Goal: Transaction & Acquisition: Purchase product/service

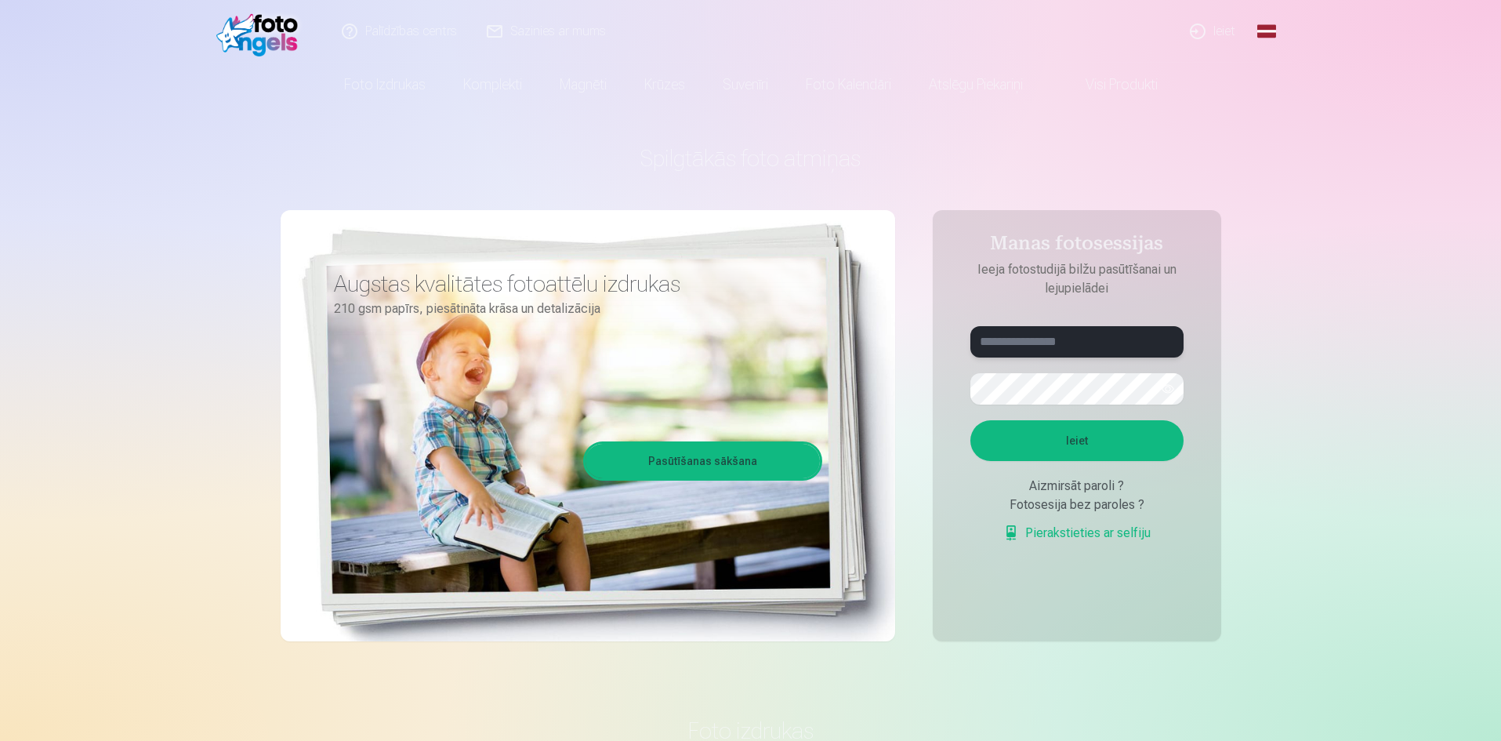
click at [1043, 345] on input "text" at bounding box center [1076, 341] width 213 height 31
type input "**********"
click at [1098, 439] on button "Ieiet" at bounding box center [1076, 440] width 213 height 41
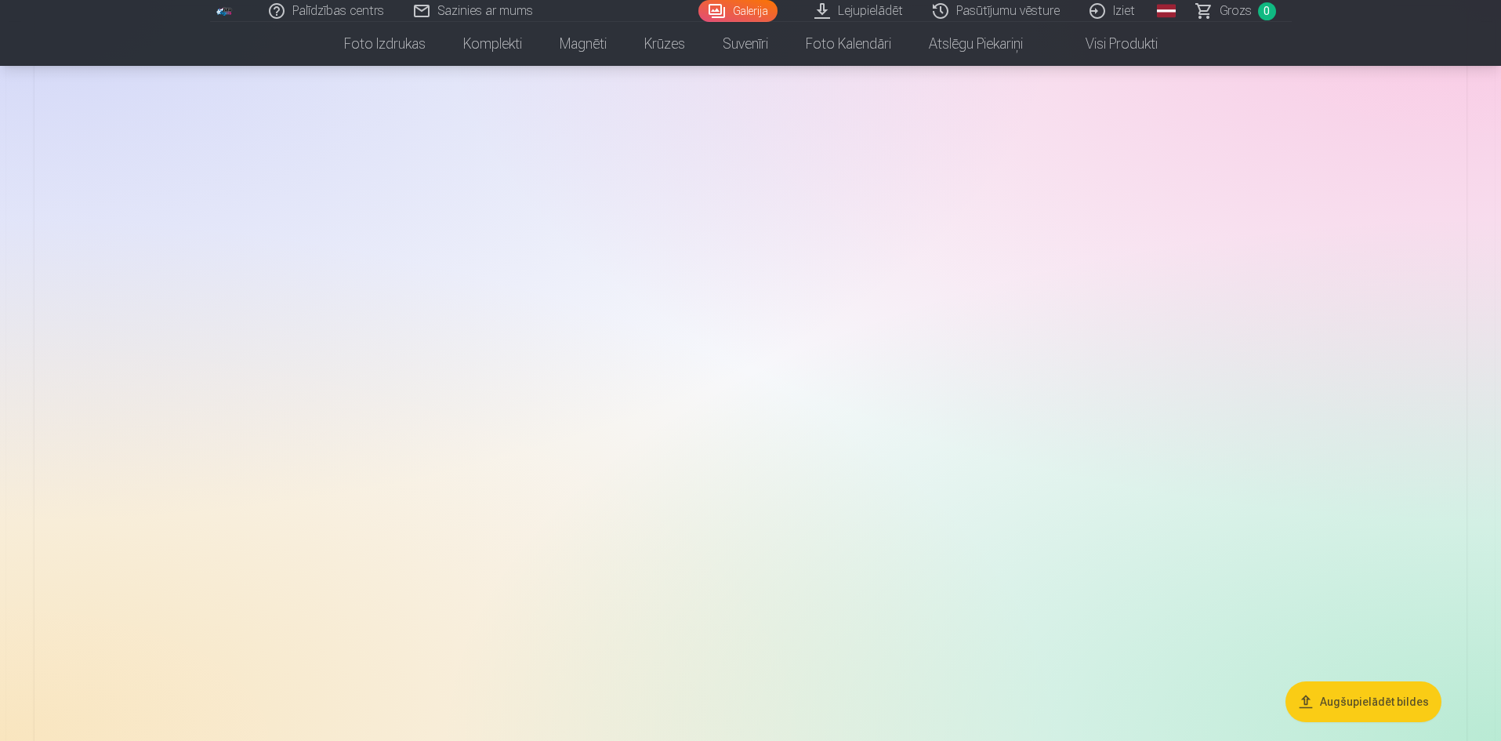
scroll to position [3998, 0]
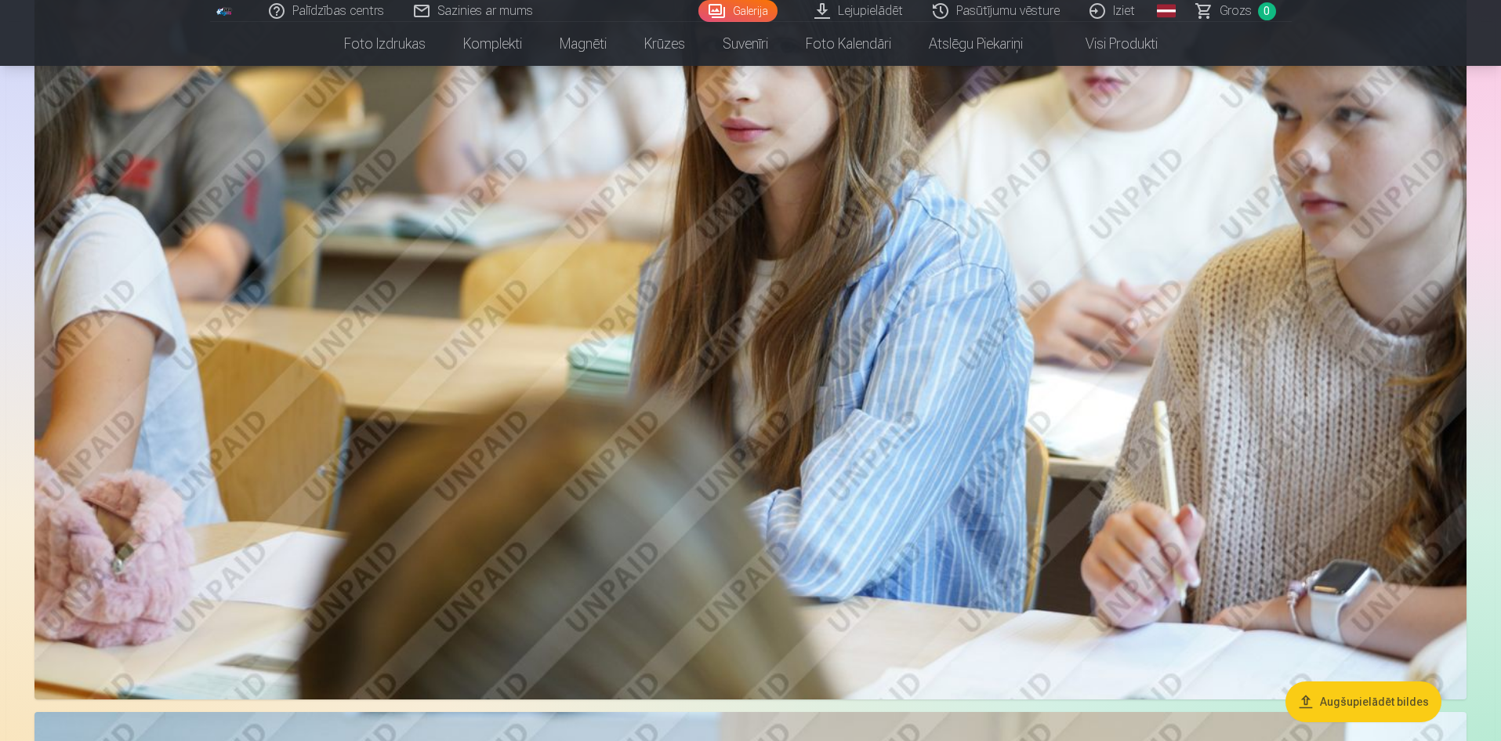
click at [850, 9] on link "Lejupielādēt" at bounding box center [859, 11] width 118 height 22
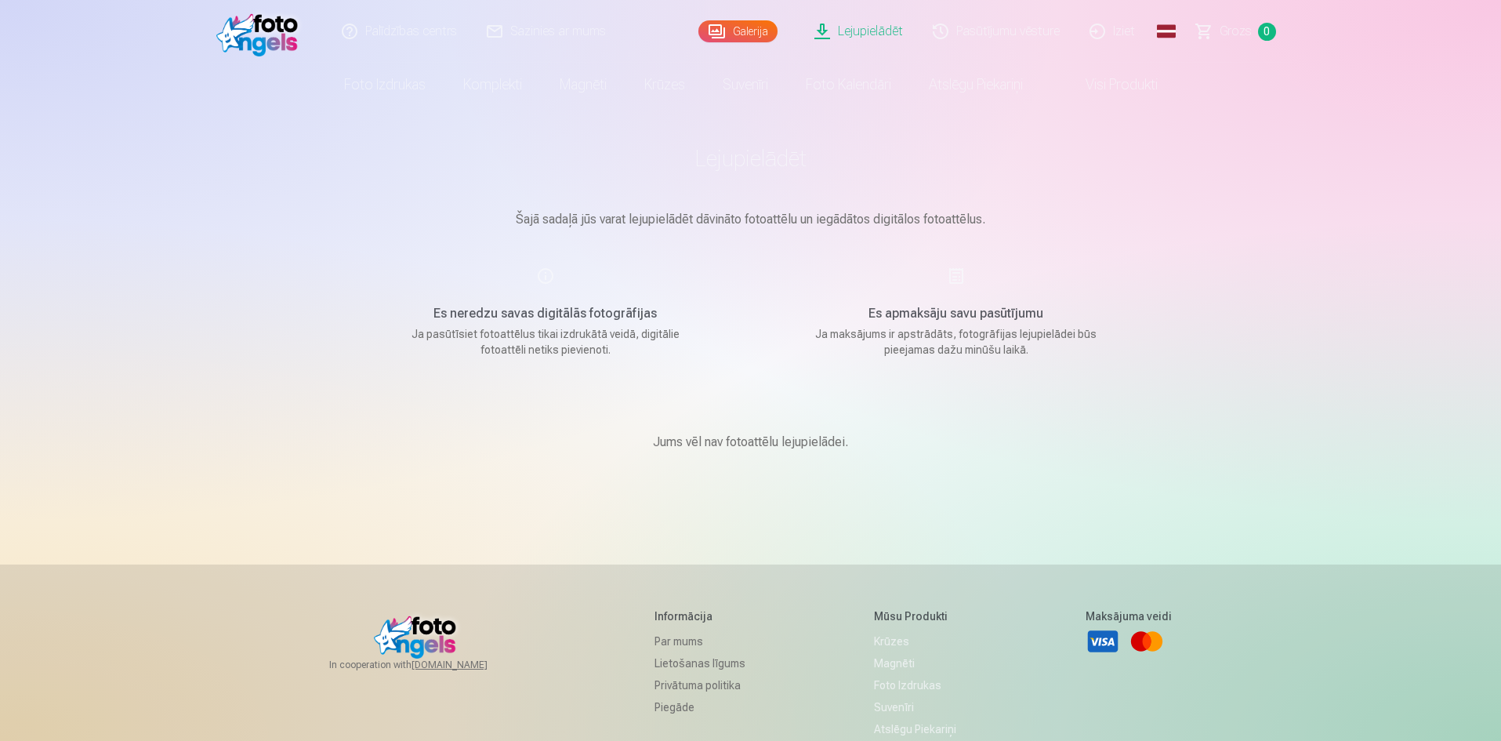
click at [744, 32] on link "Galerija" at bounding box center [737, 31] width 79 height 22
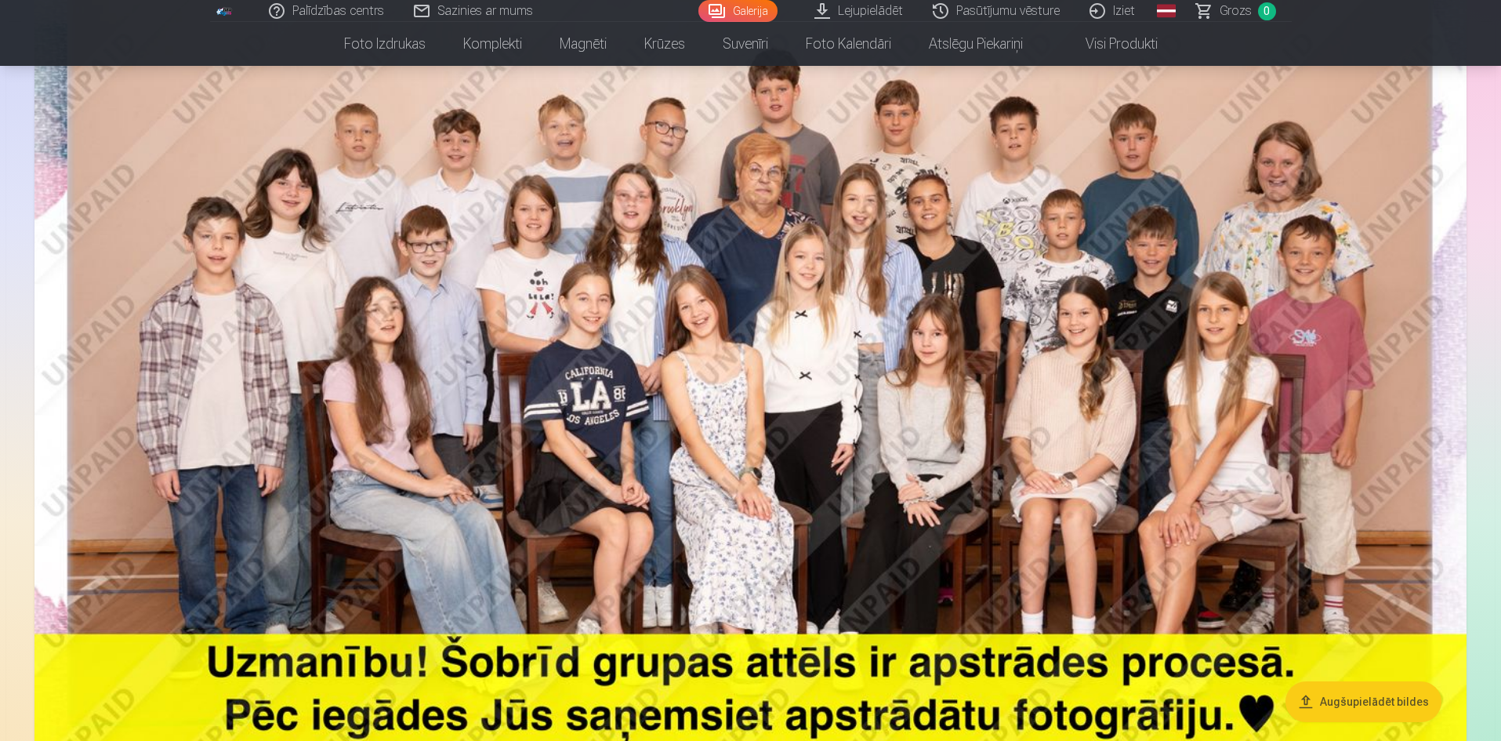
scroll to position [549, 0]
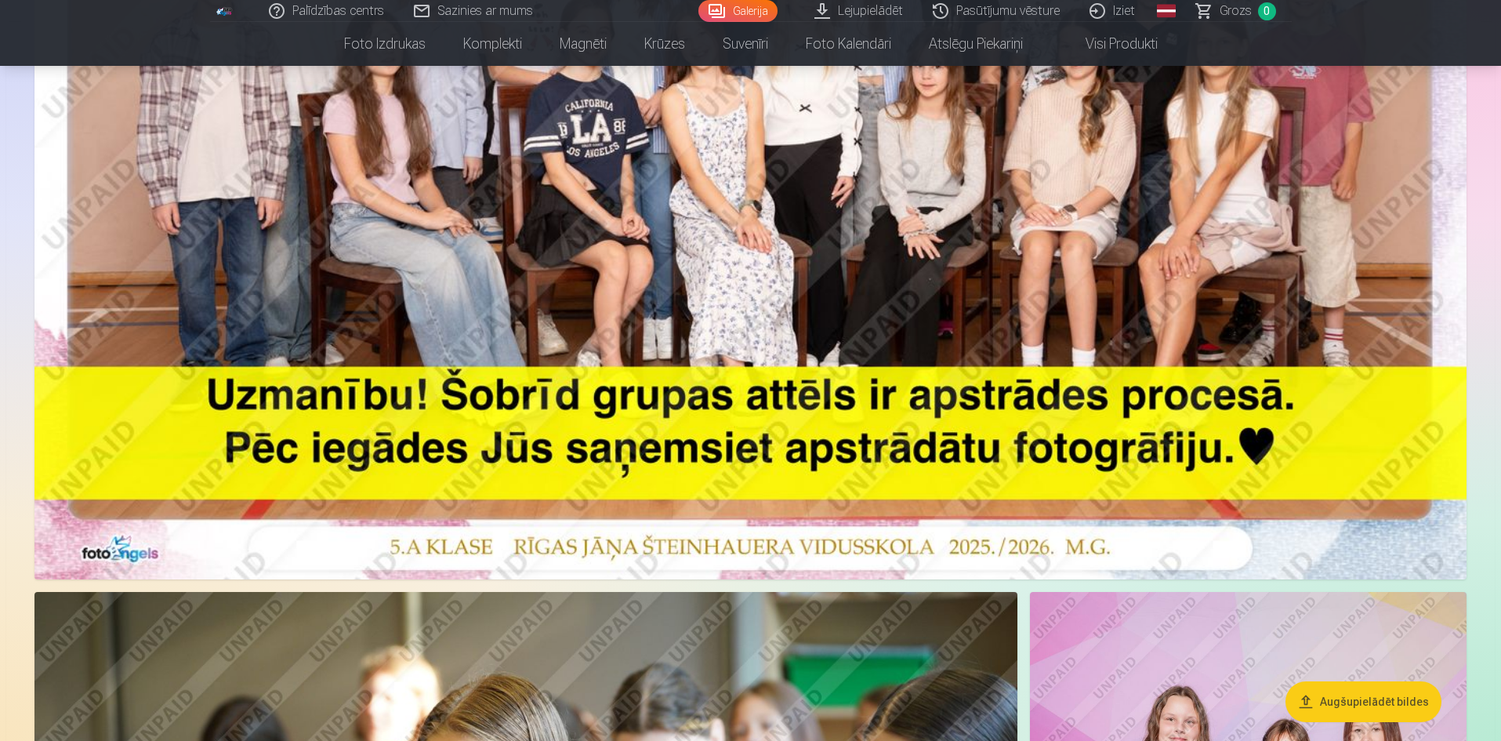
click at [1387, 705] on button "Augšupielādēt bildes" at bounding box center [1364, 701] width 156 height 41
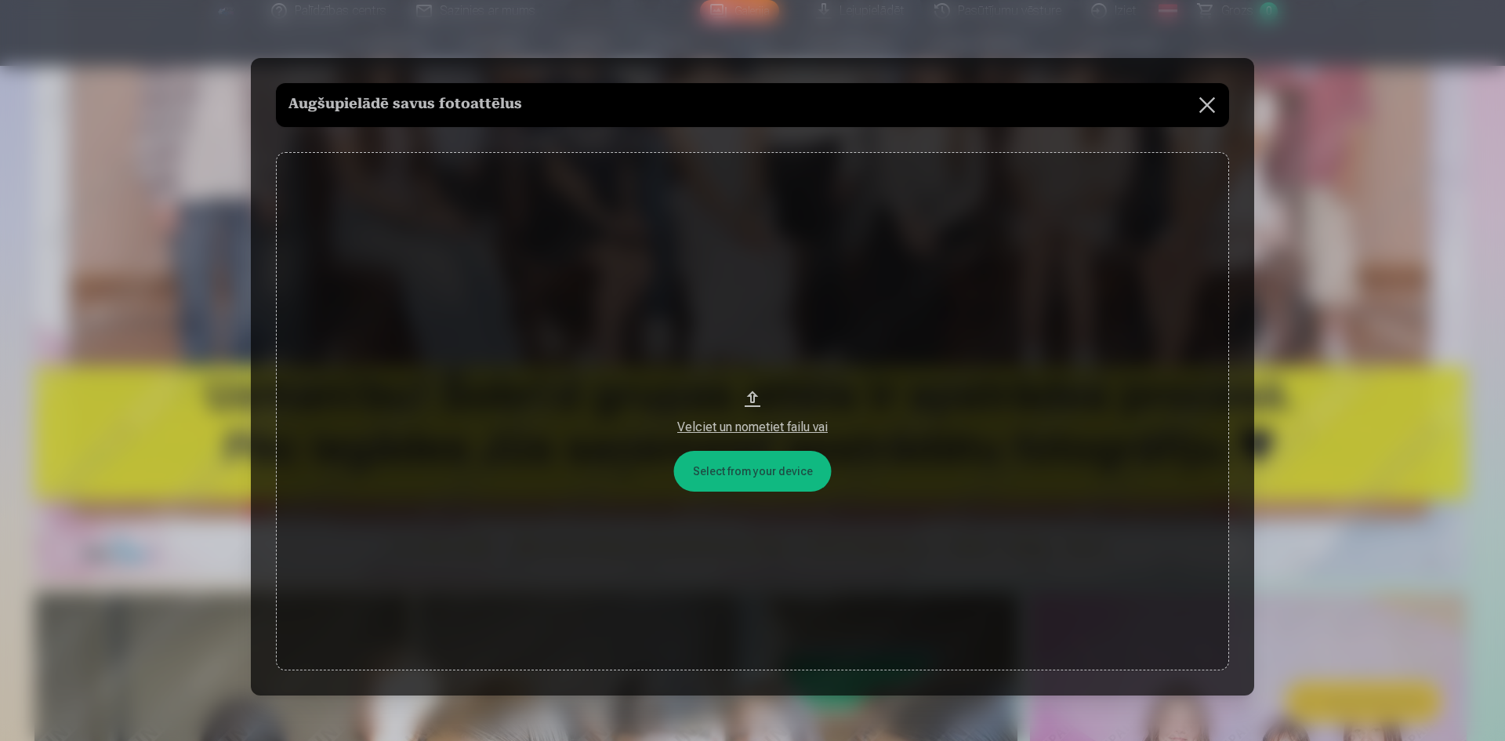
click at [1209, 93] on button at bounding box center [1207, 105] width 44 height 44
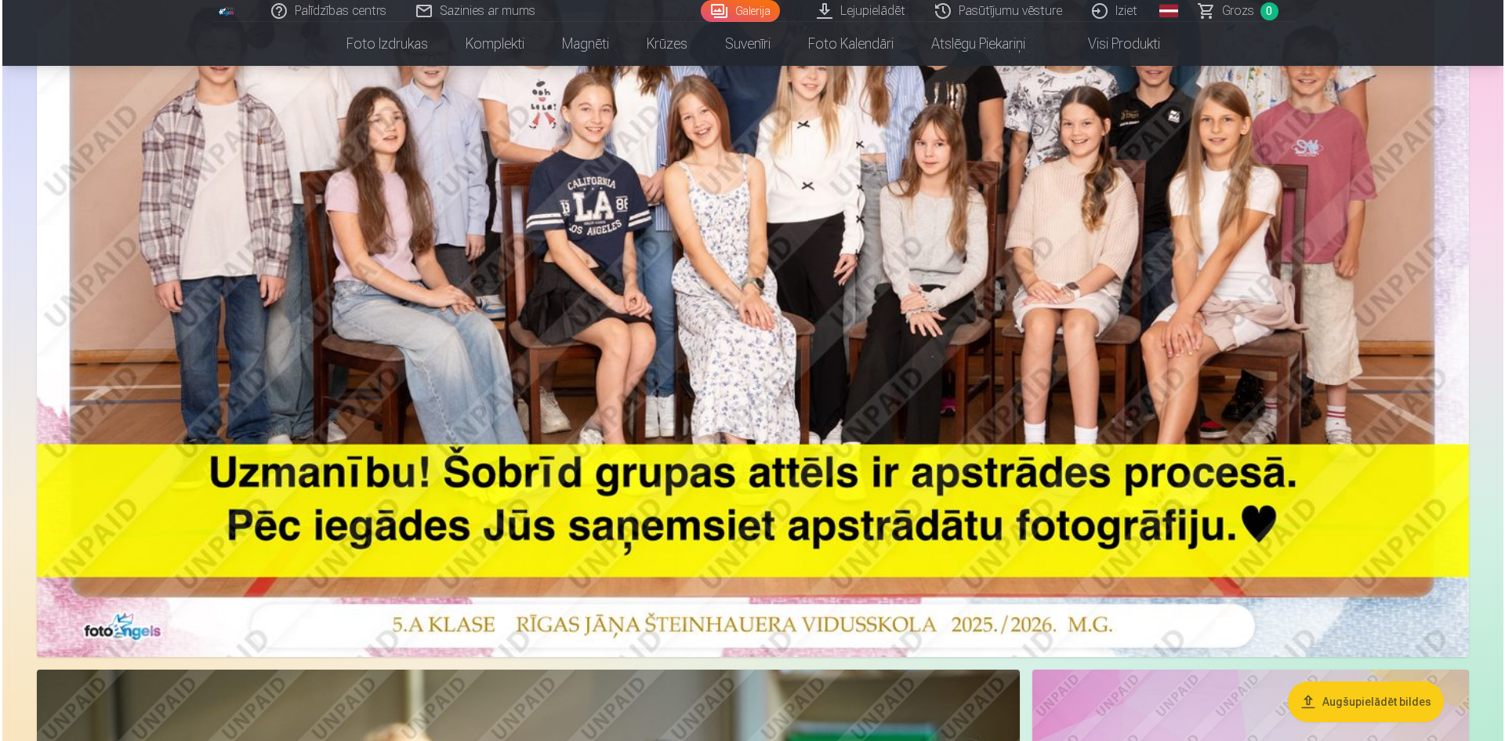
scroll to position [470, 0]
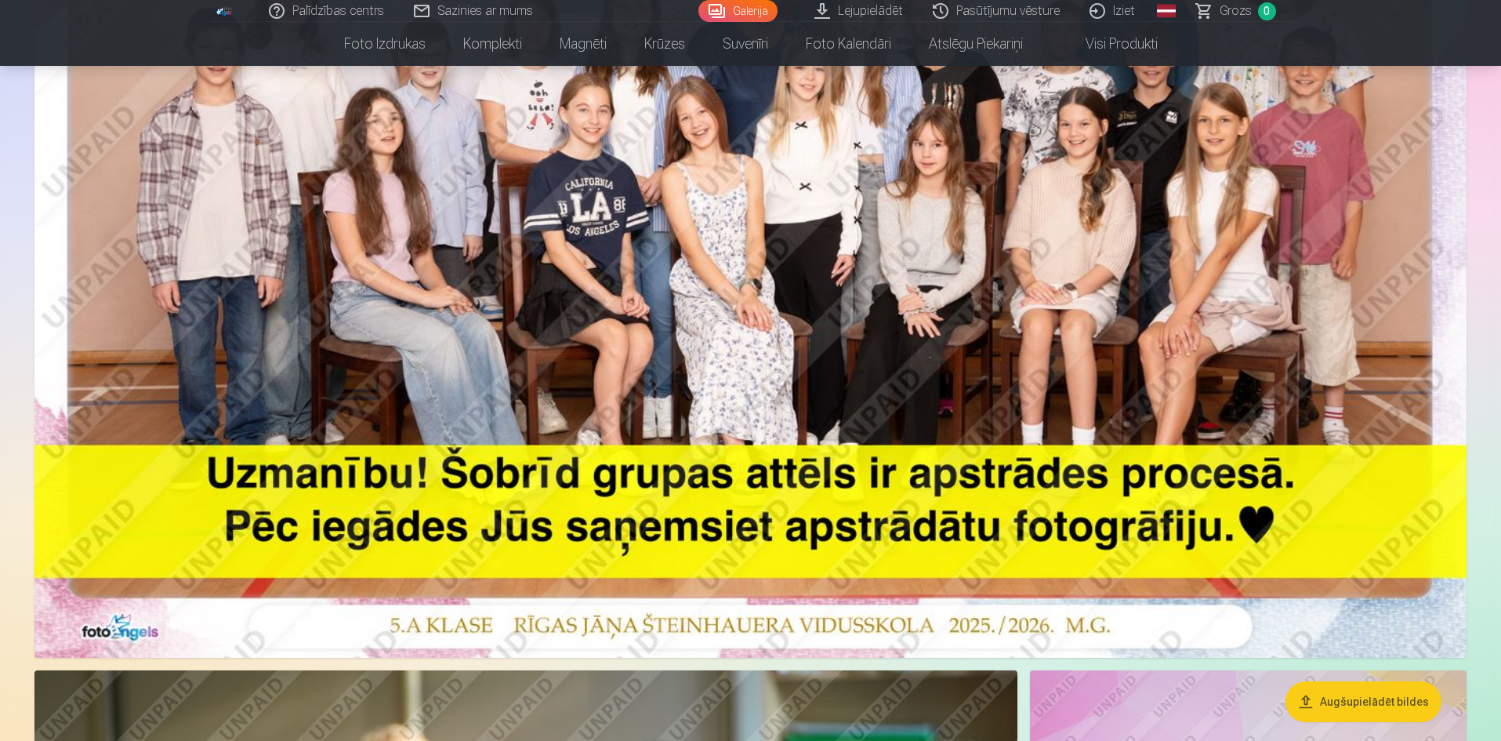
click at [899, 321] on img at bounding box center [750, 180] width 1432 height 956
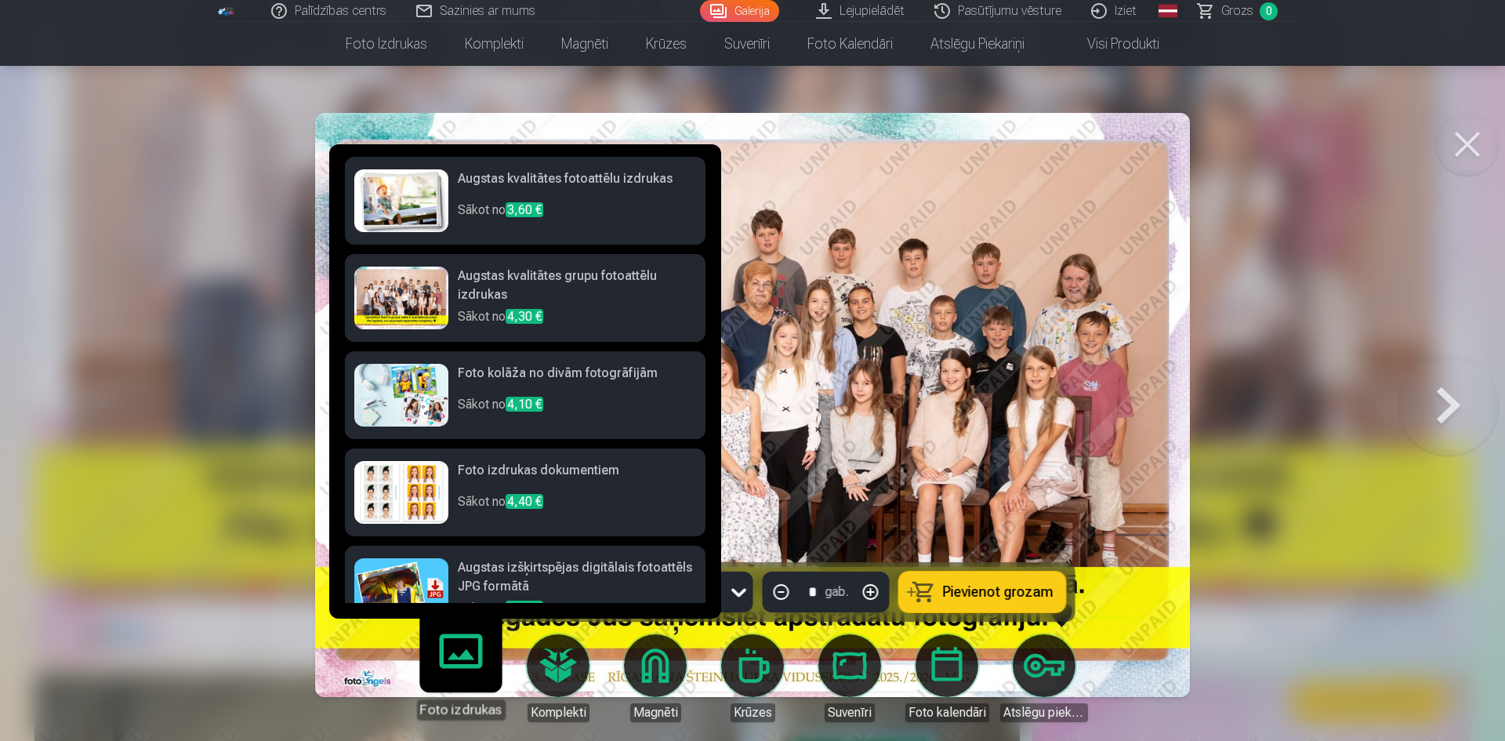
click at [571, 304] on h6 "Augstas kvalitātes grupu fotoattēlu izdrukas" at bounding box center [577, 287] width 238 height 41
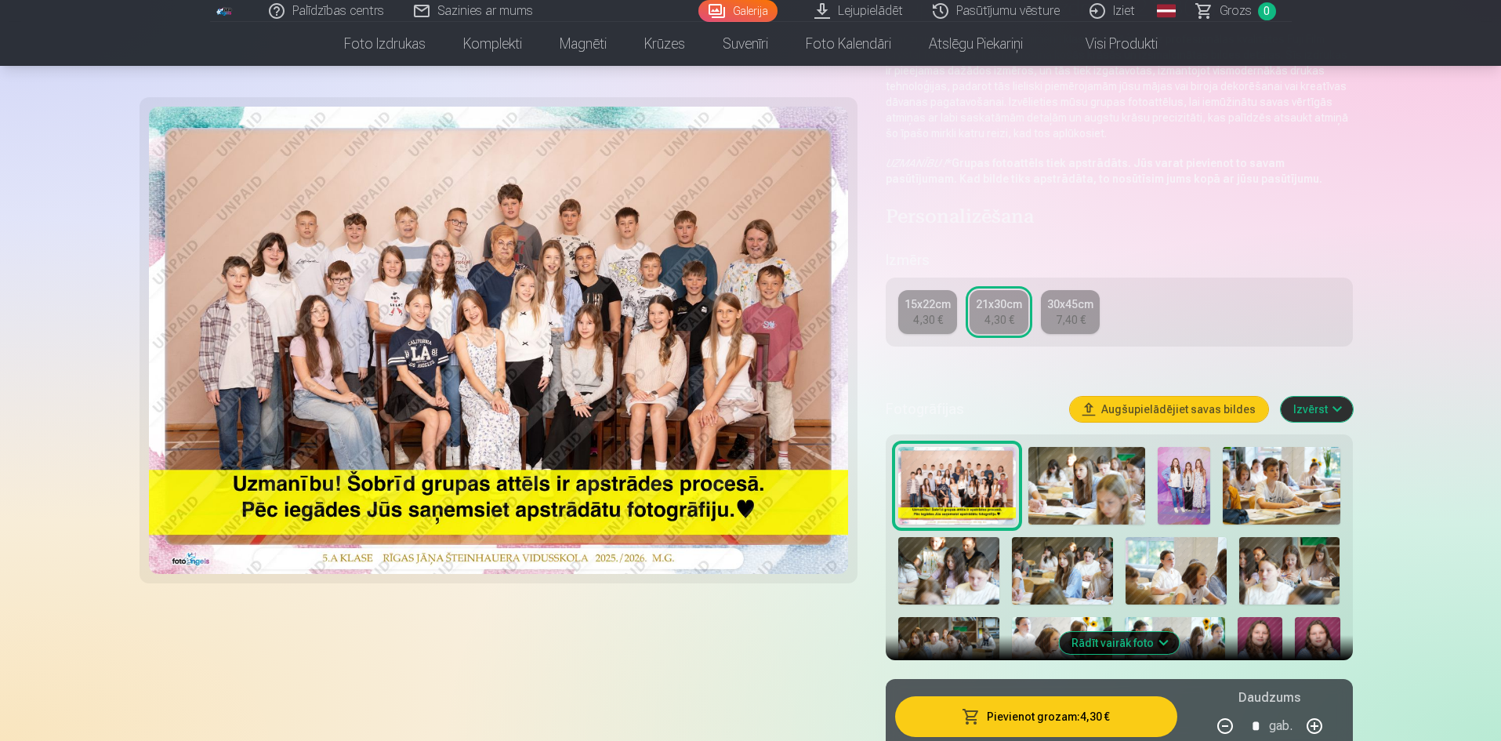
scroll to position [235, 0]
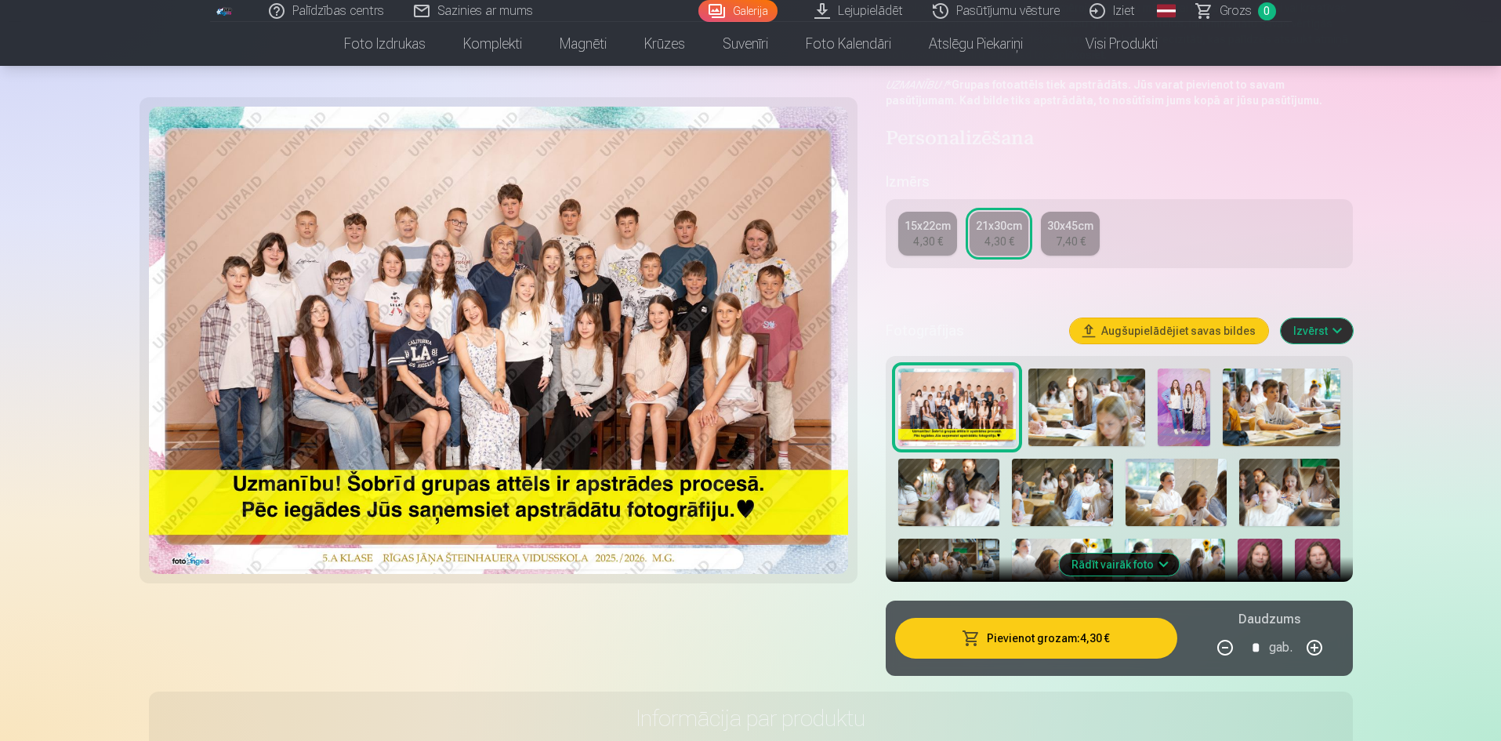
click at [1115, 633] on button "Pievienot grozam : 4,30 €" at bounding box center [1035, 638] width 281 height 41
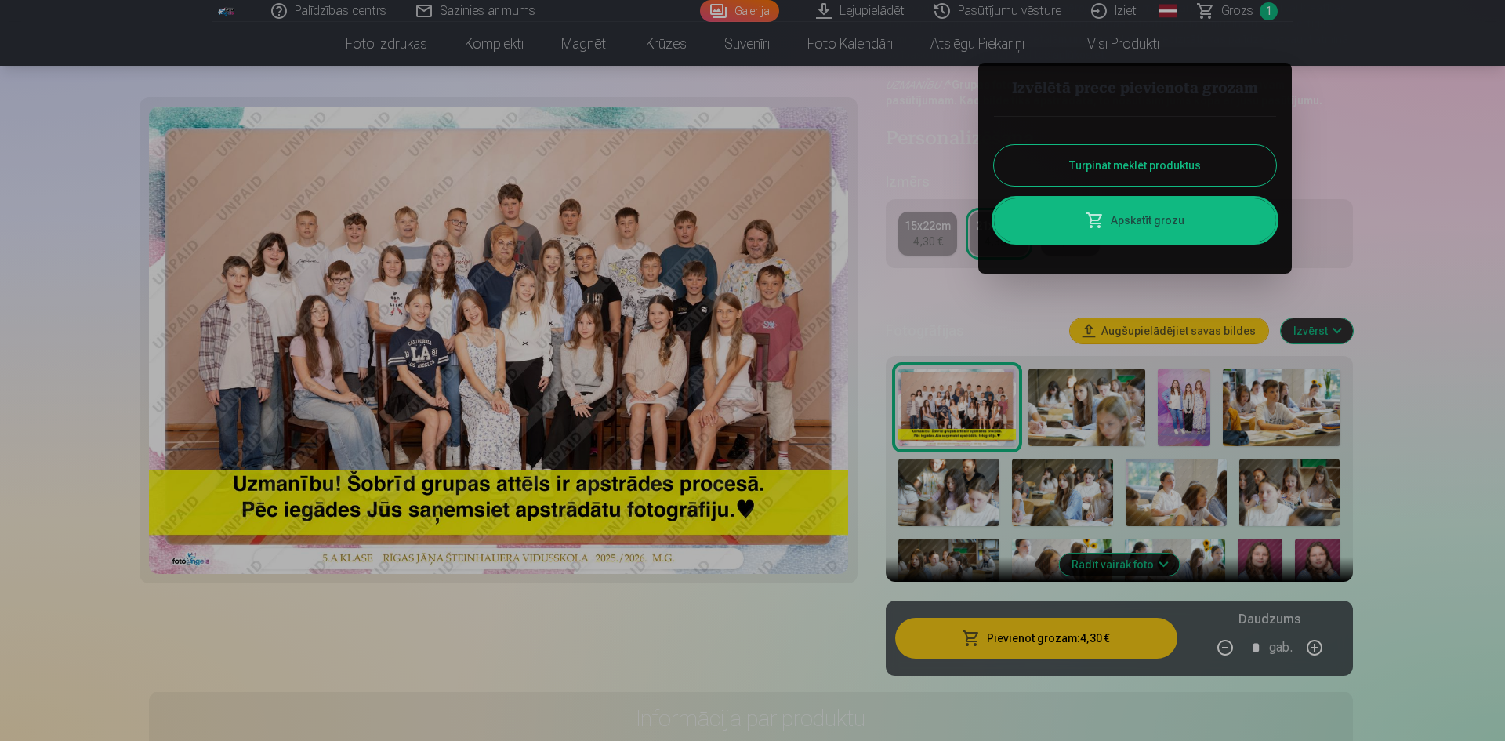
click at [1148, 172] on button "Turpināt meklēt produktus" at bounding box center [1135, 165] width 282 height 41
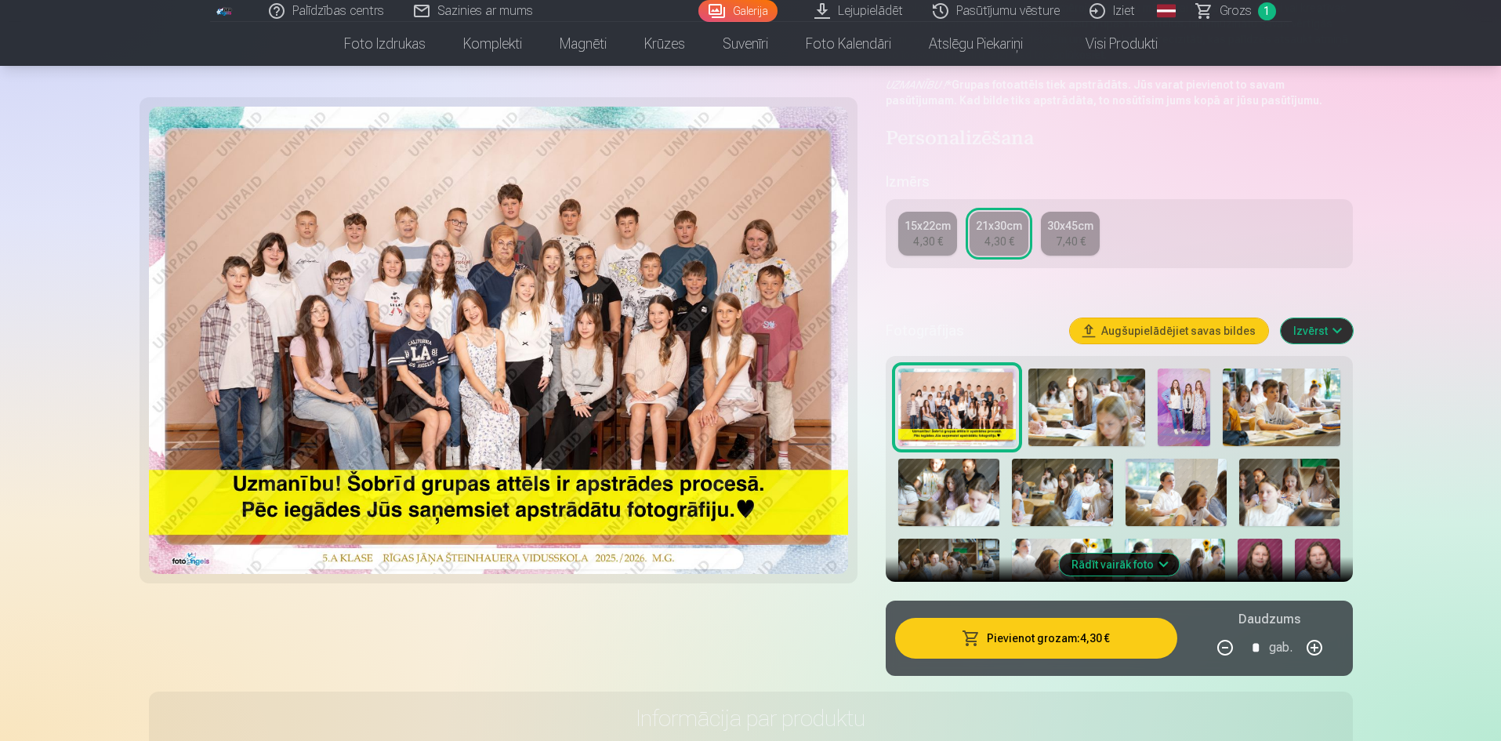
click at [1081, 412] on img at bounding box center [1087, 407] width 118 height 78
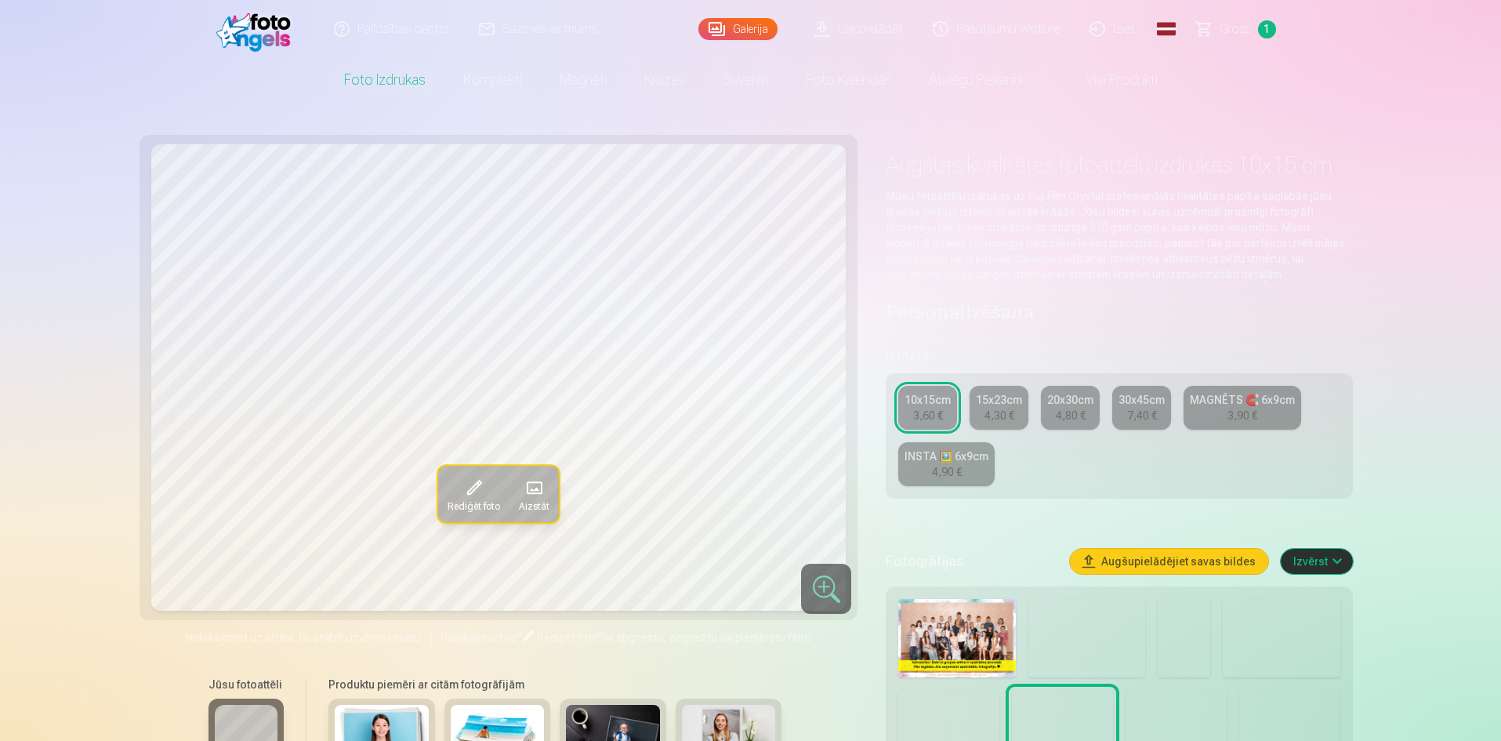
scroll to position [78, 0]
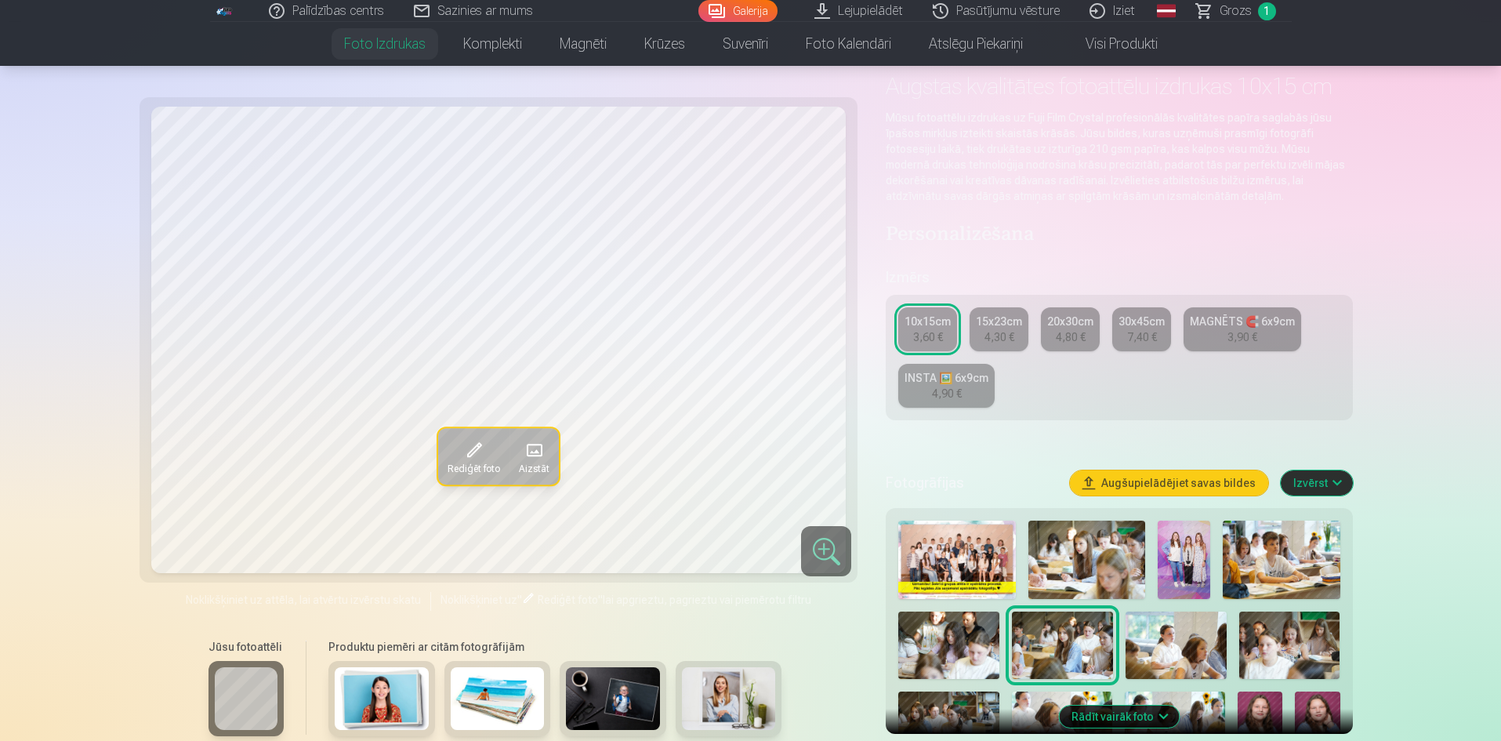
click at [1173, 563] on img at bounding box center [1184, 559] width 52 height 78
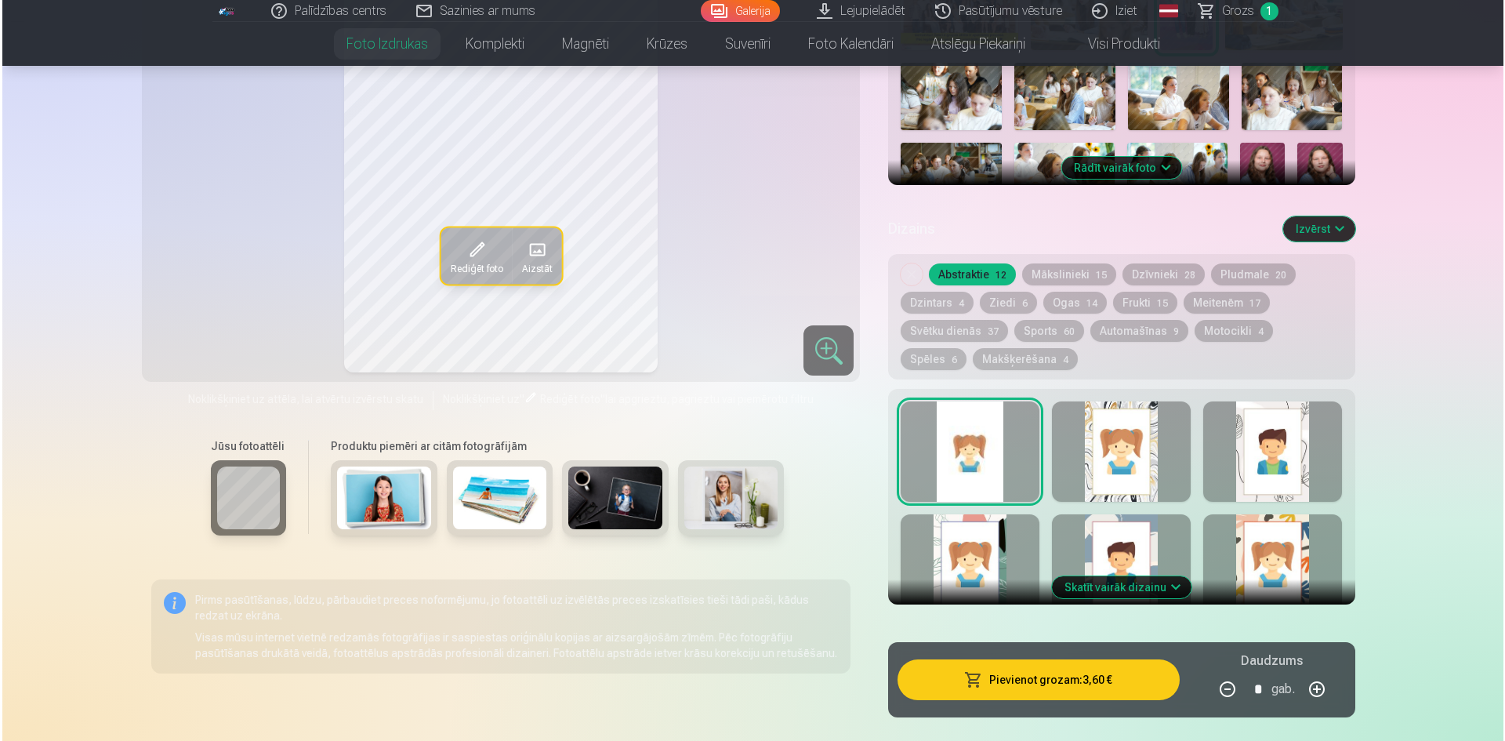
scroll to position [705, 0]
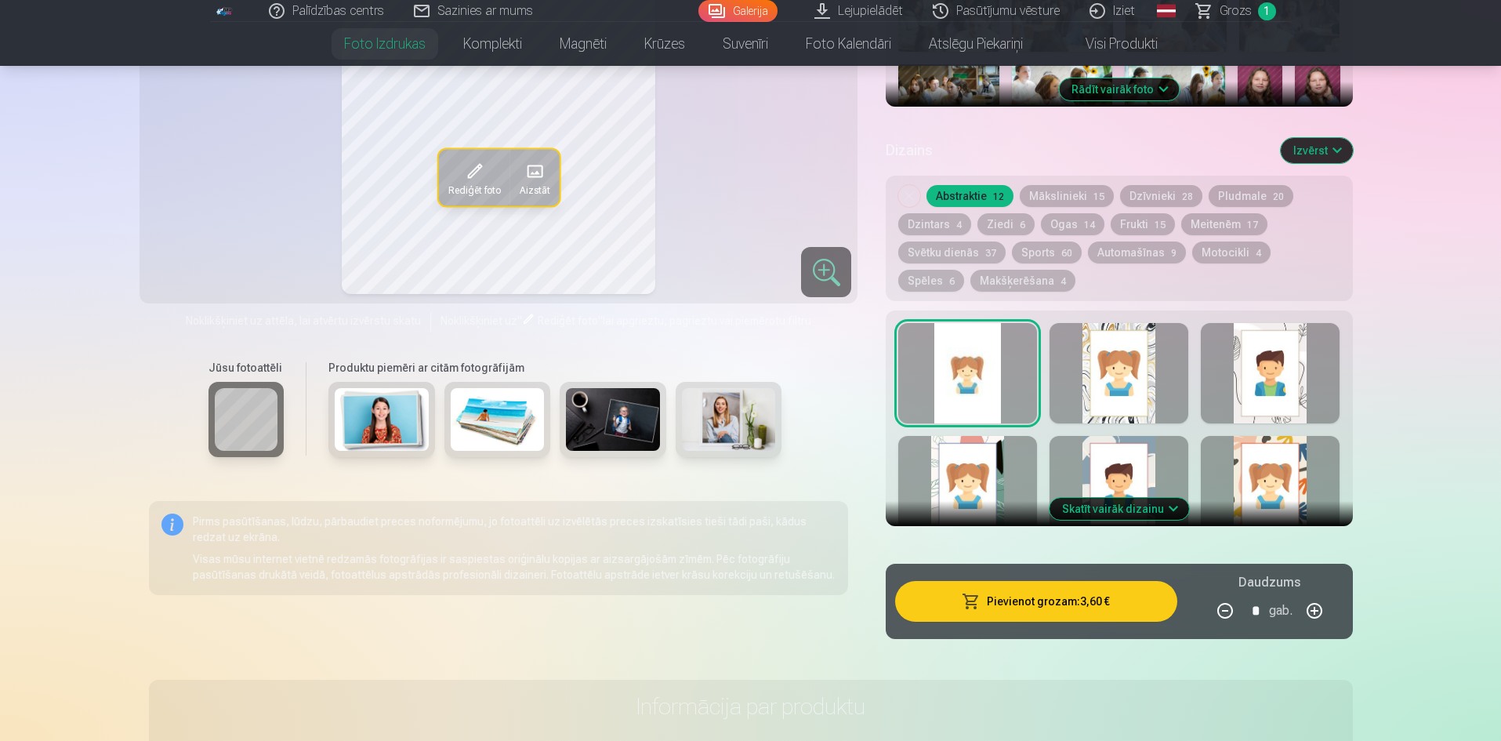
click at [1043, 615] on button "Pievienot grozam : 3,60 €" at bounding box center [1035, 601] width 281 height 41
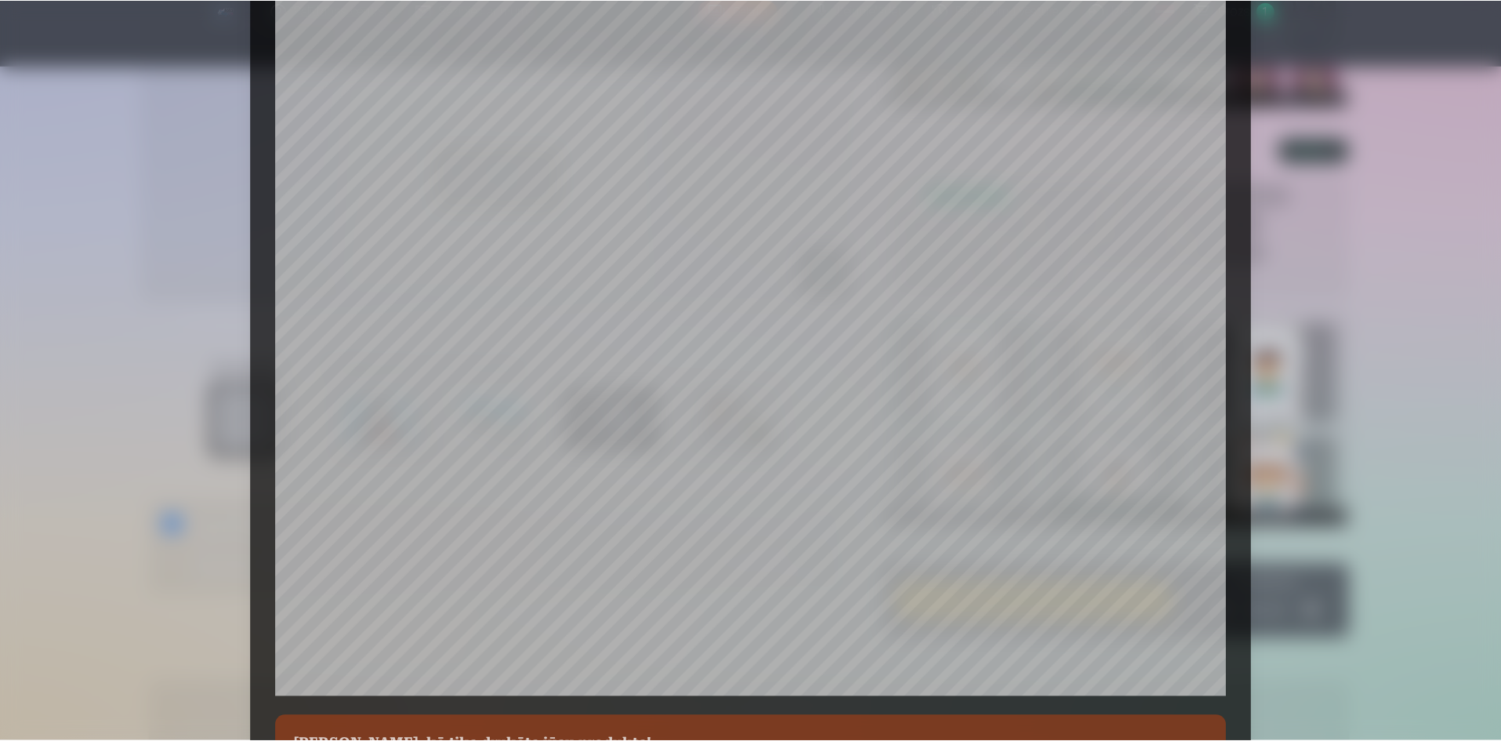
scroll to position [388, 0]
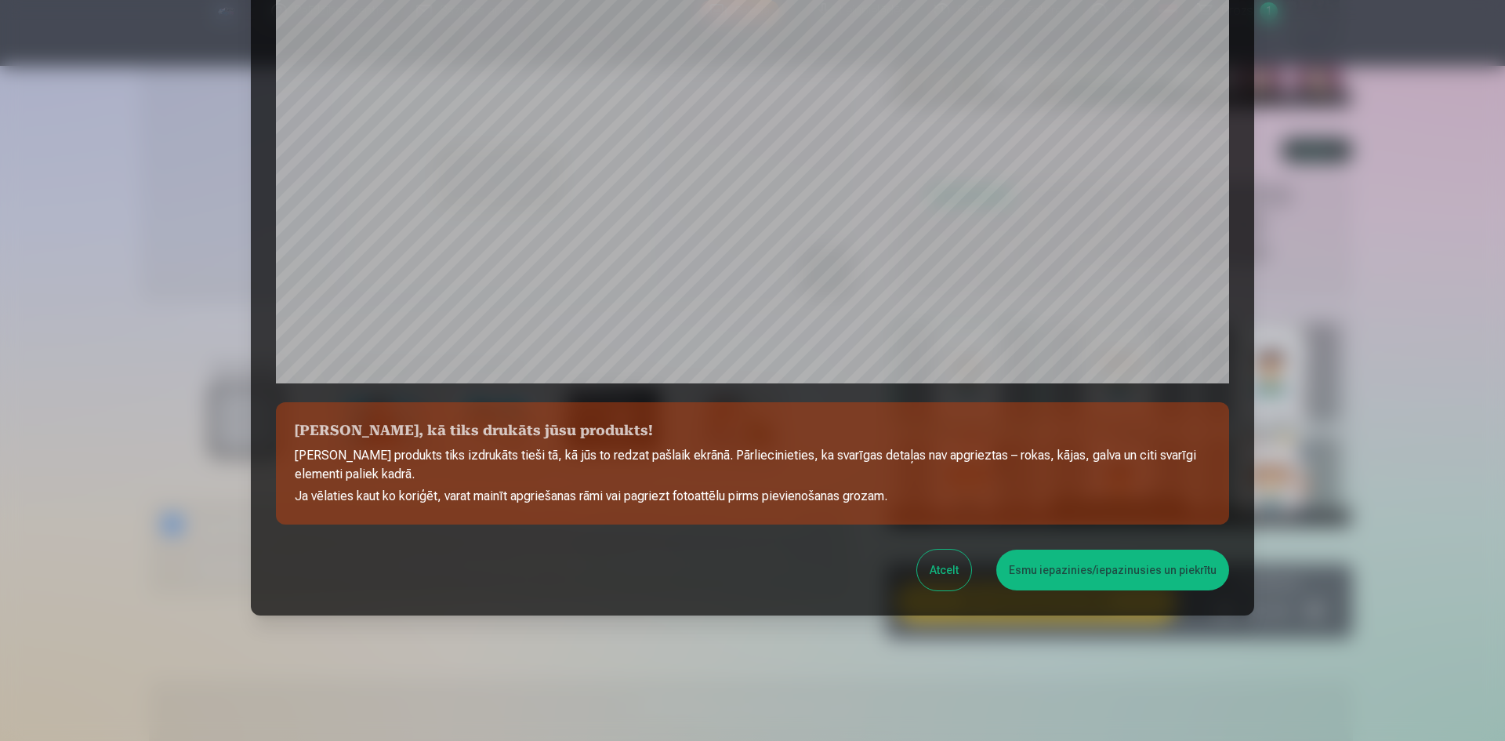
click at [1072, 579] on button "Esmu iepazinies/iepazinusies un piekrītu" at bounding box center [1112, 569] width 233 height 41
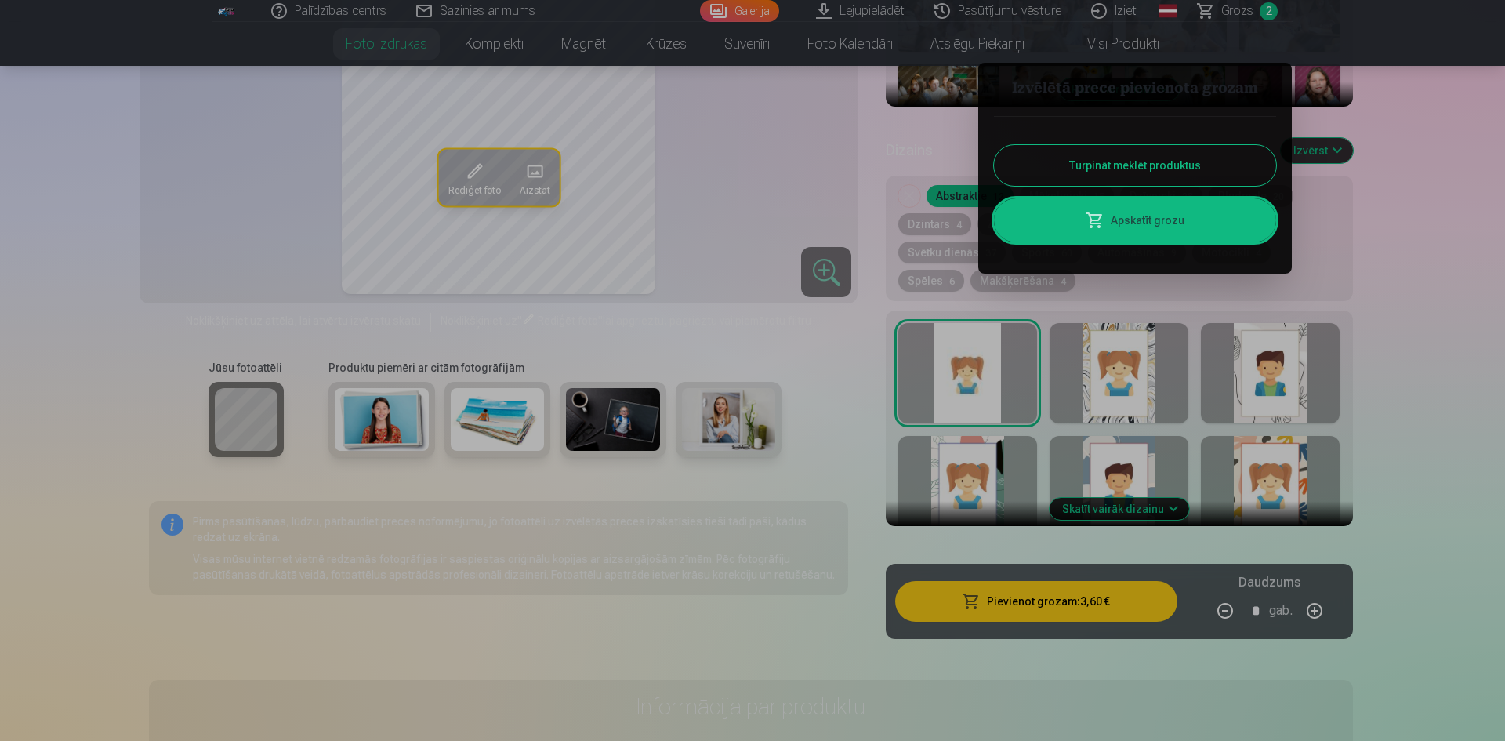
click at [1028, 598] on div at bounding box center [752, 370] width 1505 height 741
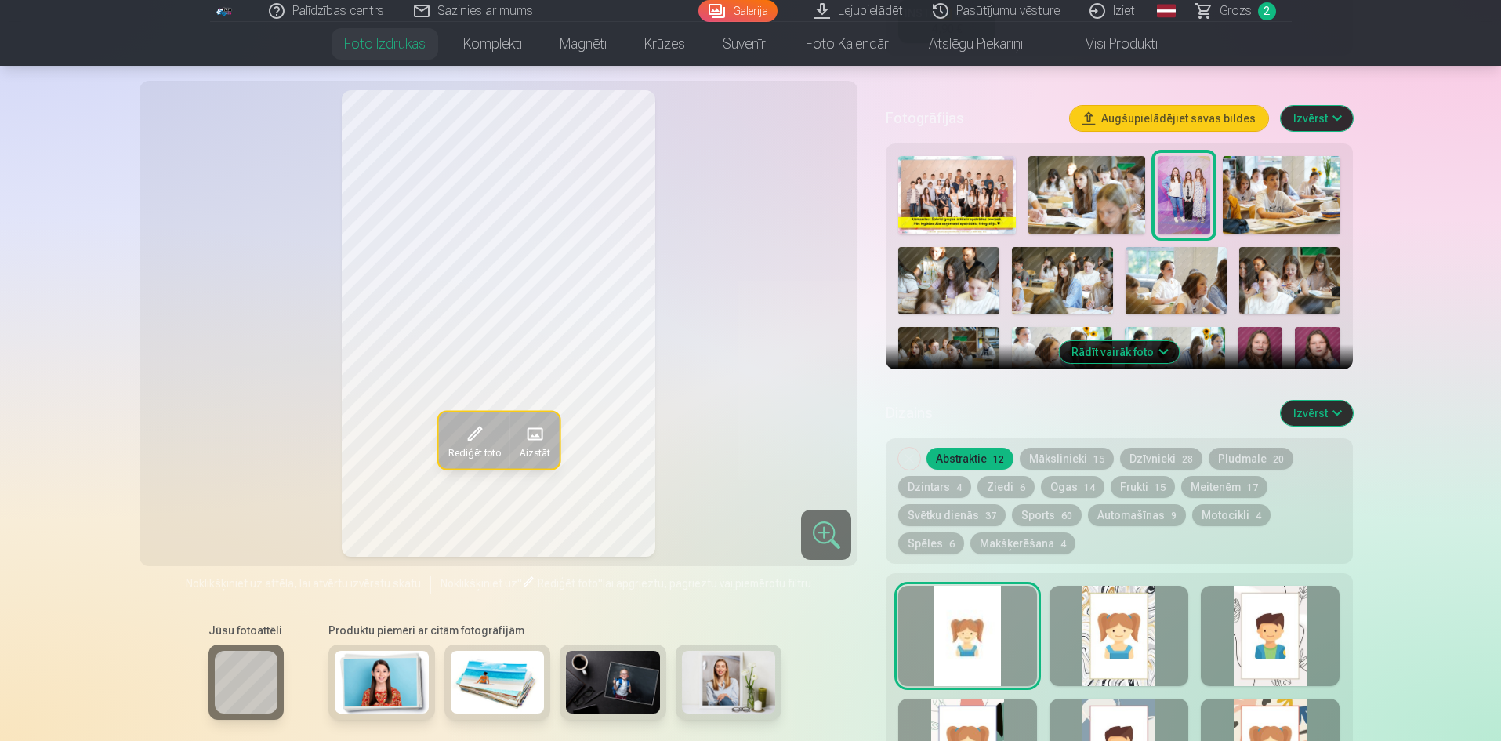
scroll to position [470, 0]
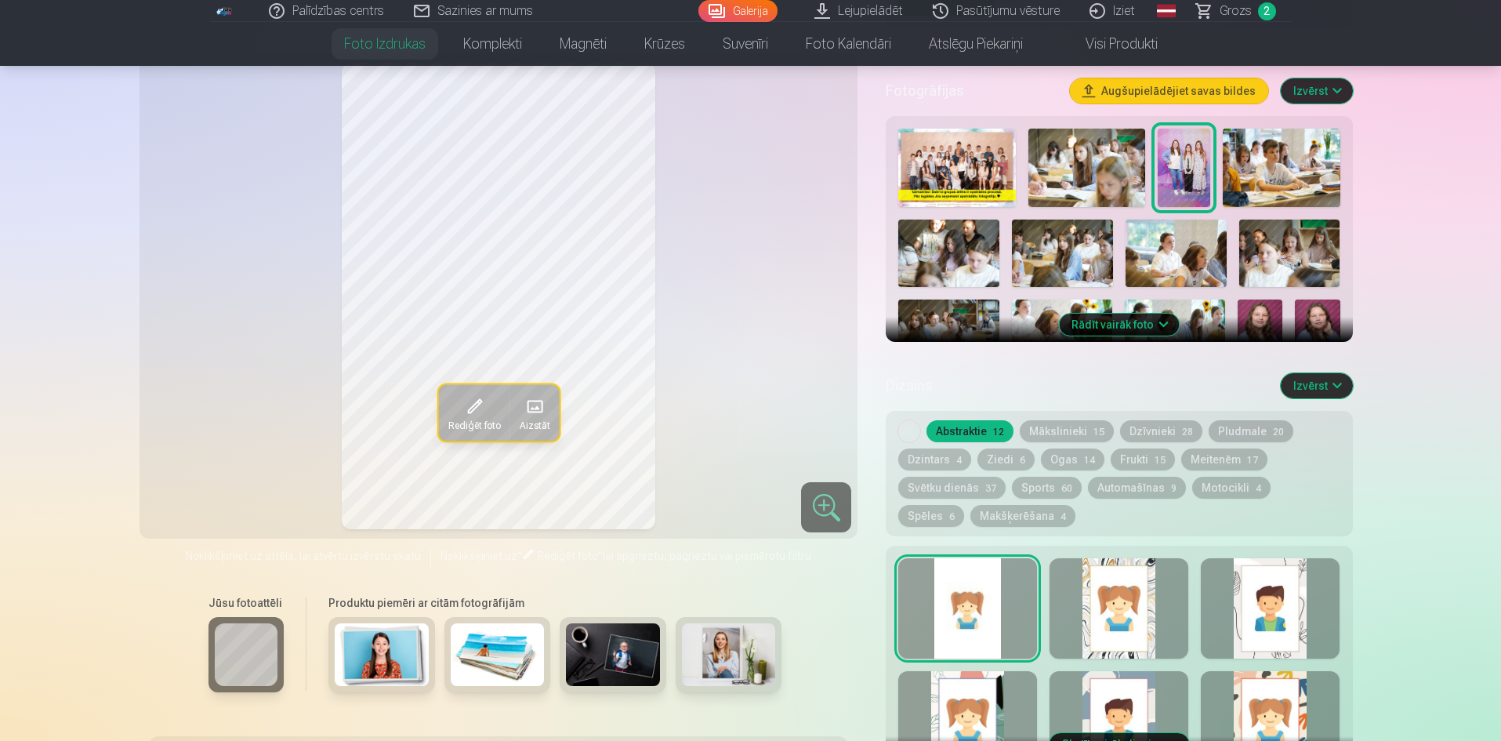
click at [1132, 325] on button "Rādīt vairāk foto" at bounding box center [1119, 325] width 120 height 22
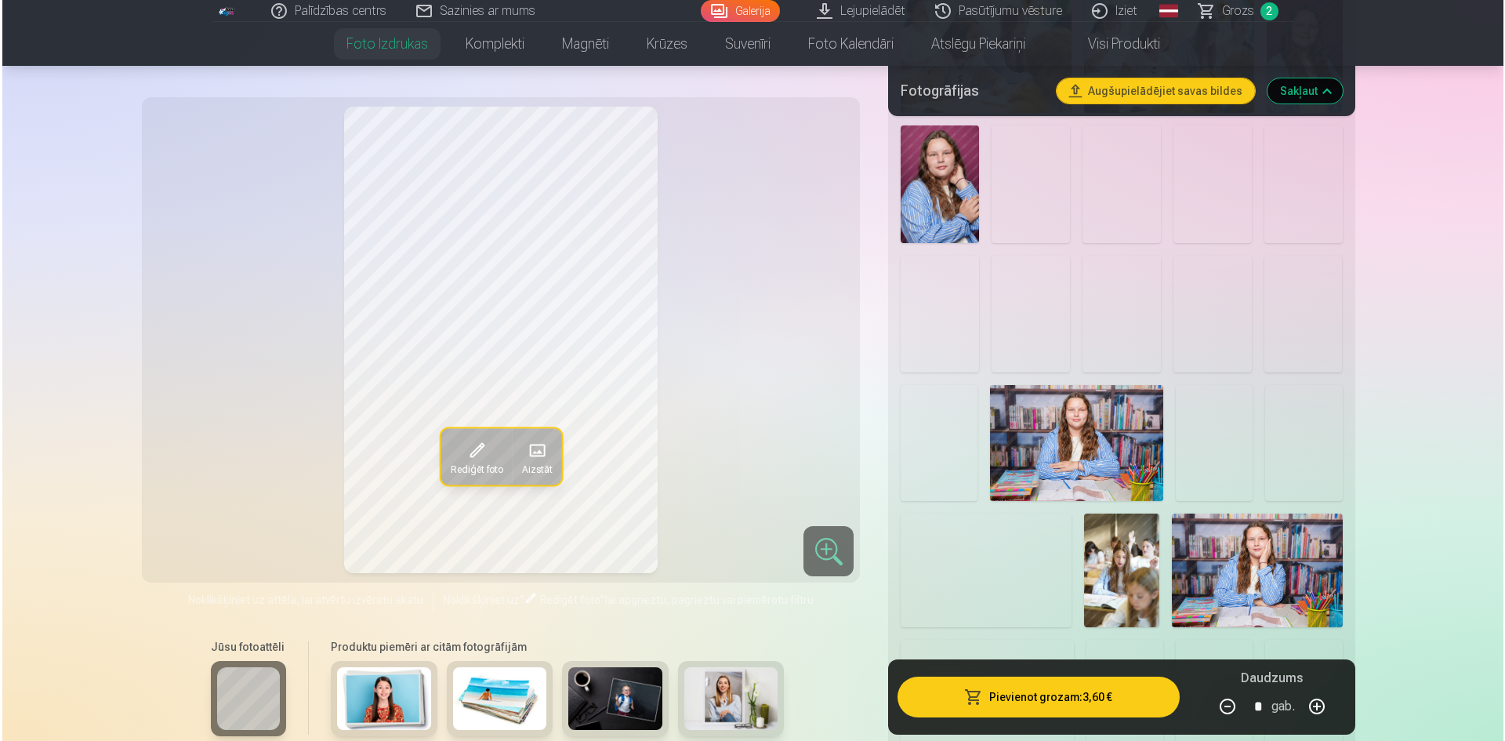
scroll to position [1254, 0]
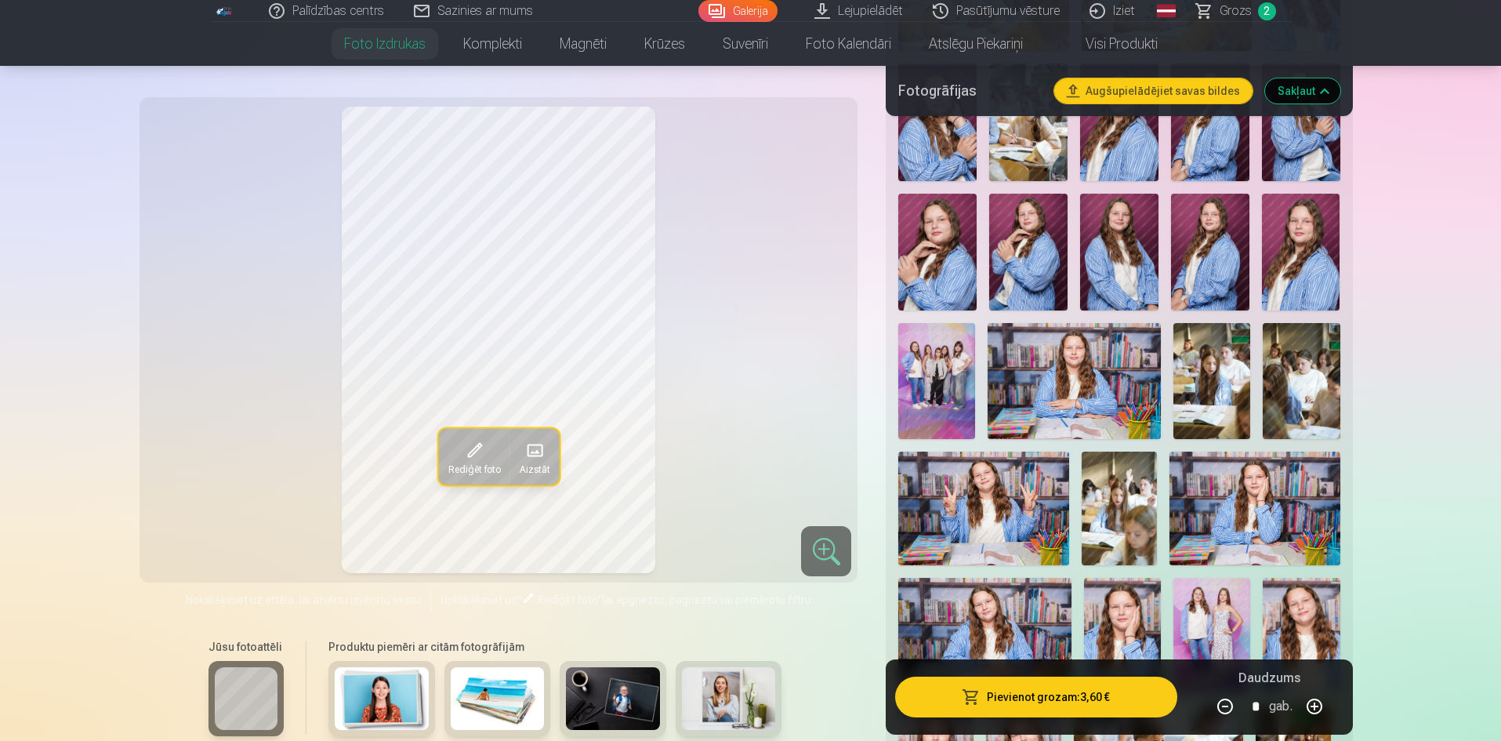
click at [1072, 397] on img at bounding box center [1074, 380] width 173 height 115
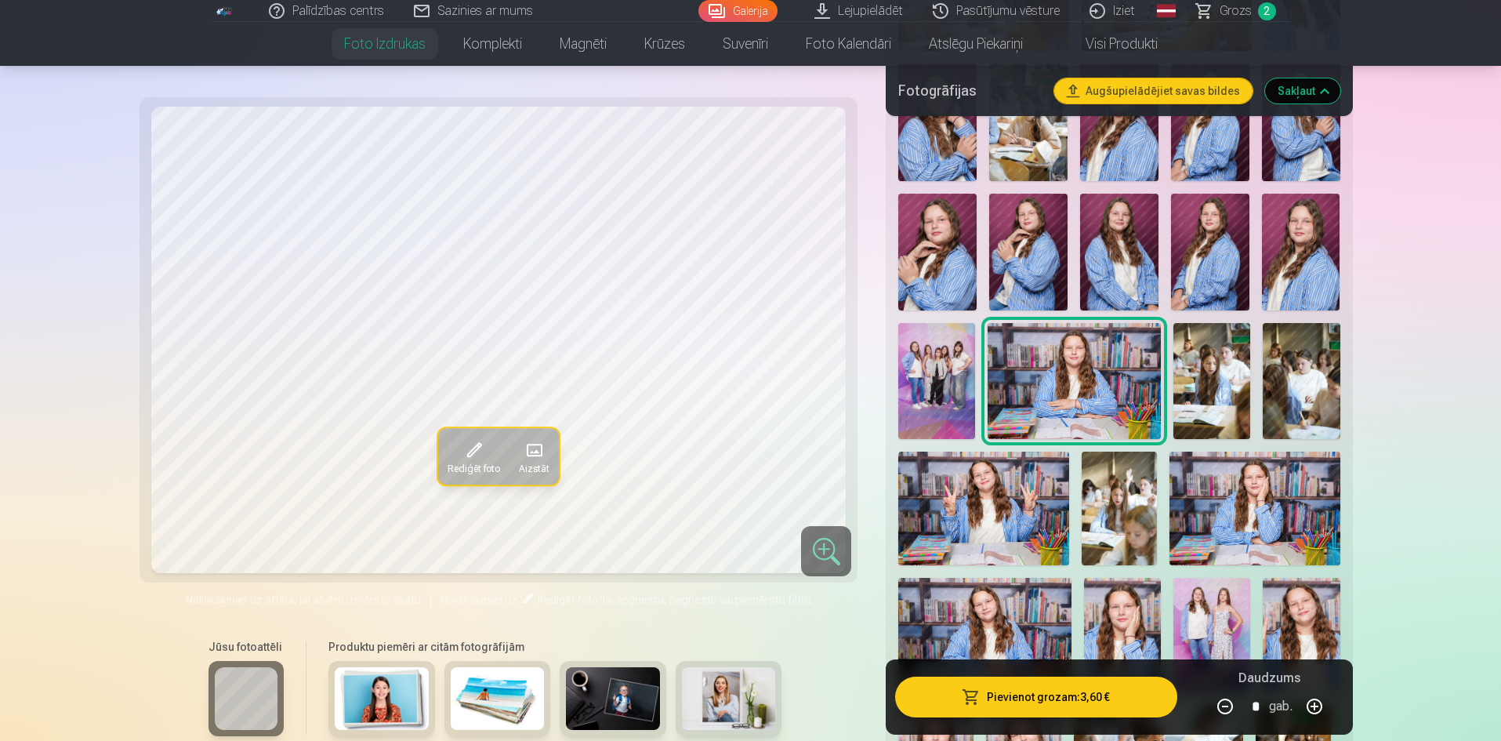
click at [1068, 702] on button "Pievienot grozam : 3,60 €" at bounding box center [1035, 696] width 281 height 41
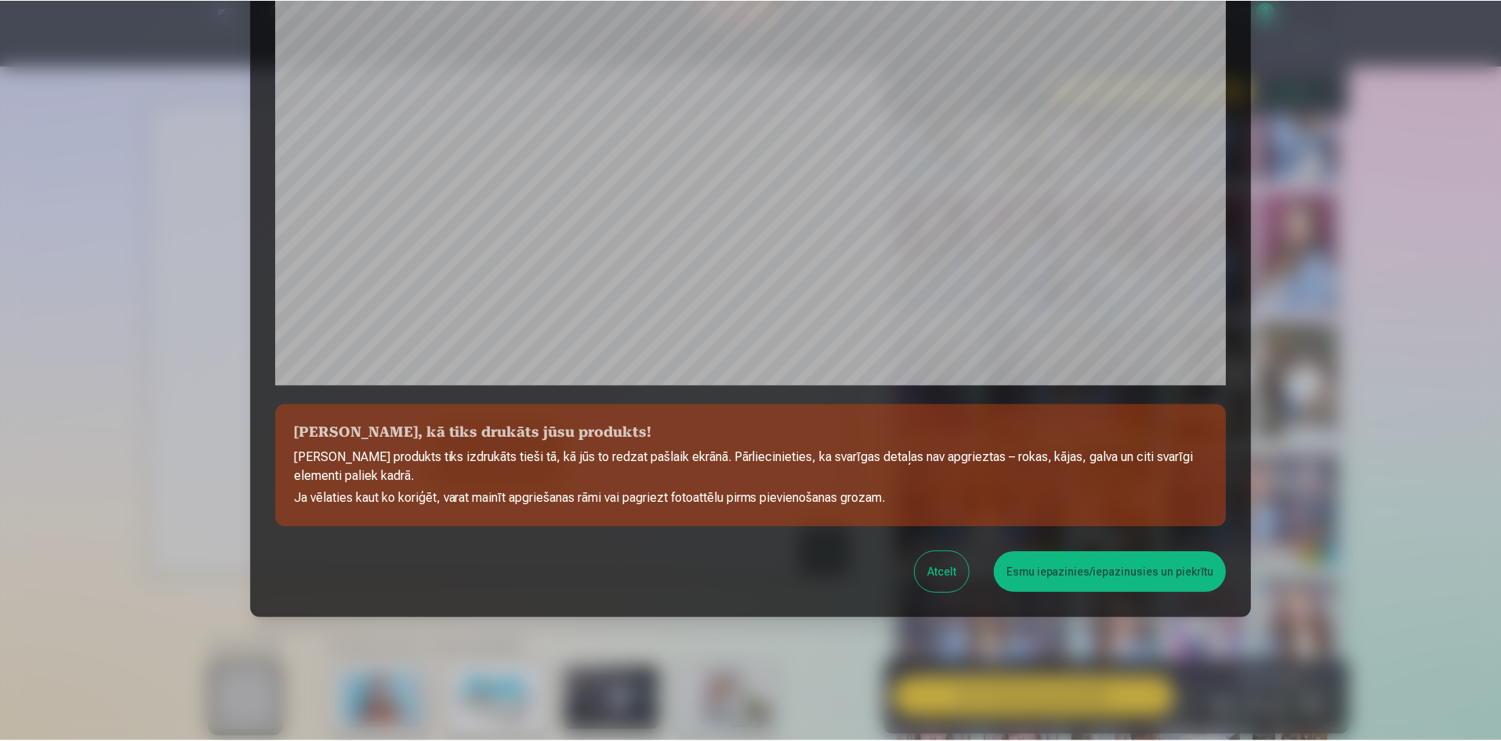
scroll to position [388, 0]
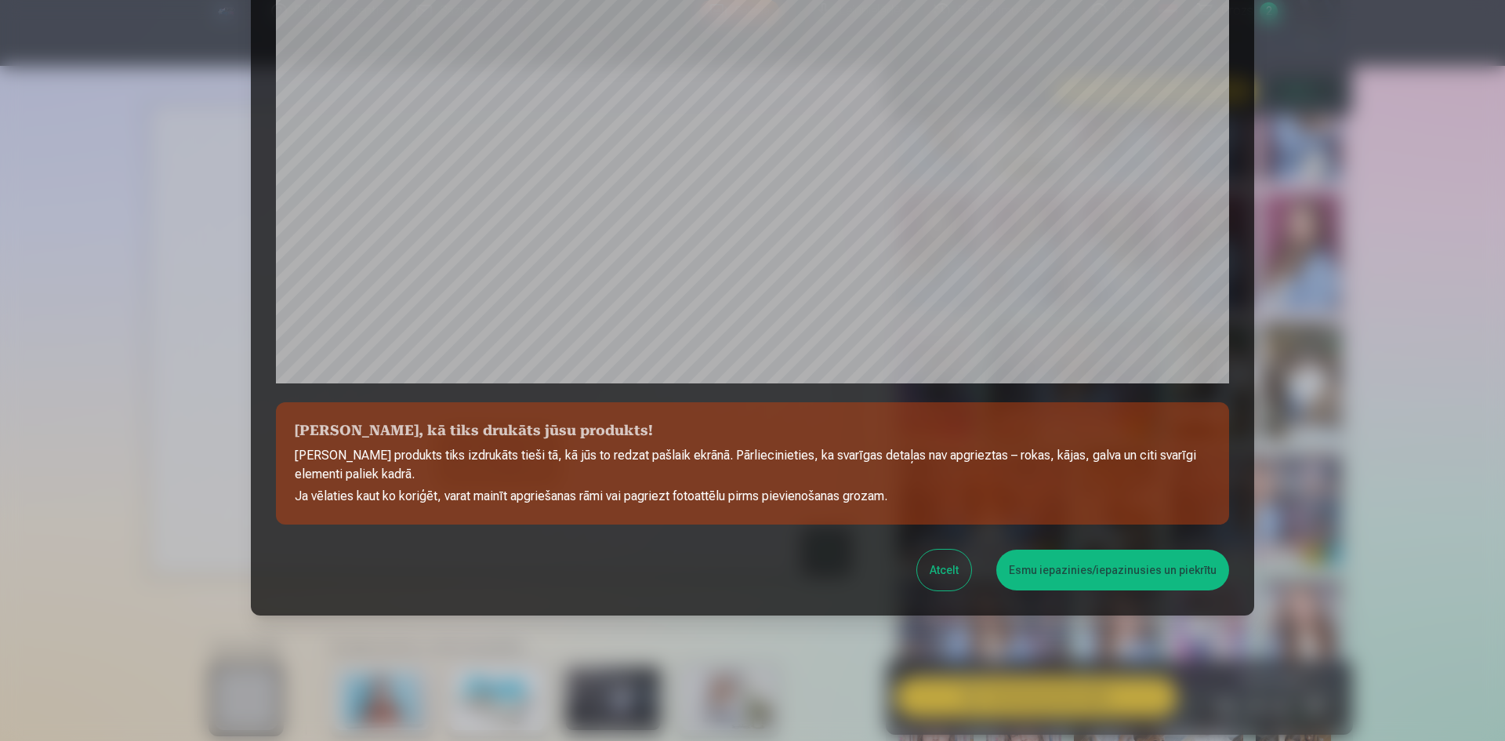
click at [1037, 567] on button "Esmu iepazinies/iepazinusies un piekrītu" at bounding box center [1112, 569] width 233 height 41
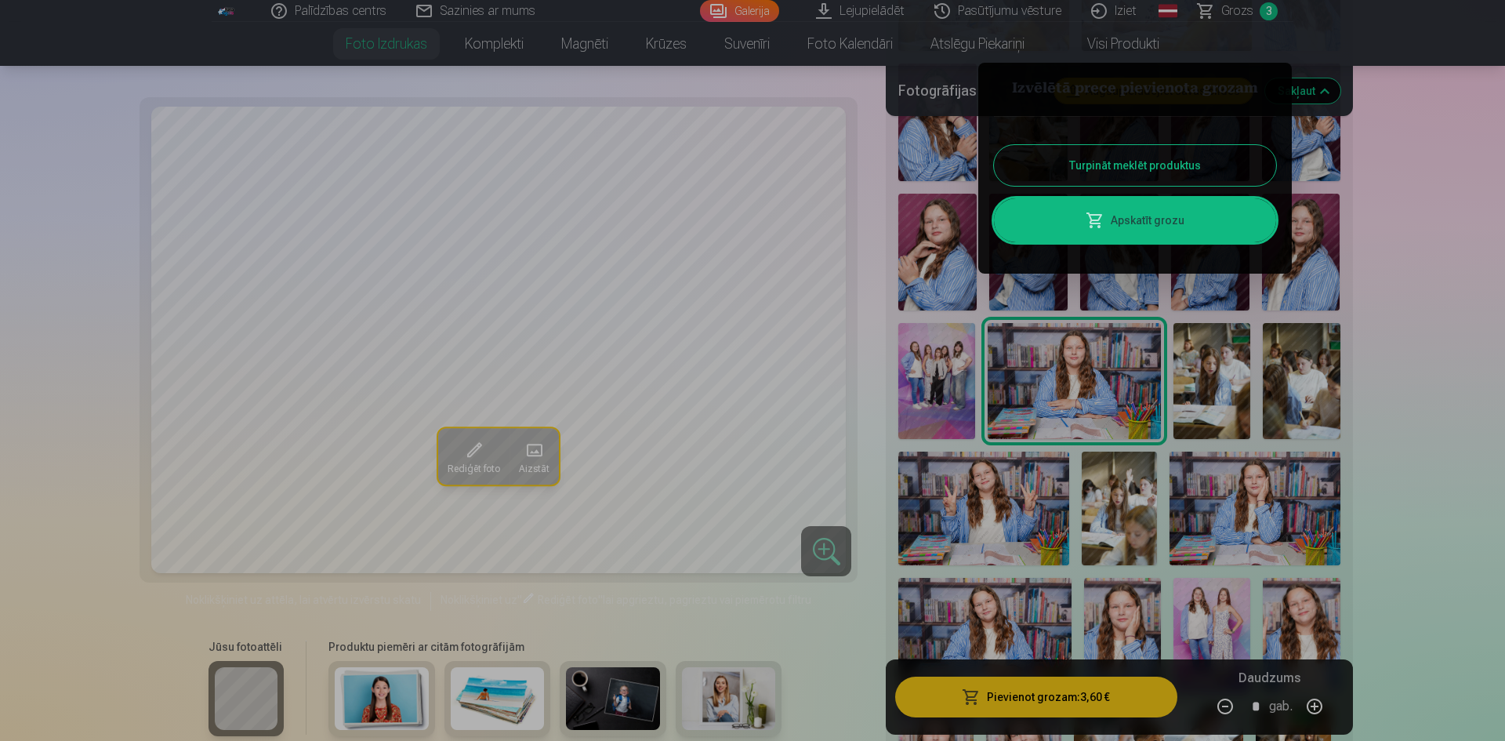
click at [1142, 172] on button "Turpināt meklēt produktus" at bounding box center [1135, 165] width 282 height 41
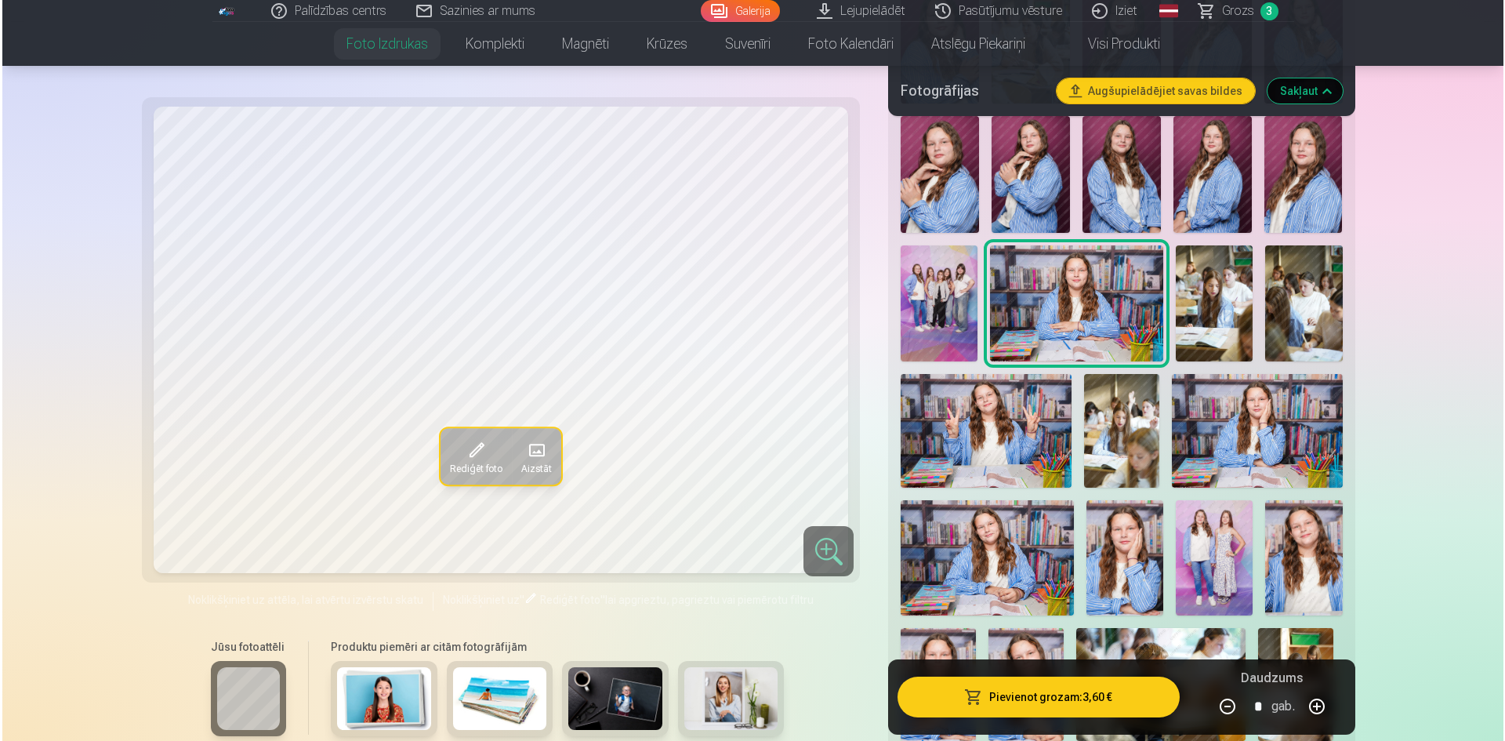
scroll to position [1333, 0]
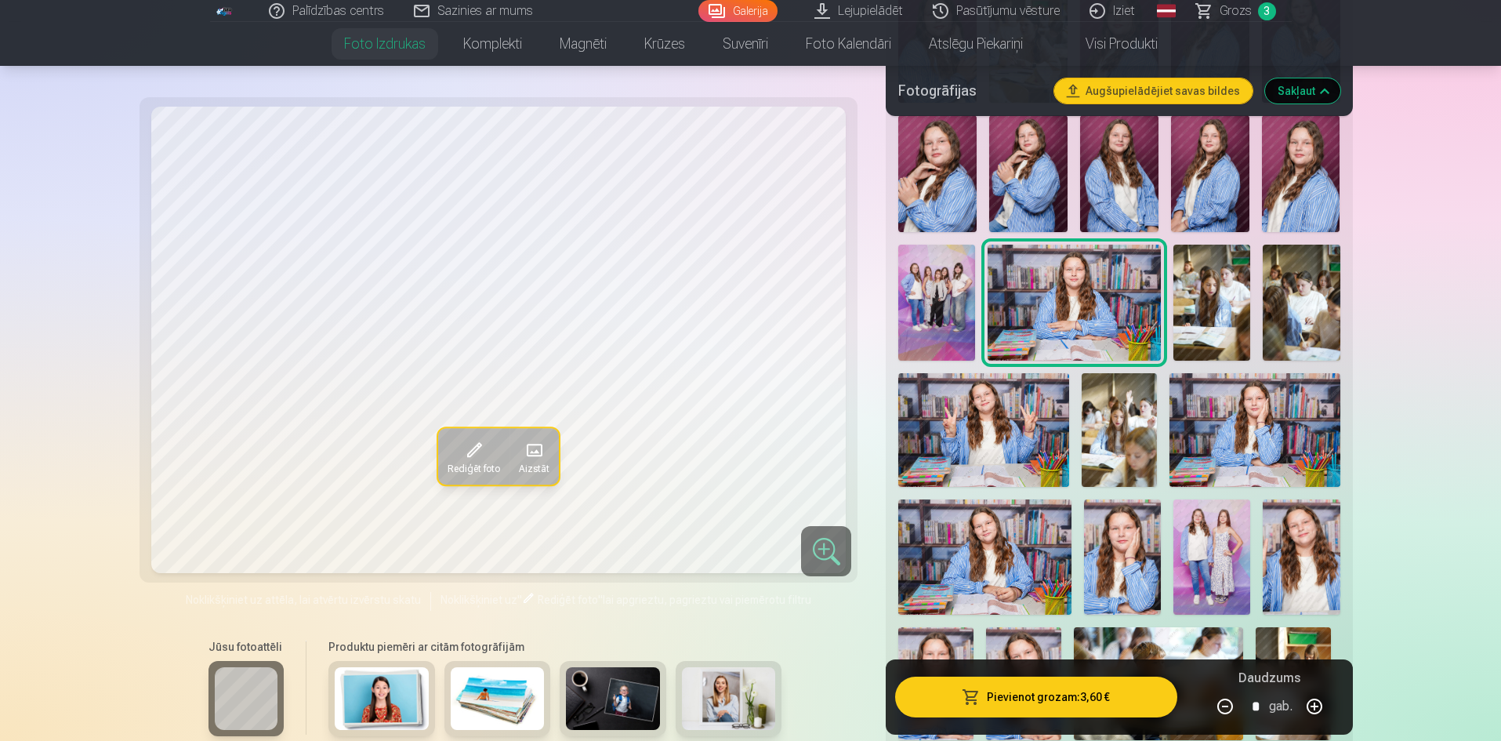
click at [981, 435] on img at bounding box center [983, 430] width 170 height 114
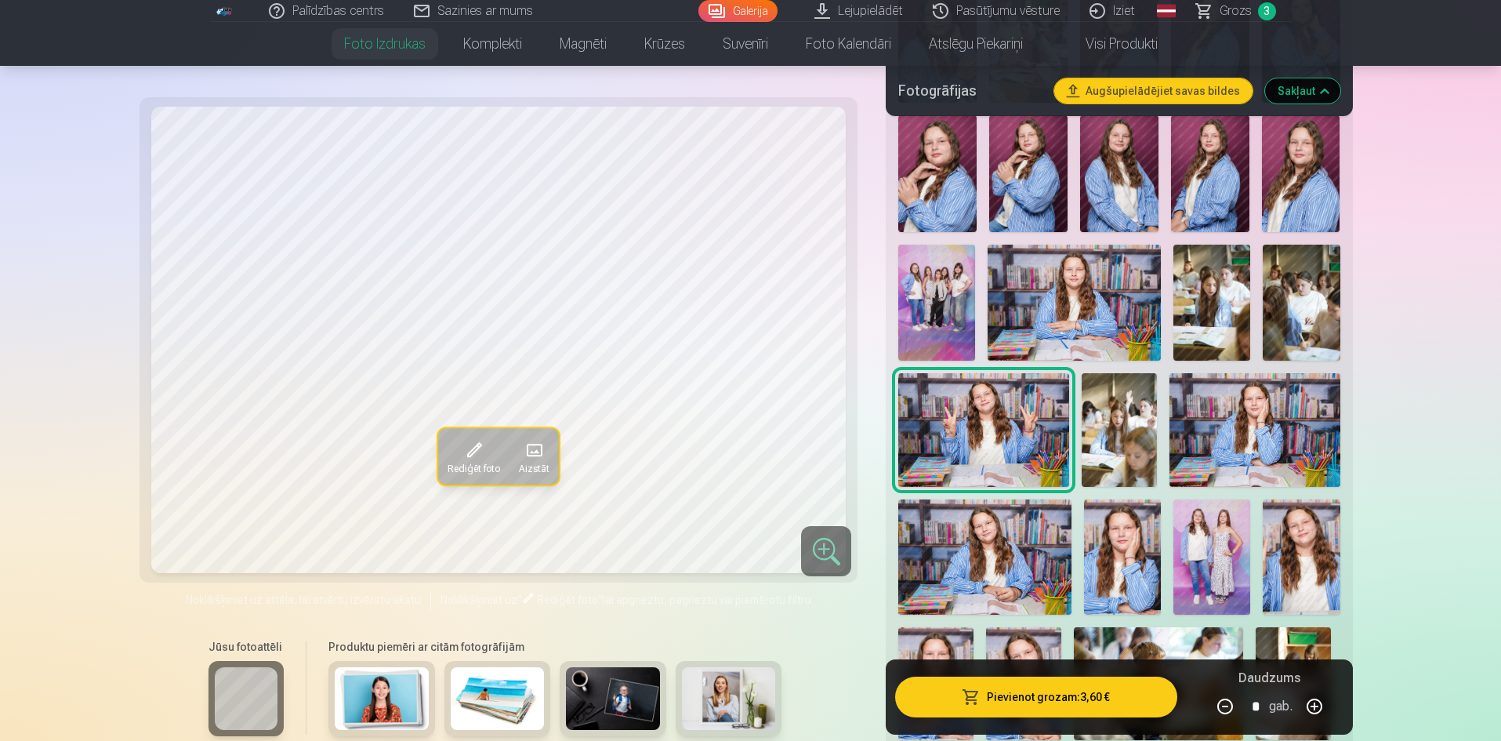
click at [1099, 705] on button "Pievienot grozam : 3,60 €" at bounding box center [1035, 696] width 281 height 41
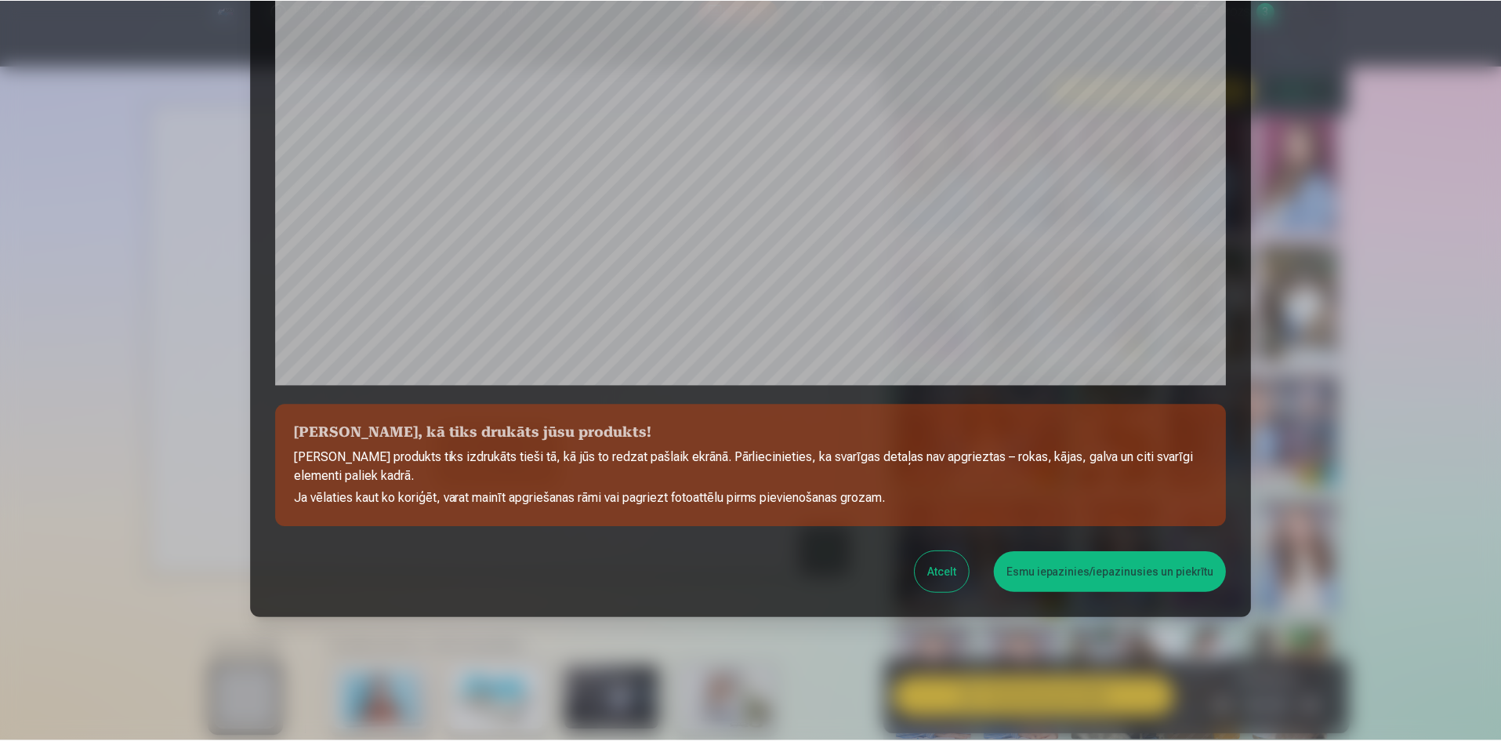
scroll to position [388, 0]
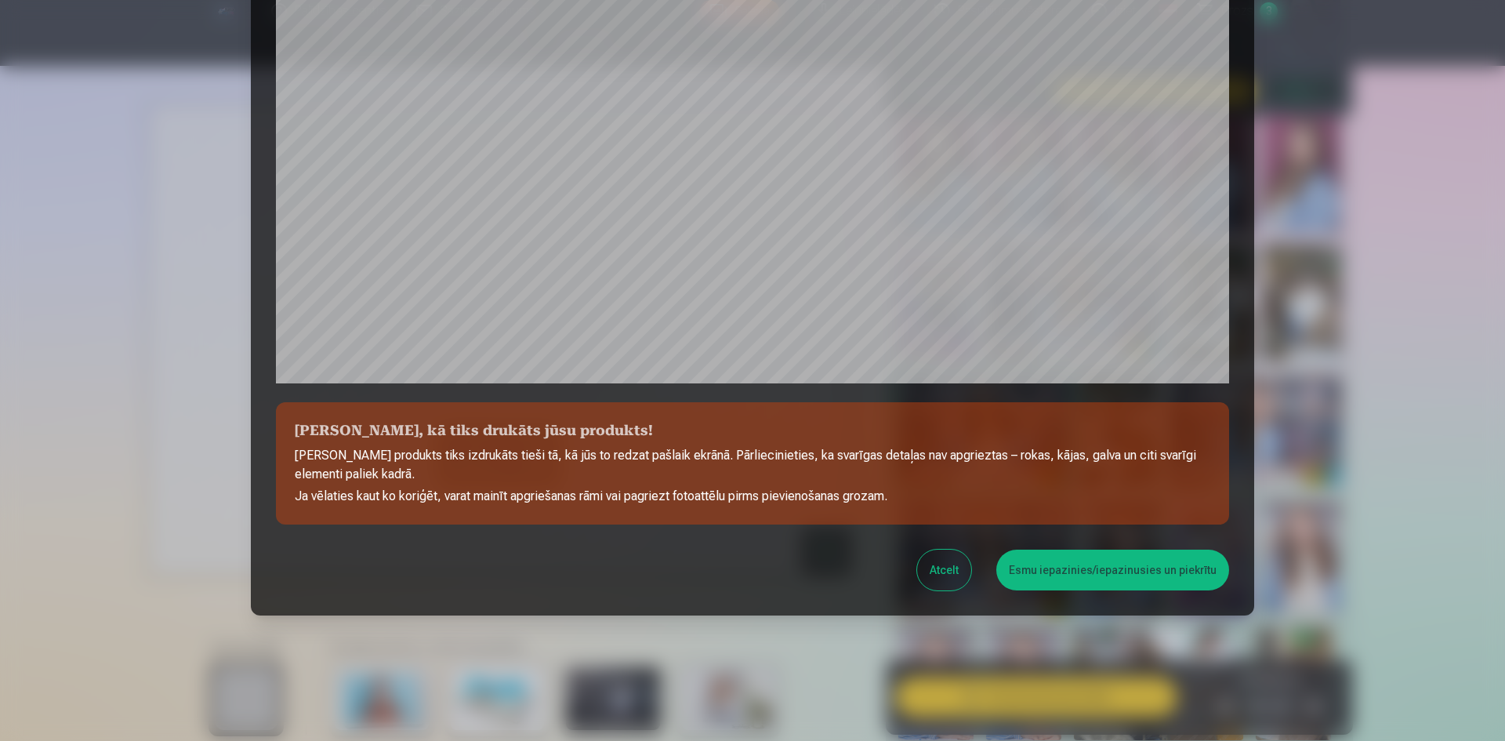
click at [1056, 568] on button "Esmu iepazinies/iepazinusies un piekrītu" at bounding box center [1112, 569] width 233 height 41
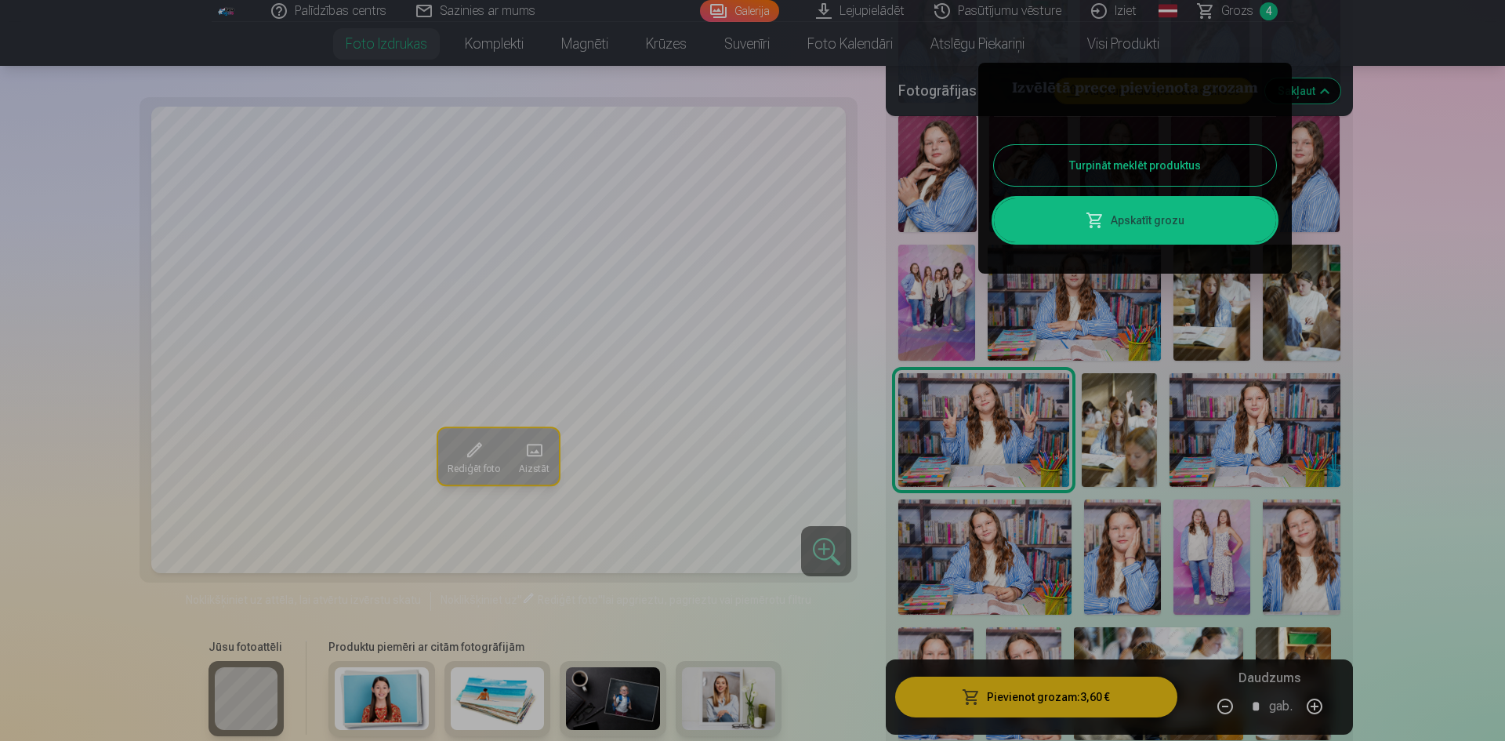
click at [1166, 167] on button "Turpināt meklēt produktus" at bounding box center [1135, 165] width 282 height 41
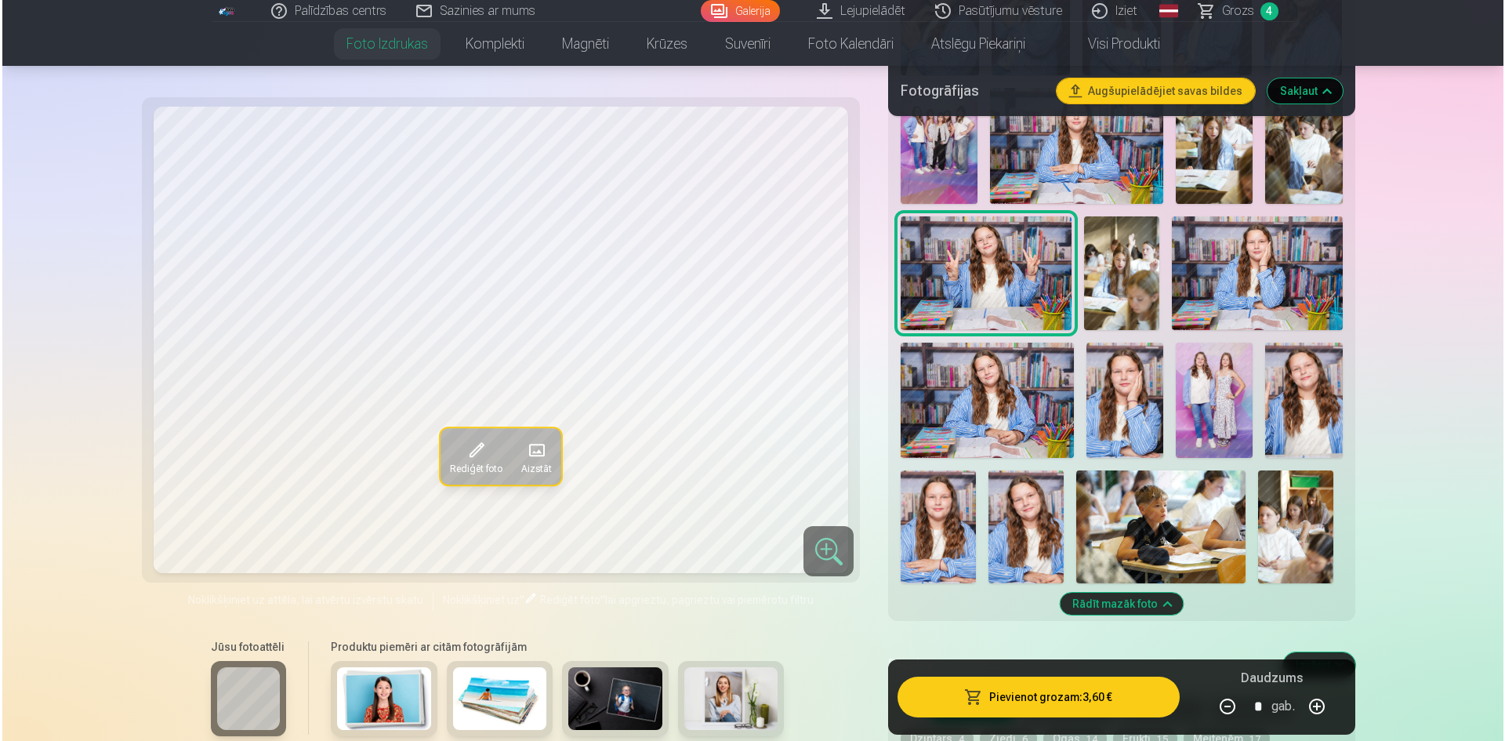
scroll to position [1568, 0]
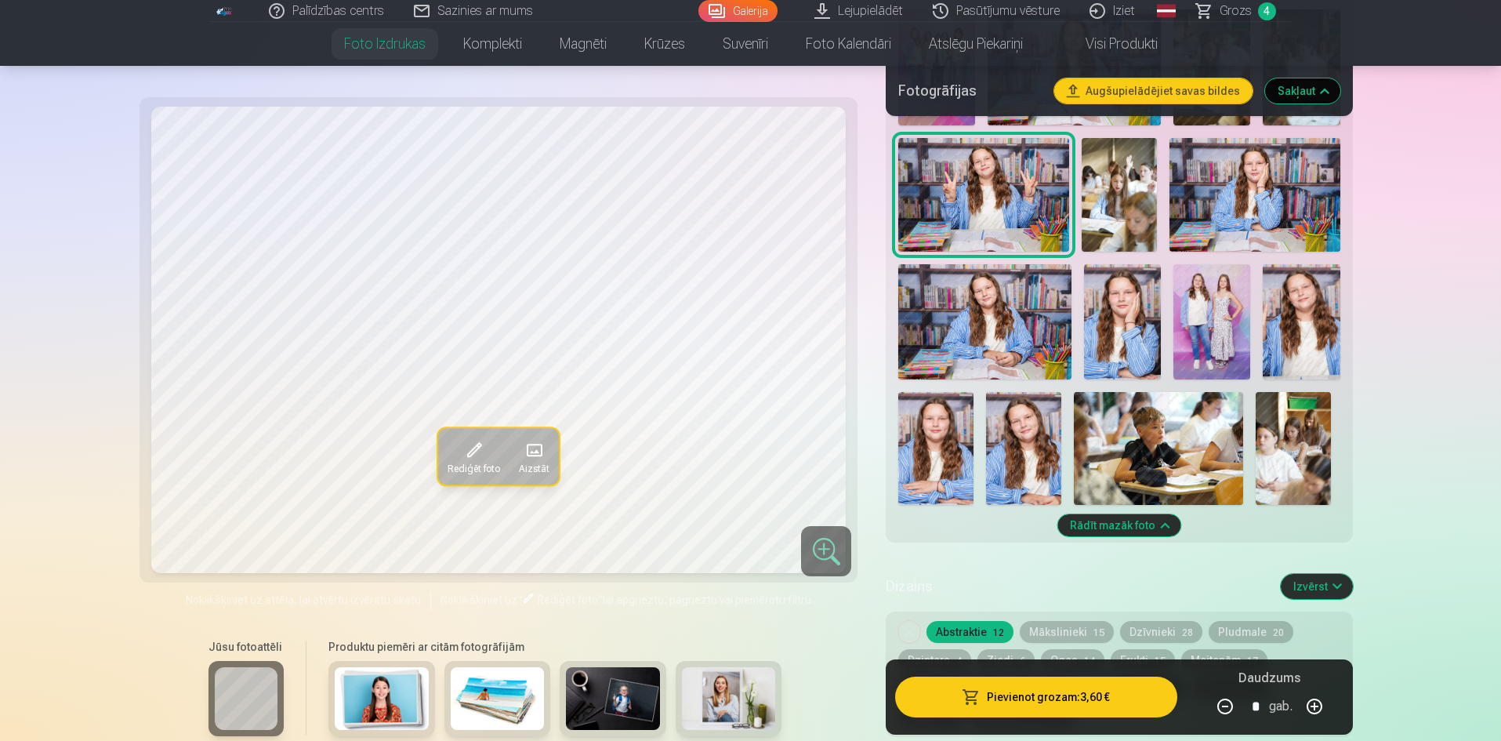
click at [1011, 451] on img at bounding box center [1023, 448] width 75 height 113
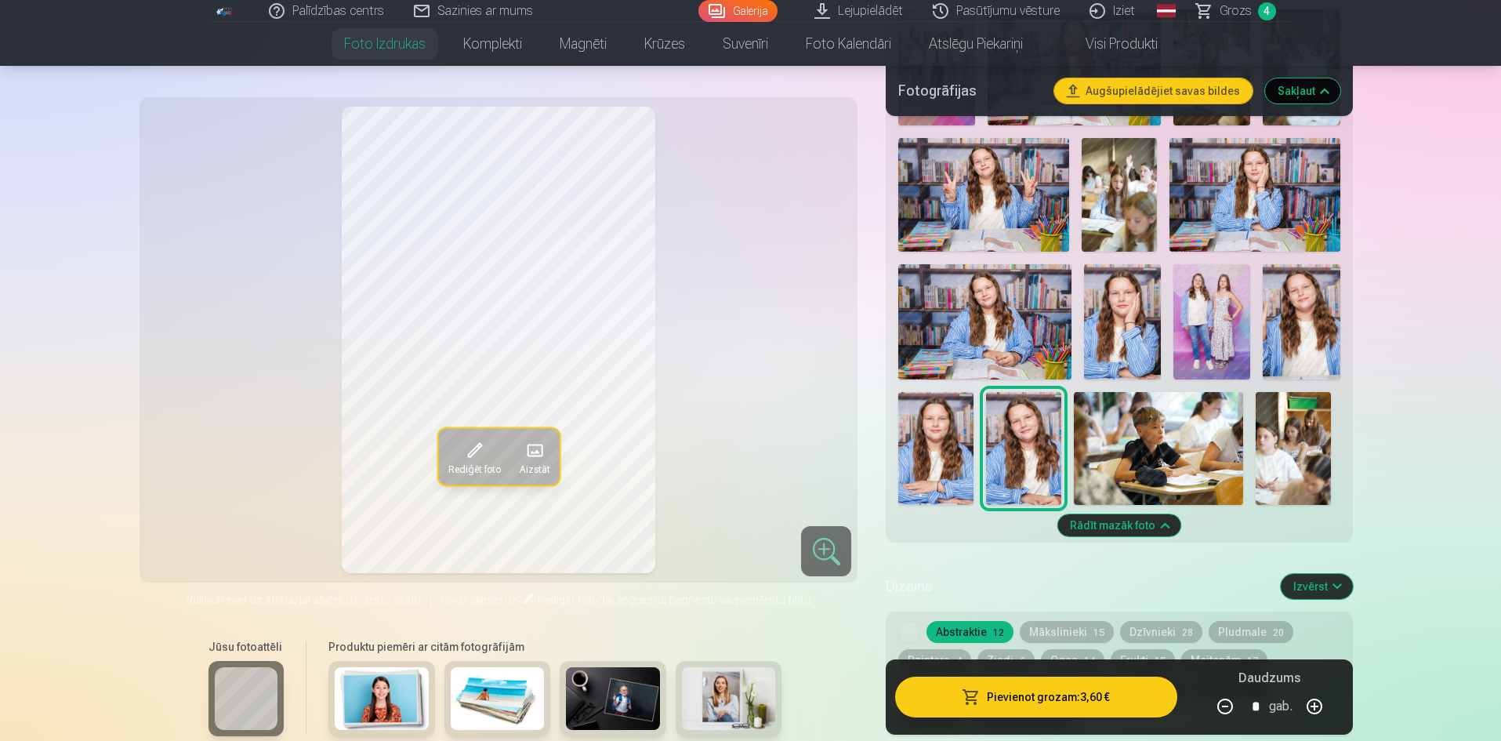
click at [1068, 697] on button "Pievienot grozam : 3,60 €" at bounding box center [1035, 696] width 281 height 41
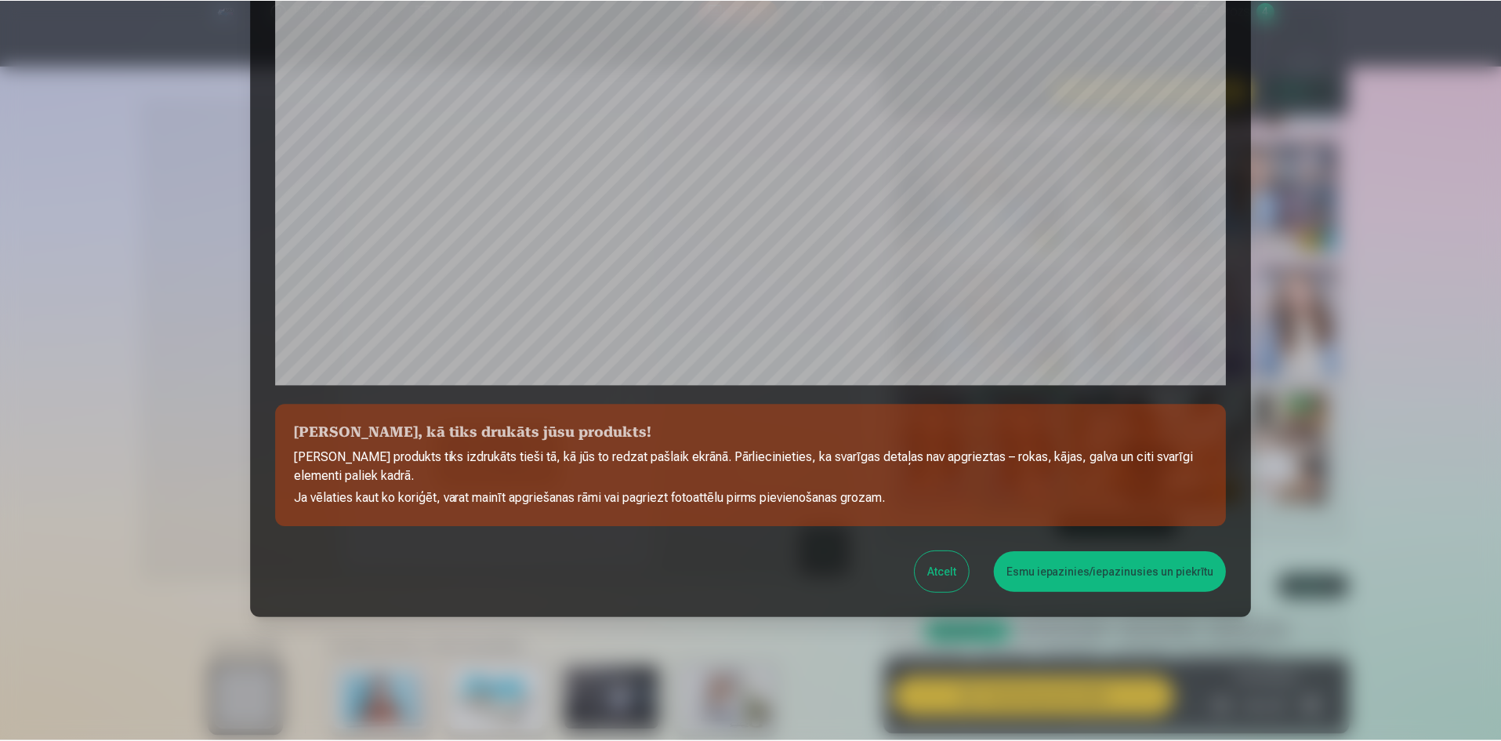
scroll to position [388, 0]
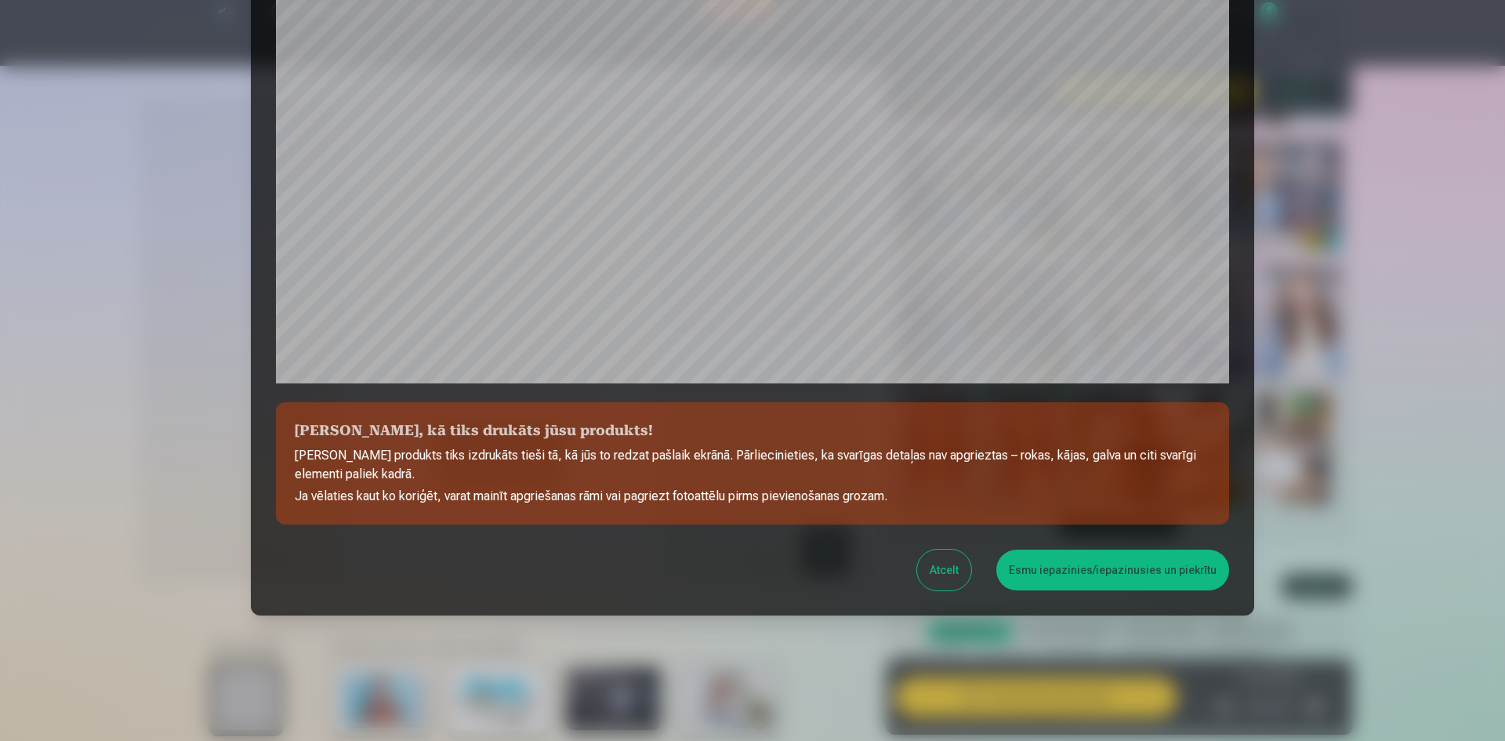
click at [1098, 571] on button "Esmu iepazinies/iepazinusies un piekrītu" at bounding box center [1112, 569] width 233 height 41
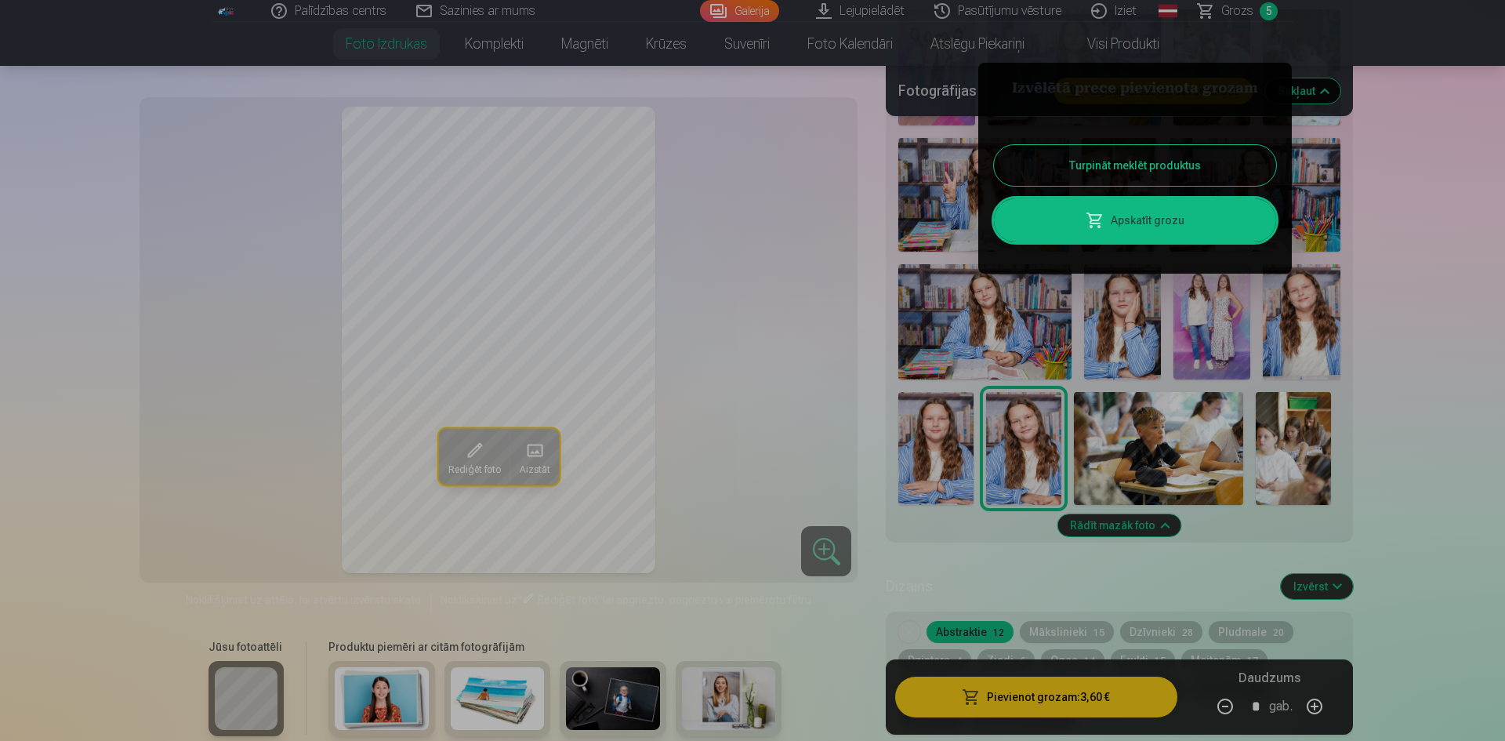
click at [1144, 160] on button "Turpināt meklēt produktus" at bounding box center [1135, 165] width 282 height 41
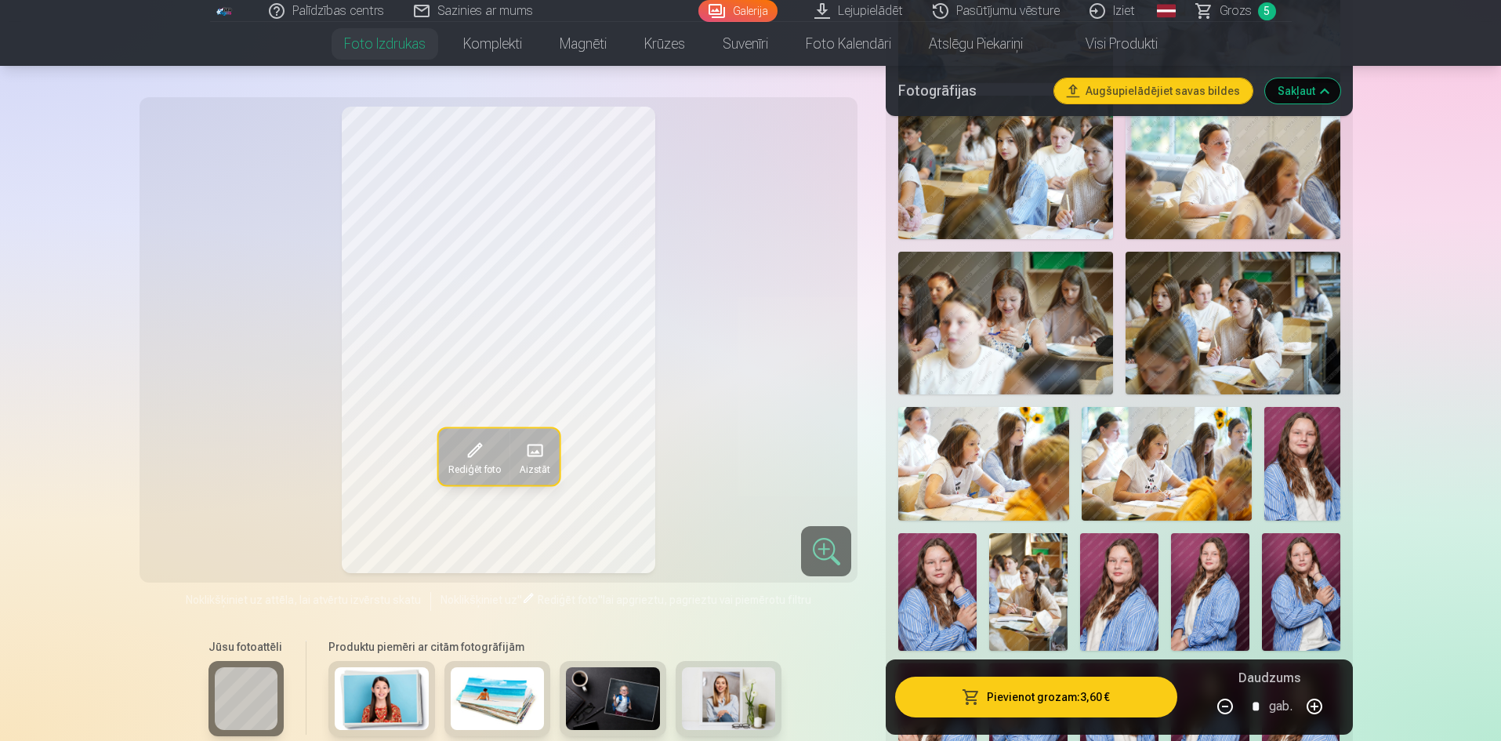
scroll to position [784, 0]
click at [1249, 12] on span "Grozs" at bounding box center [1236, 11] width 32 height 19
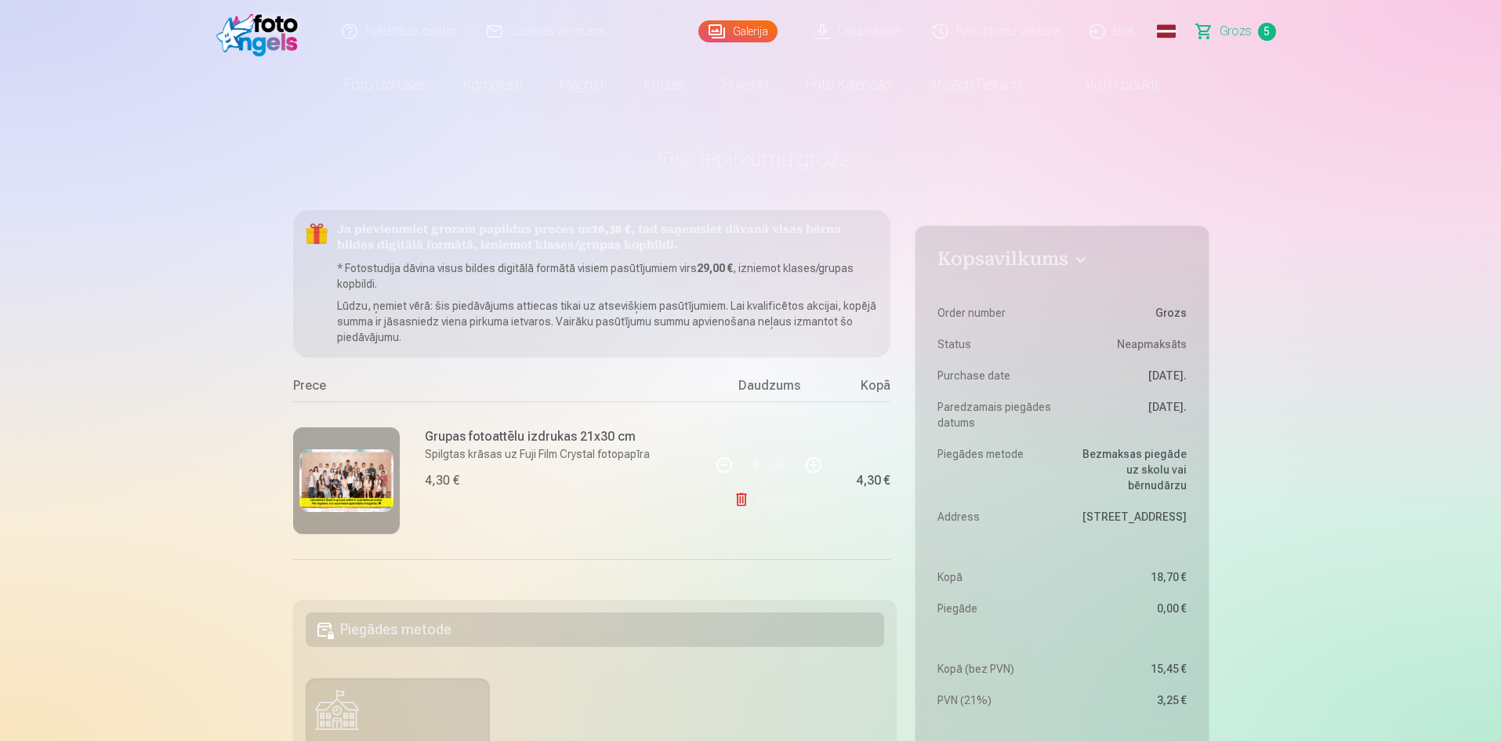
click at [857, 34] on link "Lejupielādēt" at bounding box center [859, 31] width 118 height 63
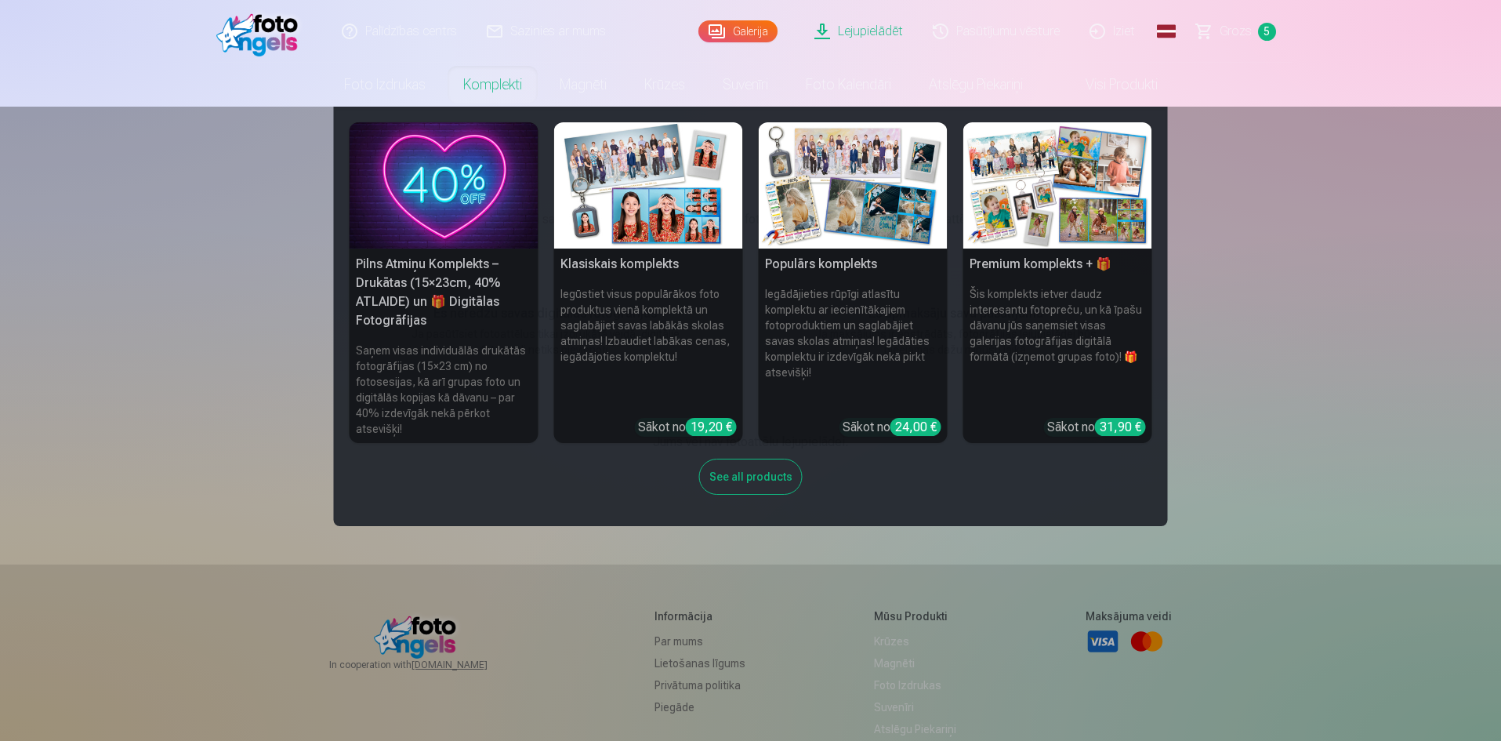
click at [495, 87] on link "Komplekti" at bounding box center [492, 85] width 96 height 44
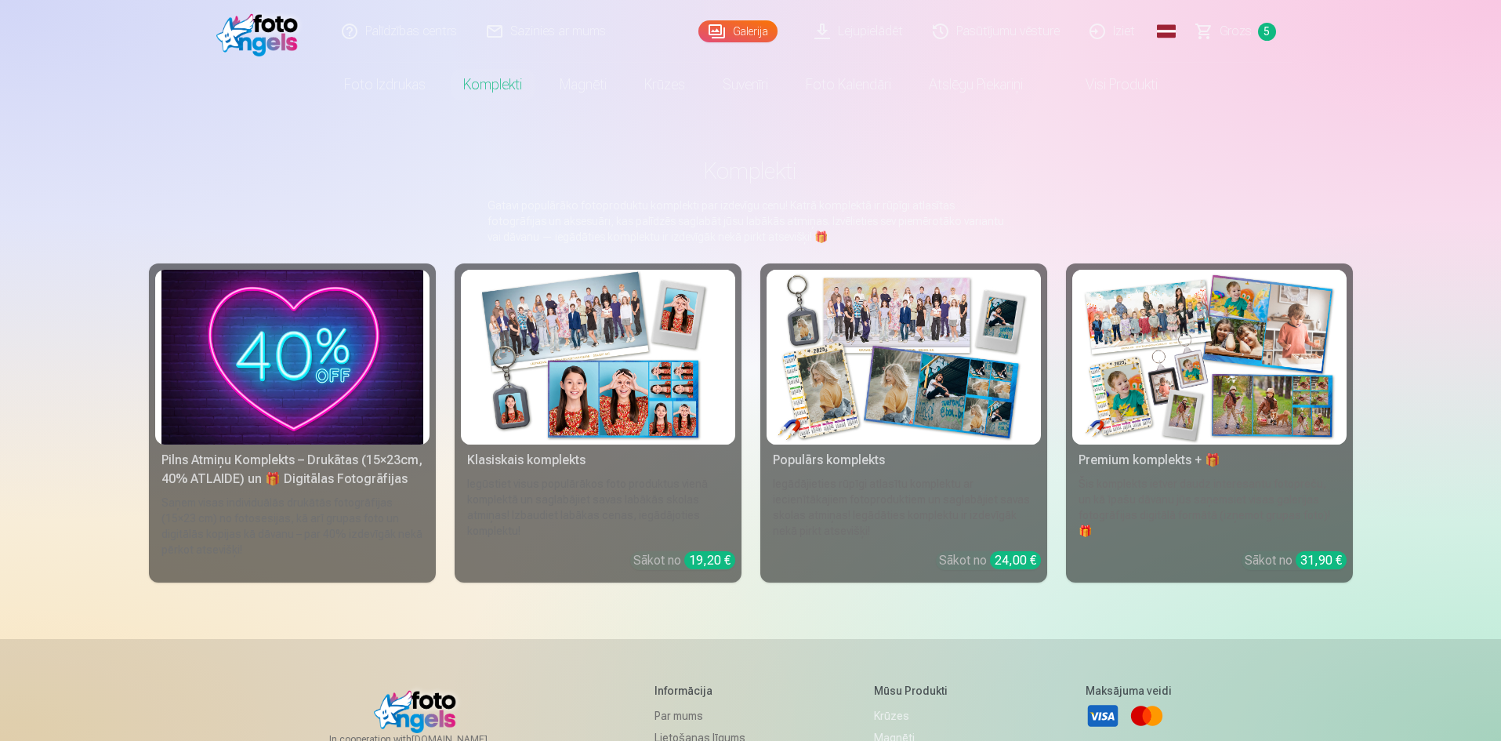
click at [286, 379] on img at bounding box center [292, 357] width 262 height 175
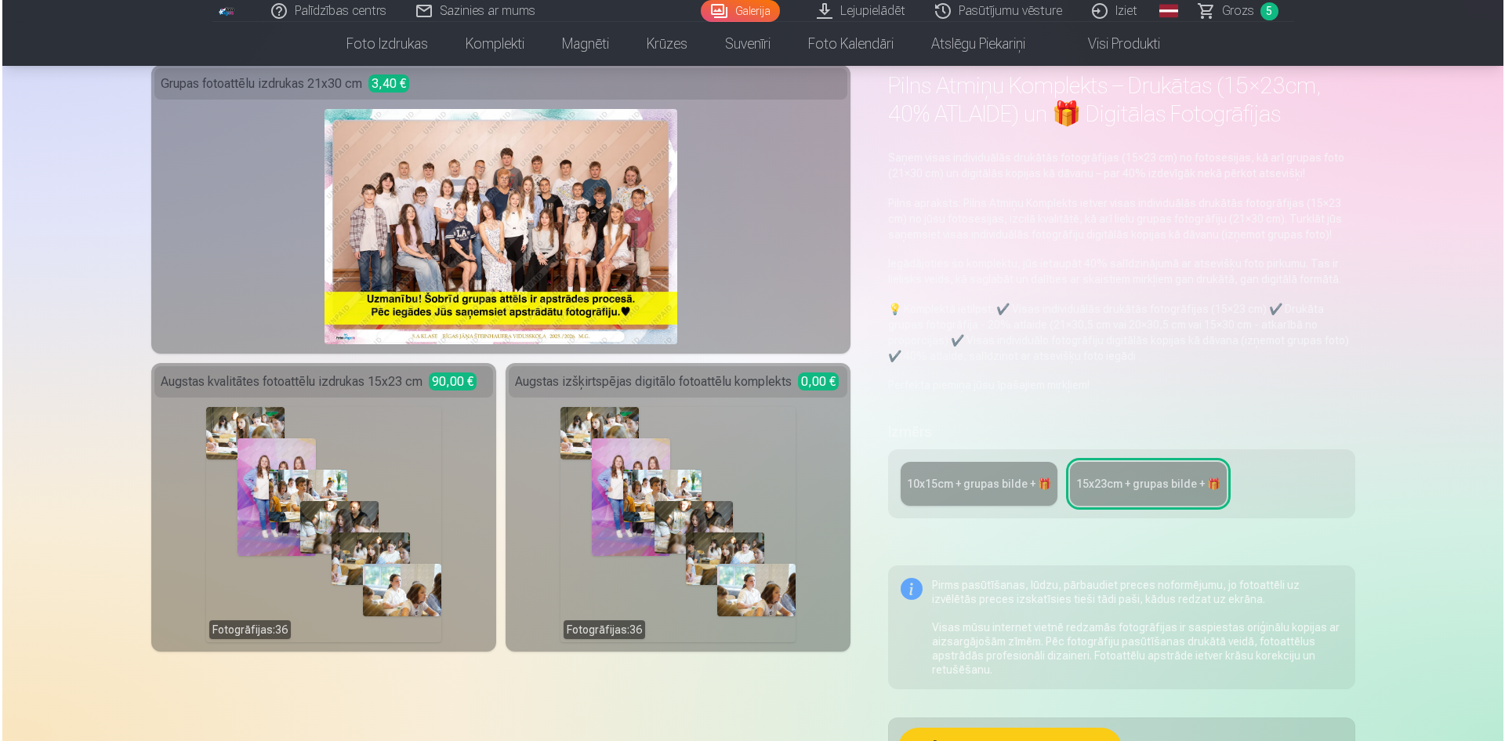
scroll to position [78, 0]
click at [641, 492] on div "Fotogrāfijas : 36" at bounding box center [675, 525] width 235 height 235
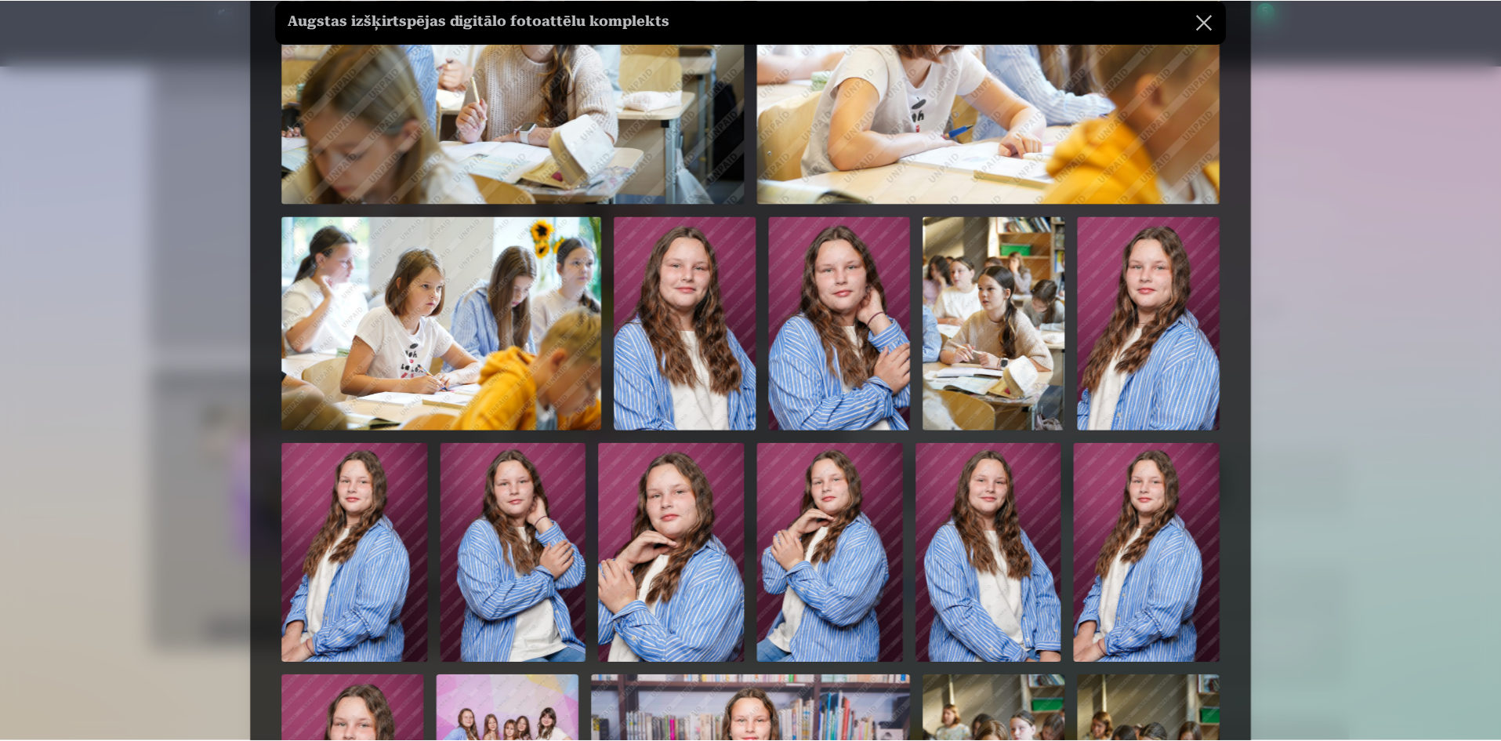
scroll to position [829, 0]
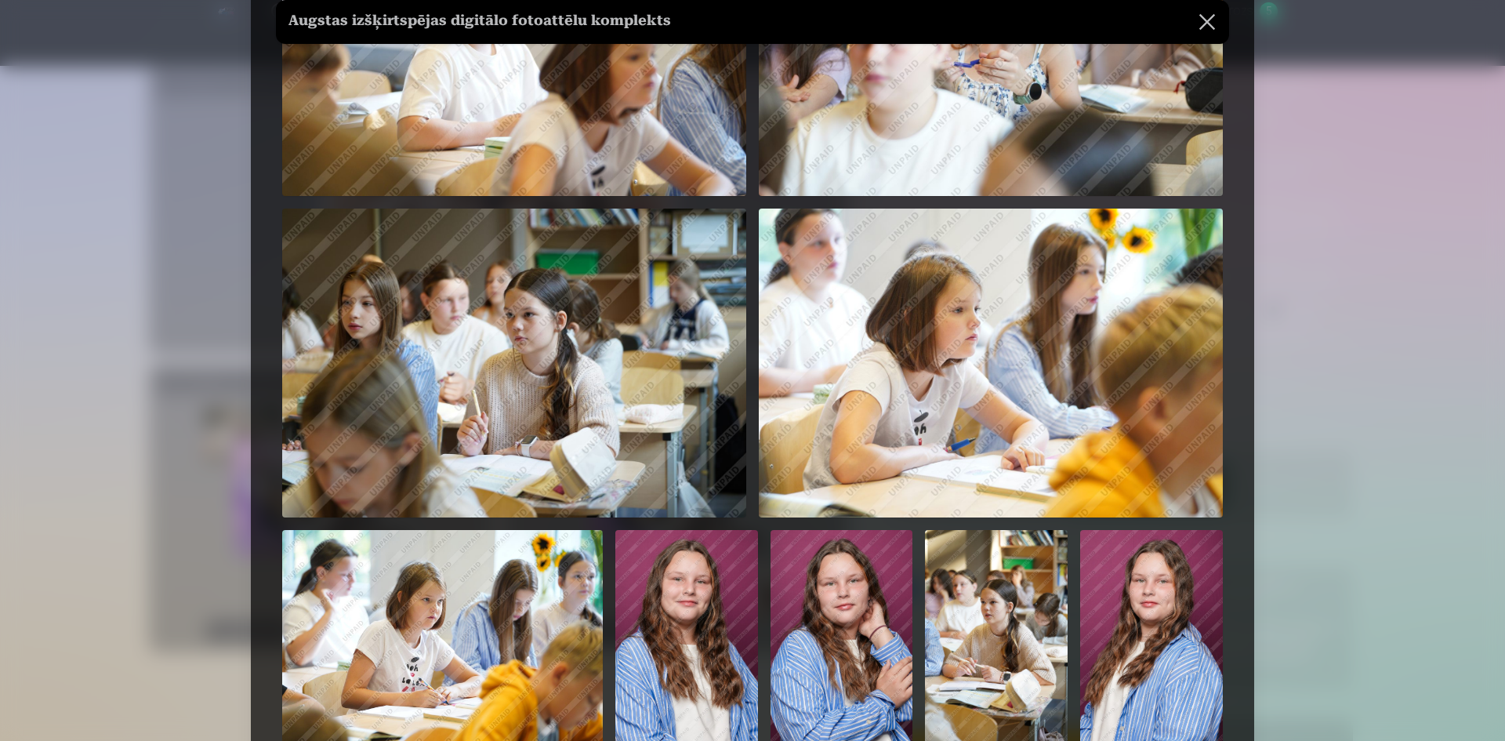
click at [1206, 23] on button at bounding box center [1207, 22] width 44 height 44
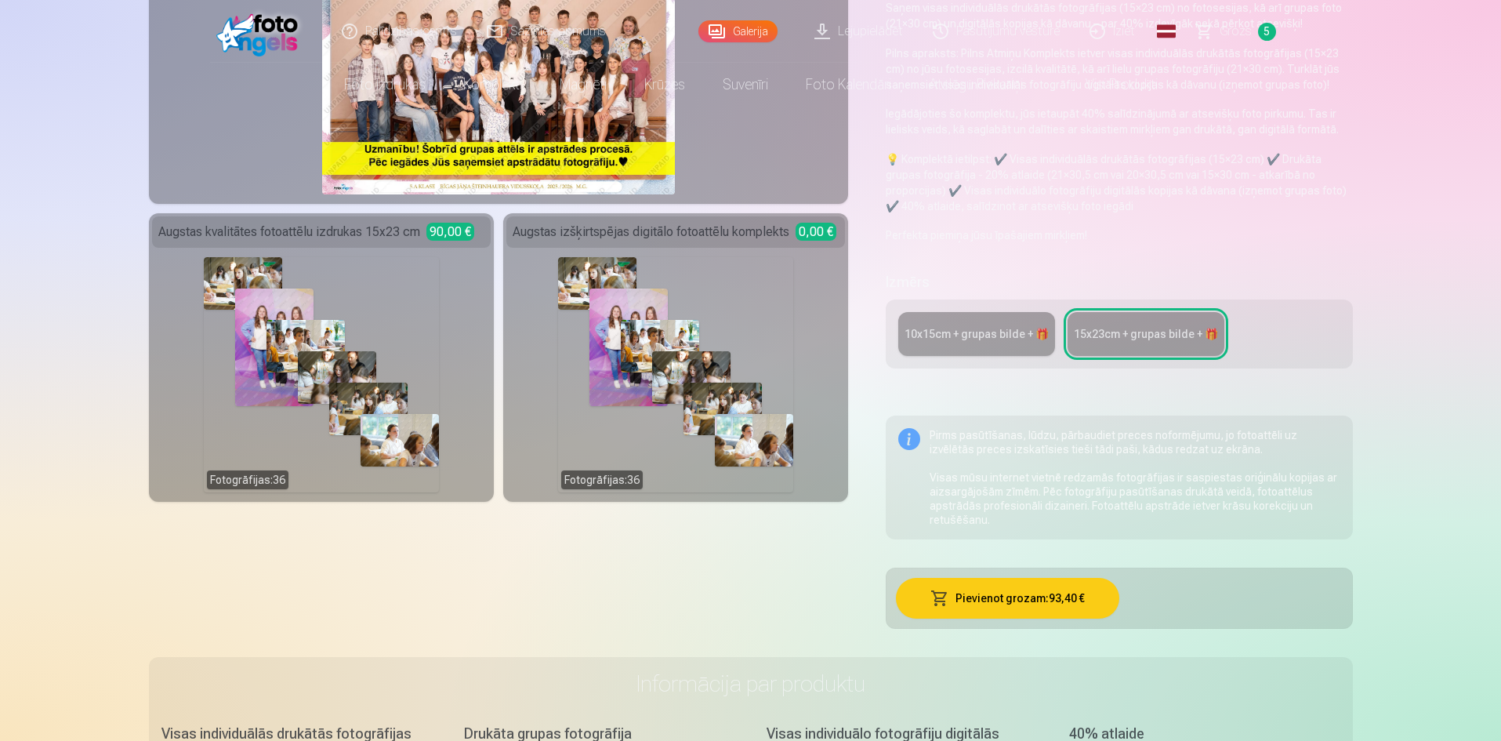
scroll to position [0, 0]
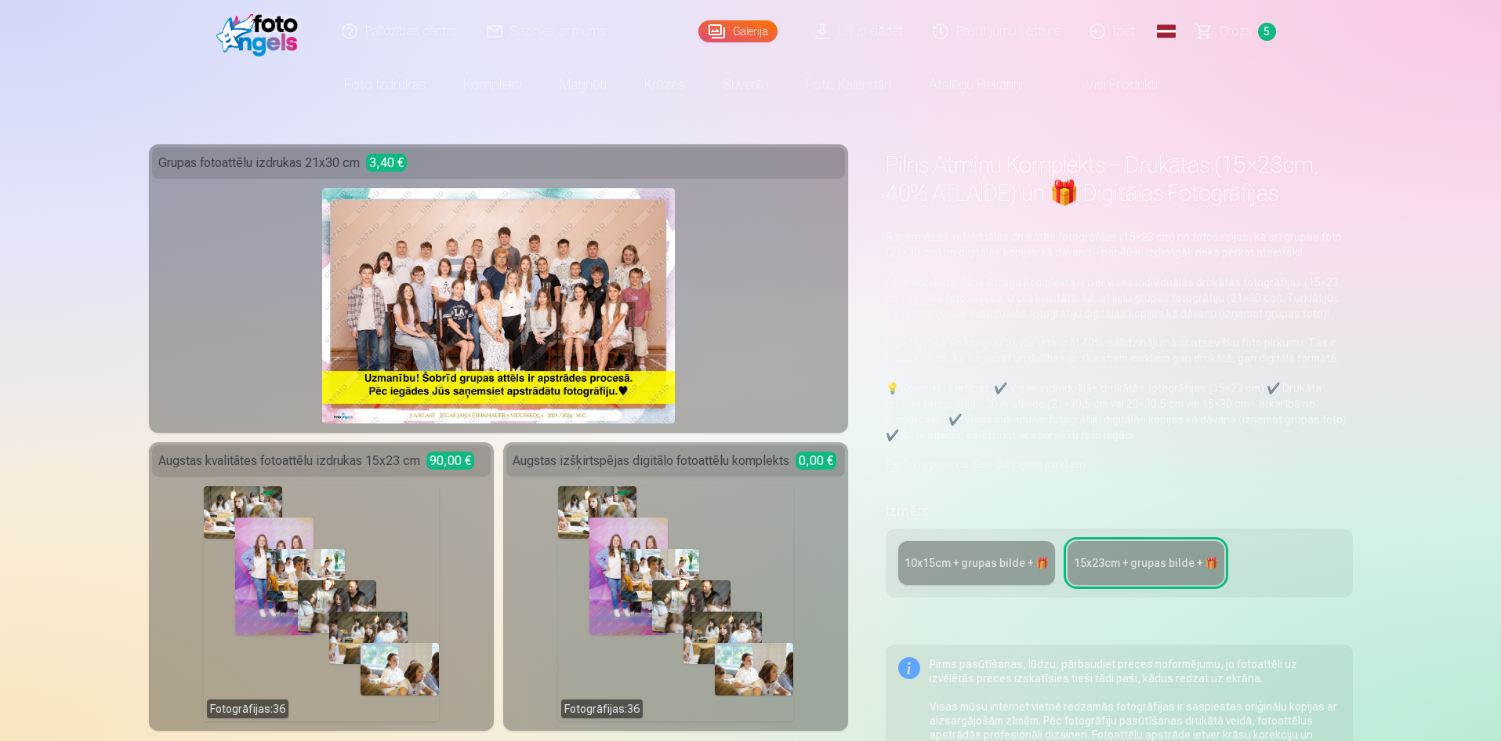
click at [959, 570] on div "10x15сm + grupas bilde + 🎁" at bounding box center [977, 563] width 144 height 16
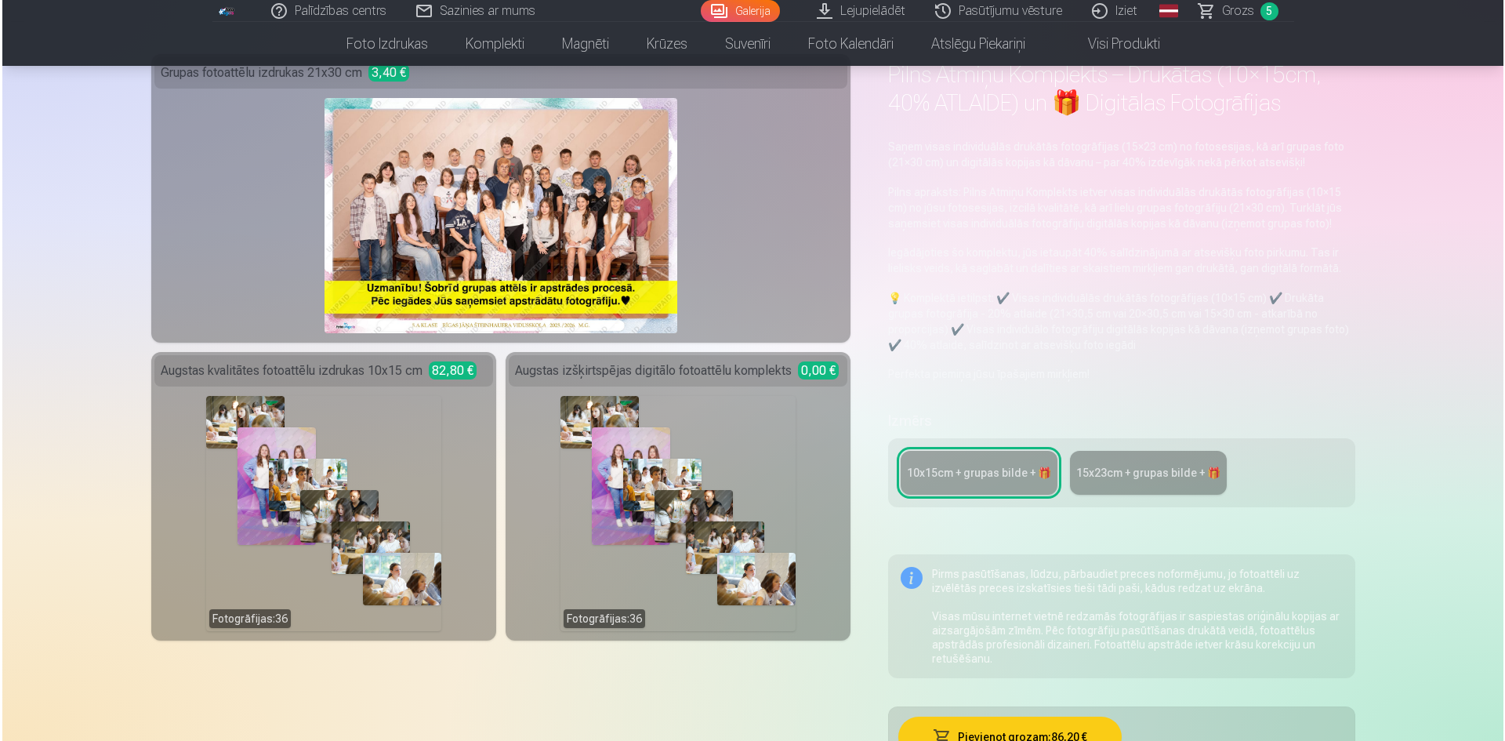
scroll to position [78, 0]
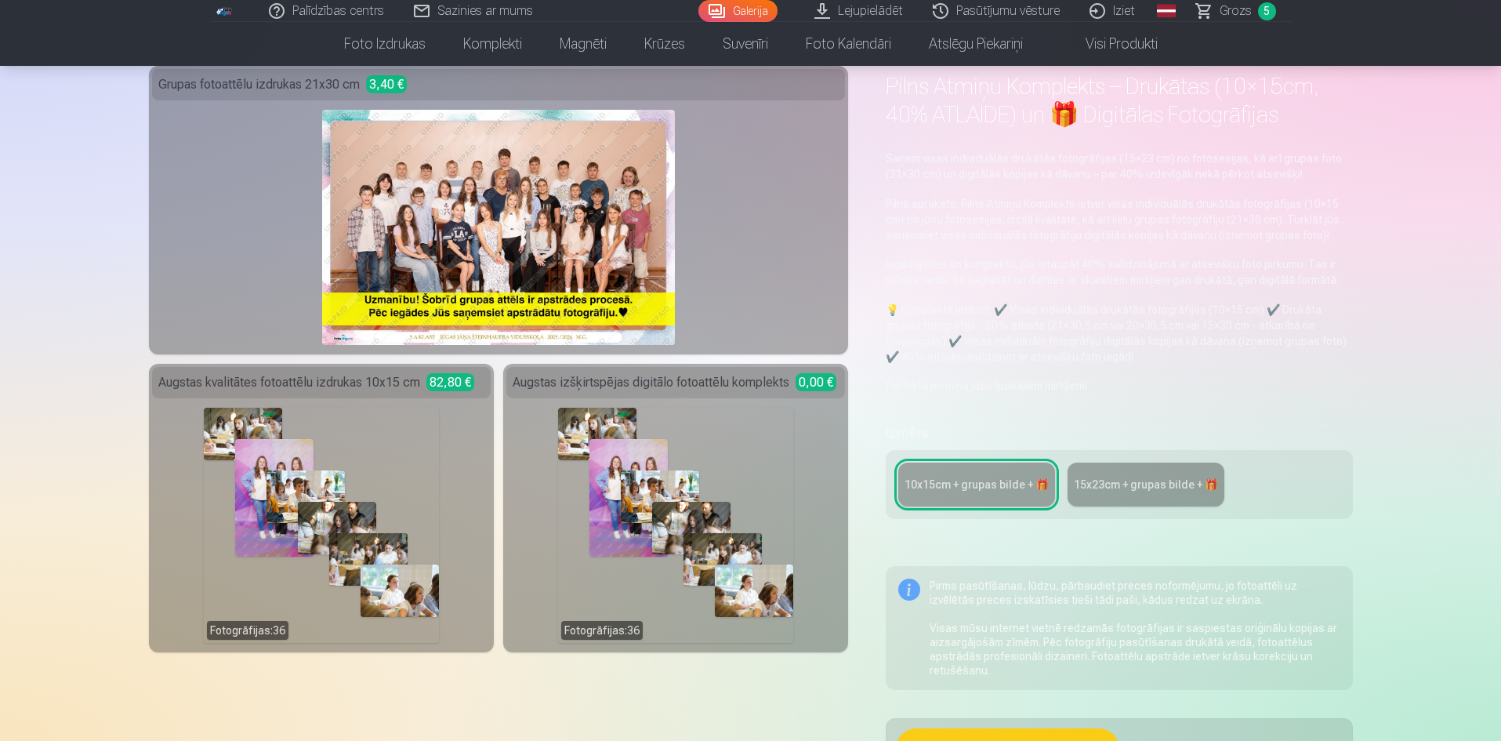
click at [652, 483] on div "Fotogrāfijas : 36" at bounding box center [675, 525] width 235 height 235
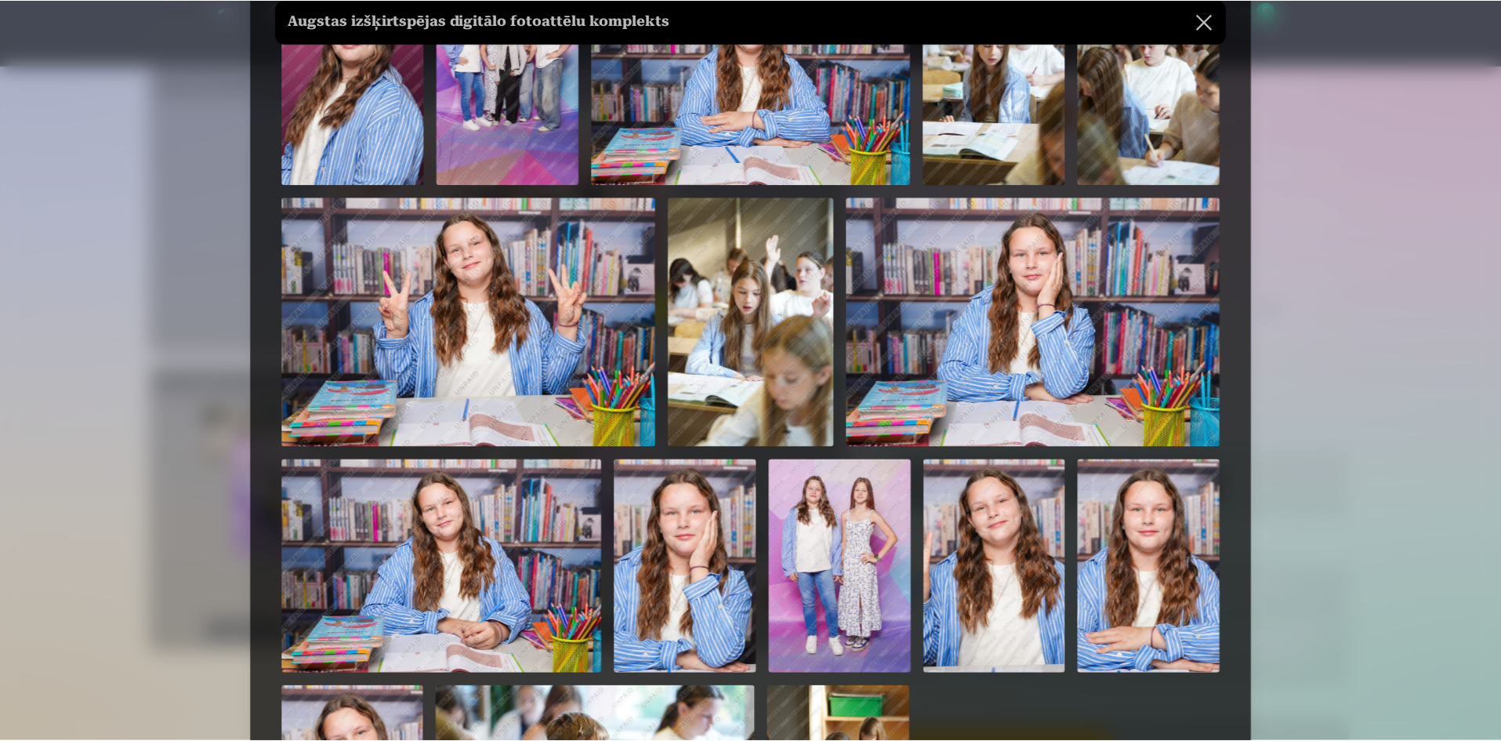
scroll to position [1692, 0]
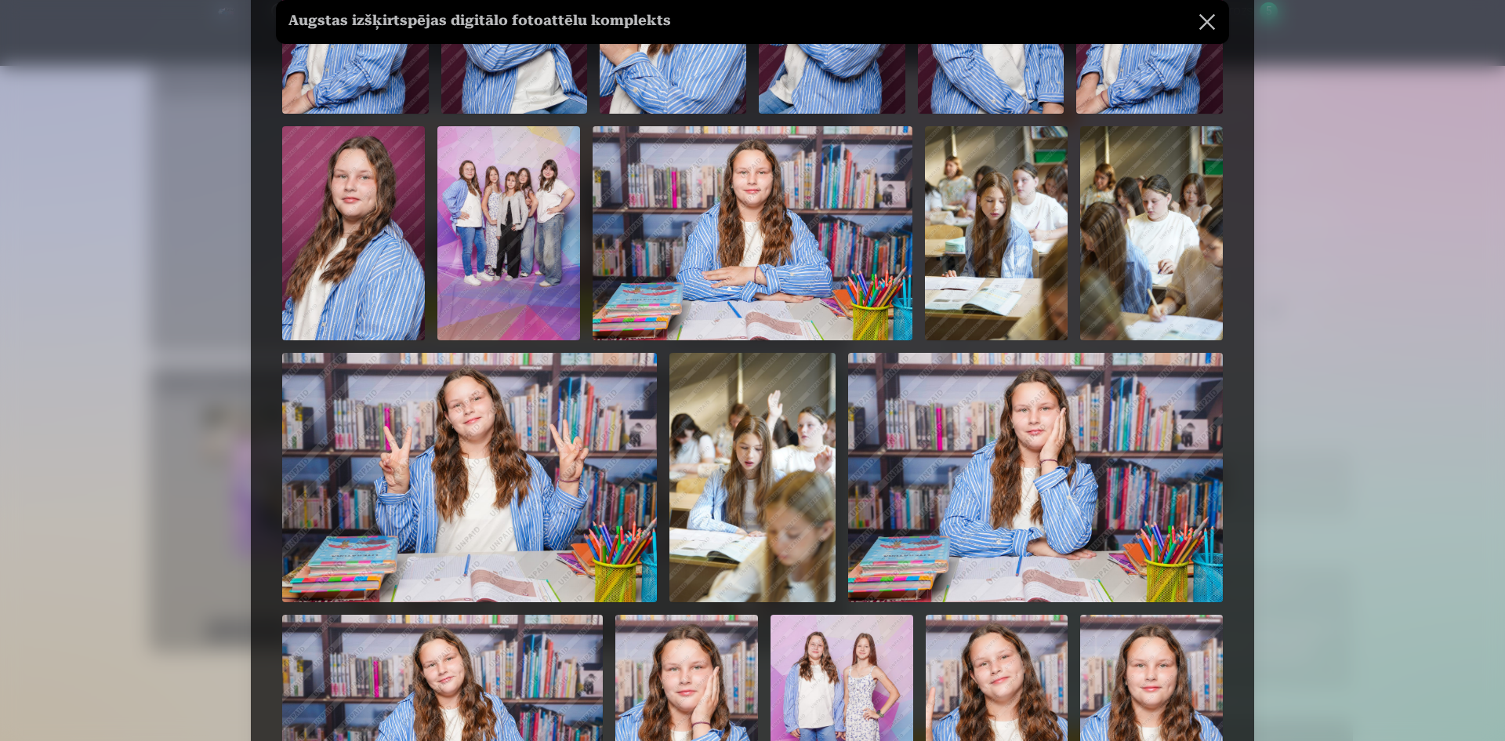
click at [1380, 248] on div at bounding box center [752, 370] width 1505 height 741
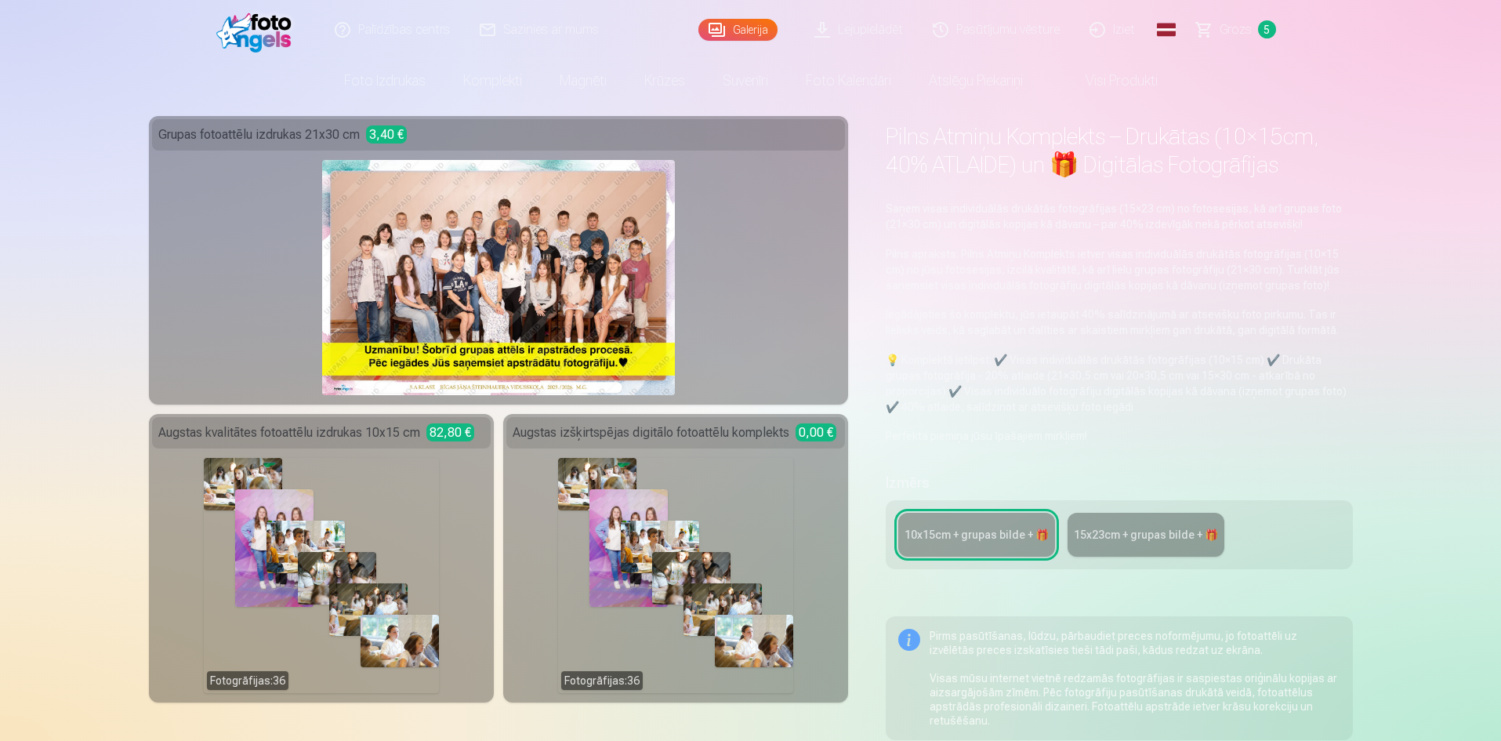
scroll to position [0, 0]
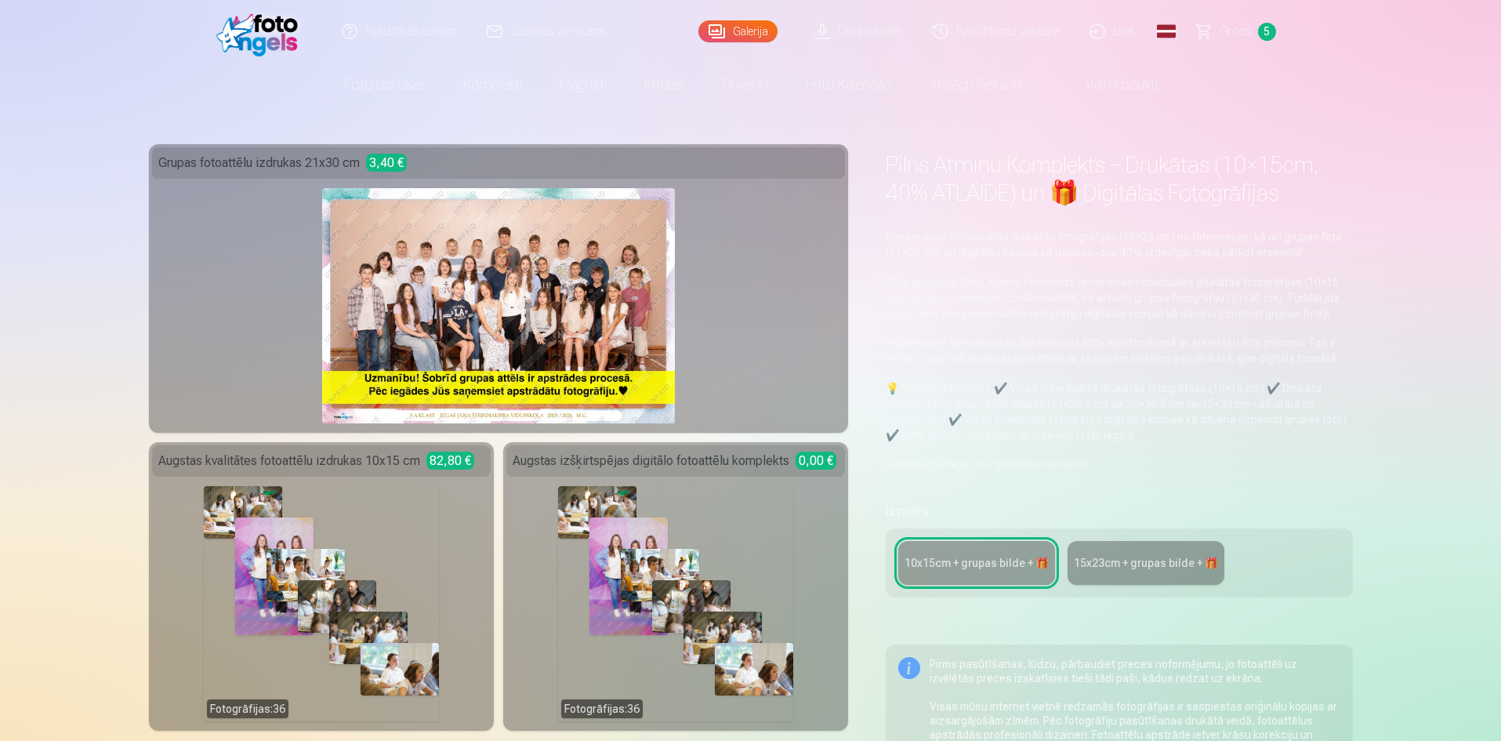
click at [488, 87] on link "Komplekti" at bounding box center [492, 85] width 96 height 44
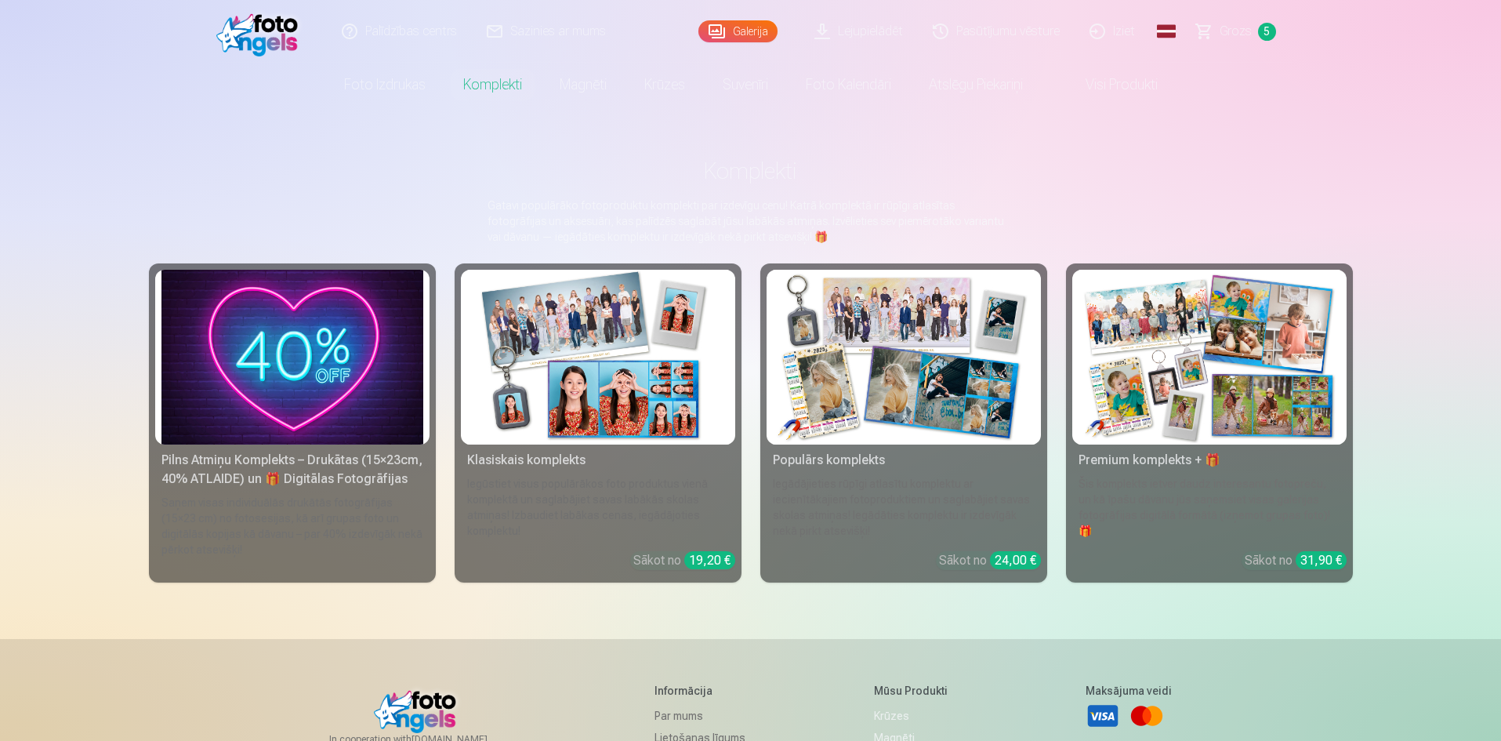
click at [343, 419] on img at bounding box center [292, 357] width 262 height 175
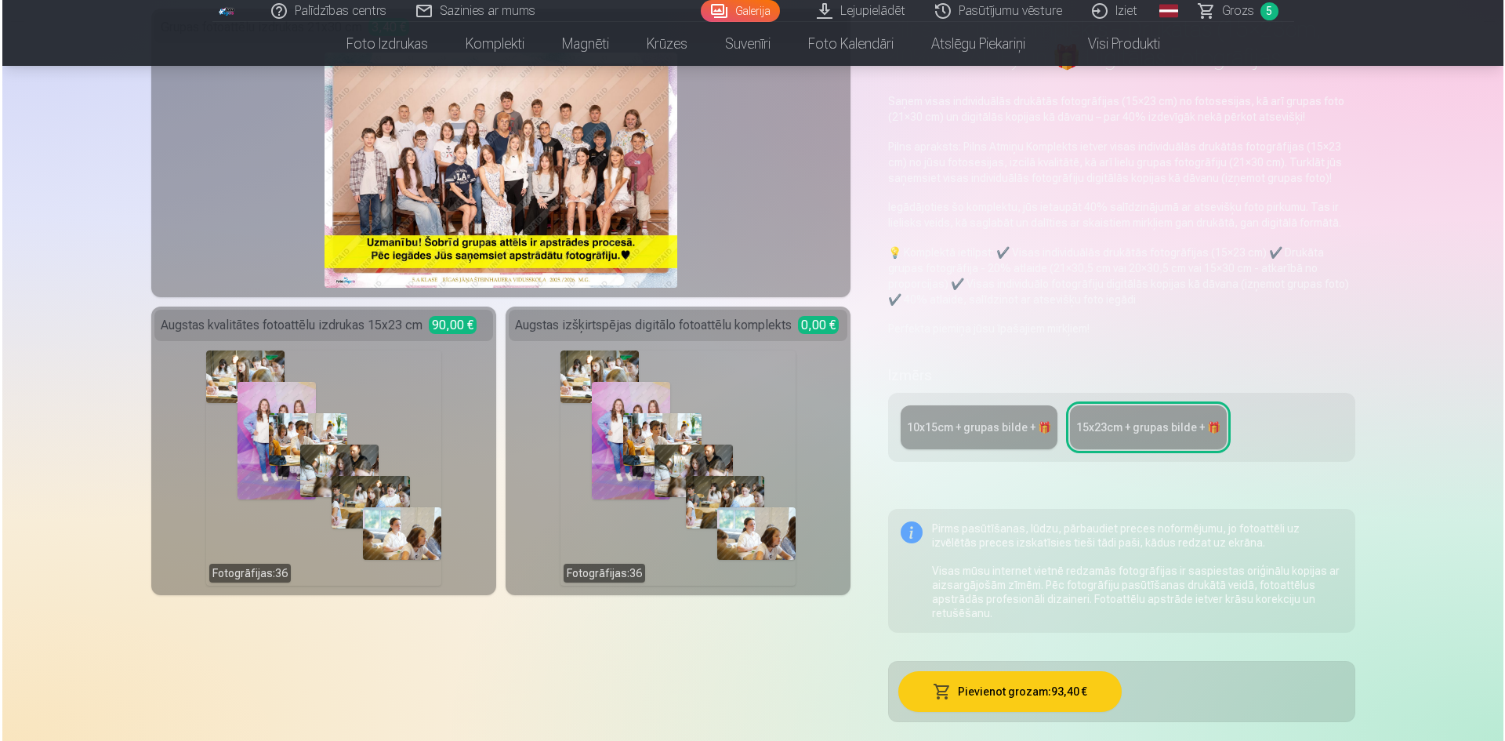
scroll to position [157, 0]
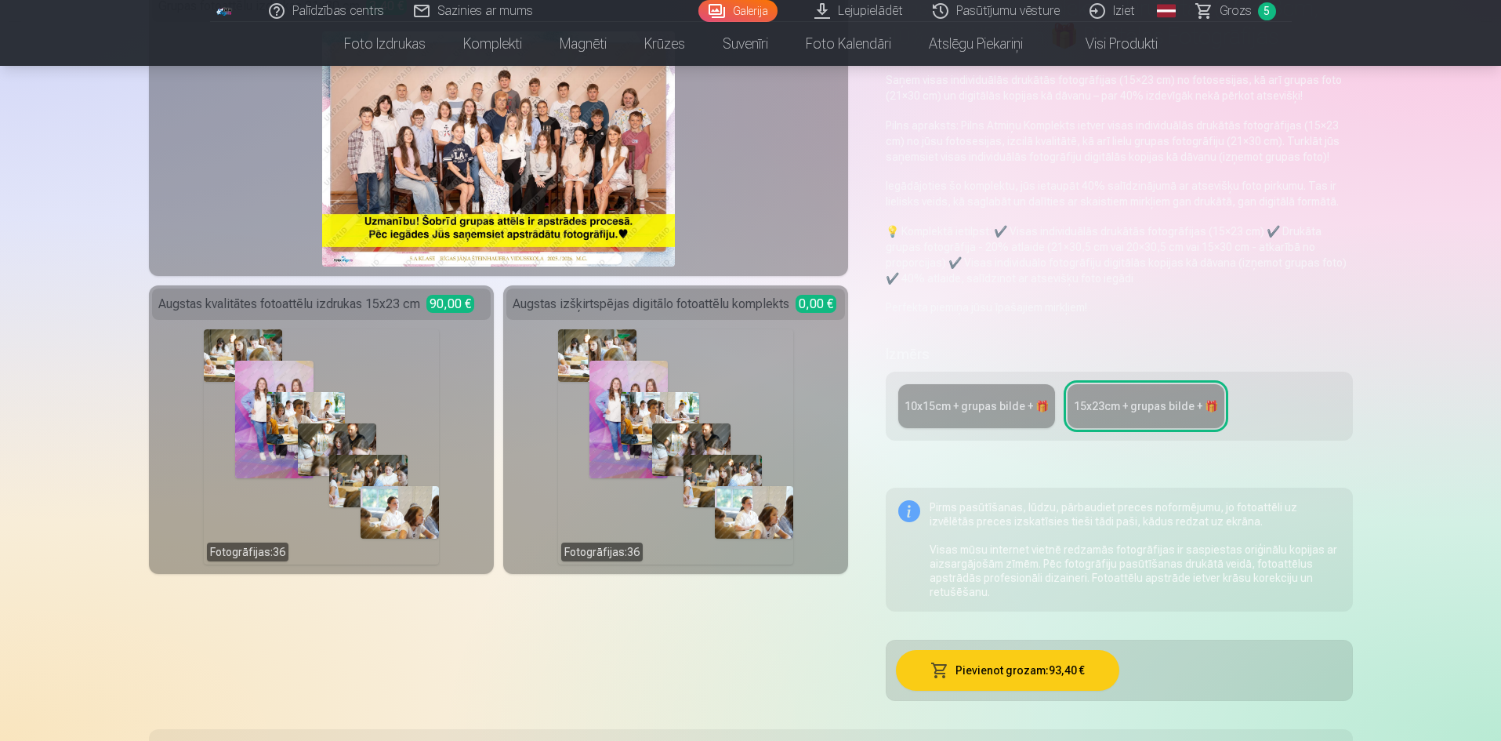
click at [1020, 668] on button "Pievienot grozam : 93,40 €" at bounding box center [1007, 670] width 223 height 41
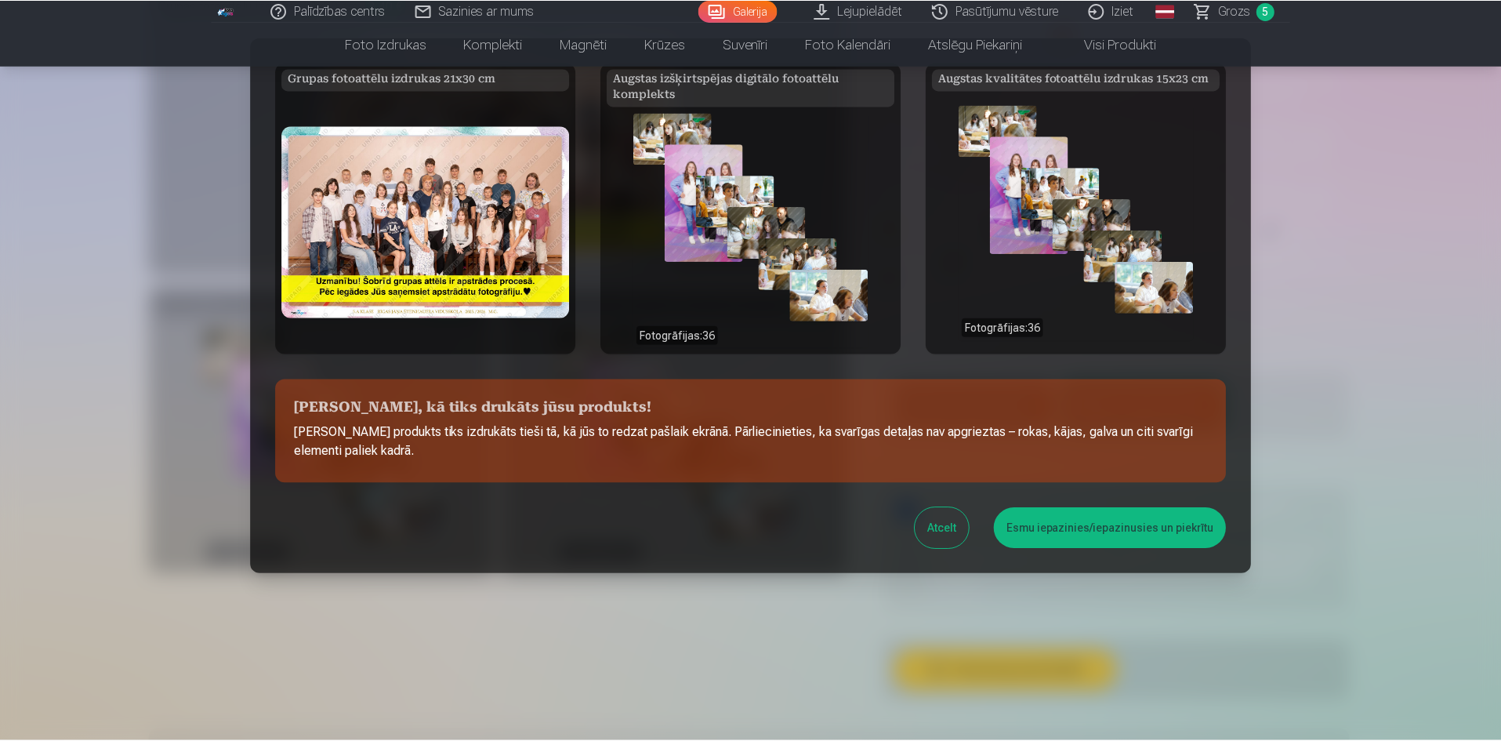
scroll to position [107, 0]
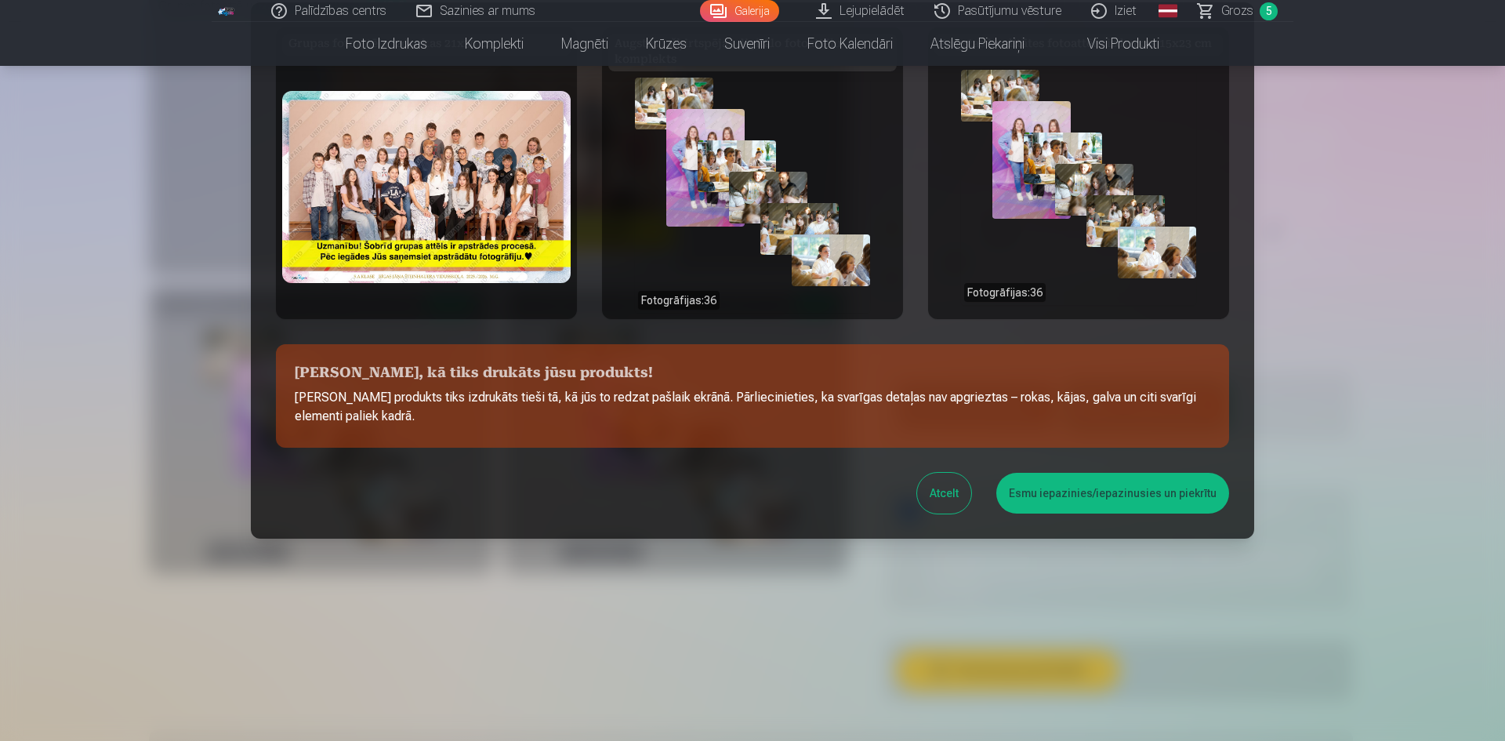
click at [1088, 511] on button "Esmu iepazinies/iepazinusies un piekrītu" at bounding box center [1112, 493] width 233 height 41
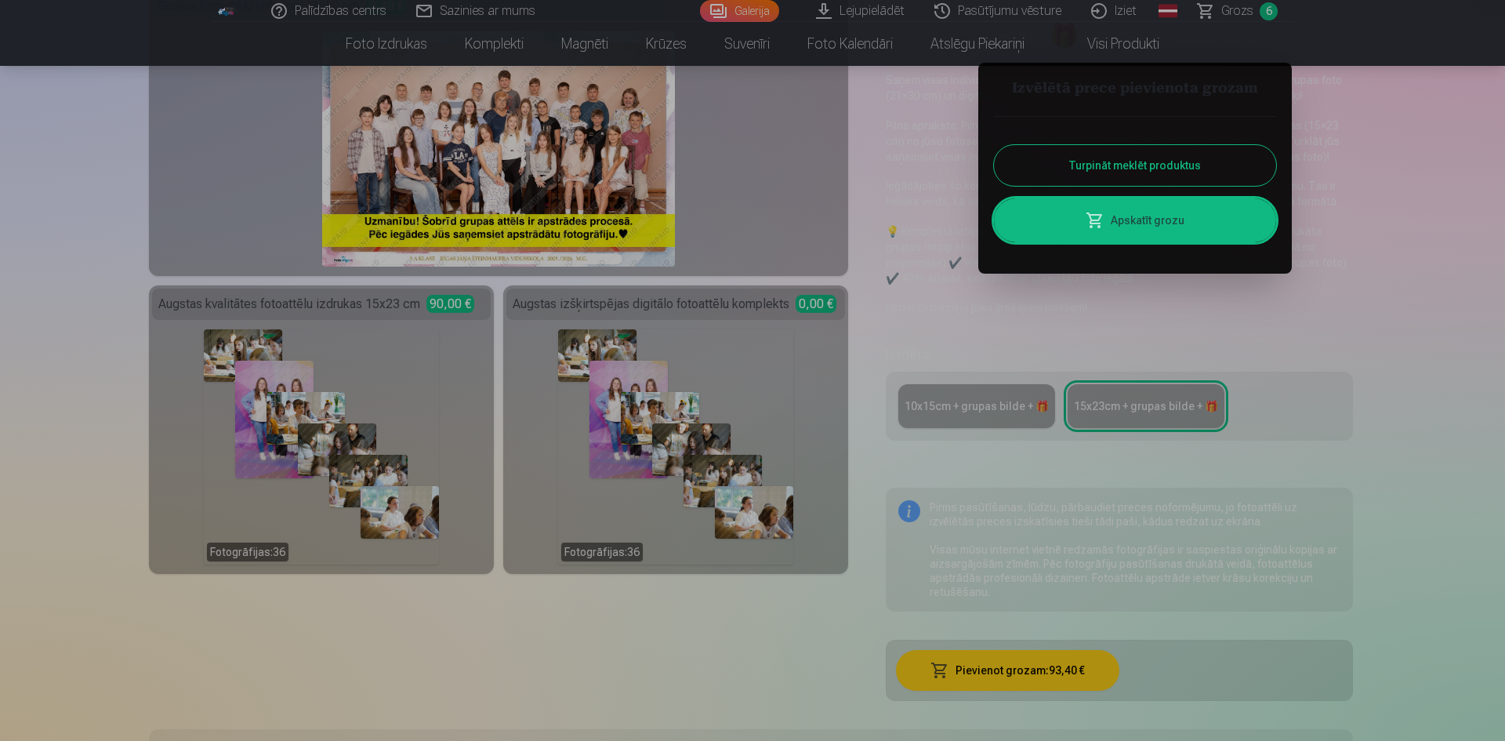
click at [1133, 220] on link "Apskatīt grozu" at bounding box center [1135, 220] width 282 height 44
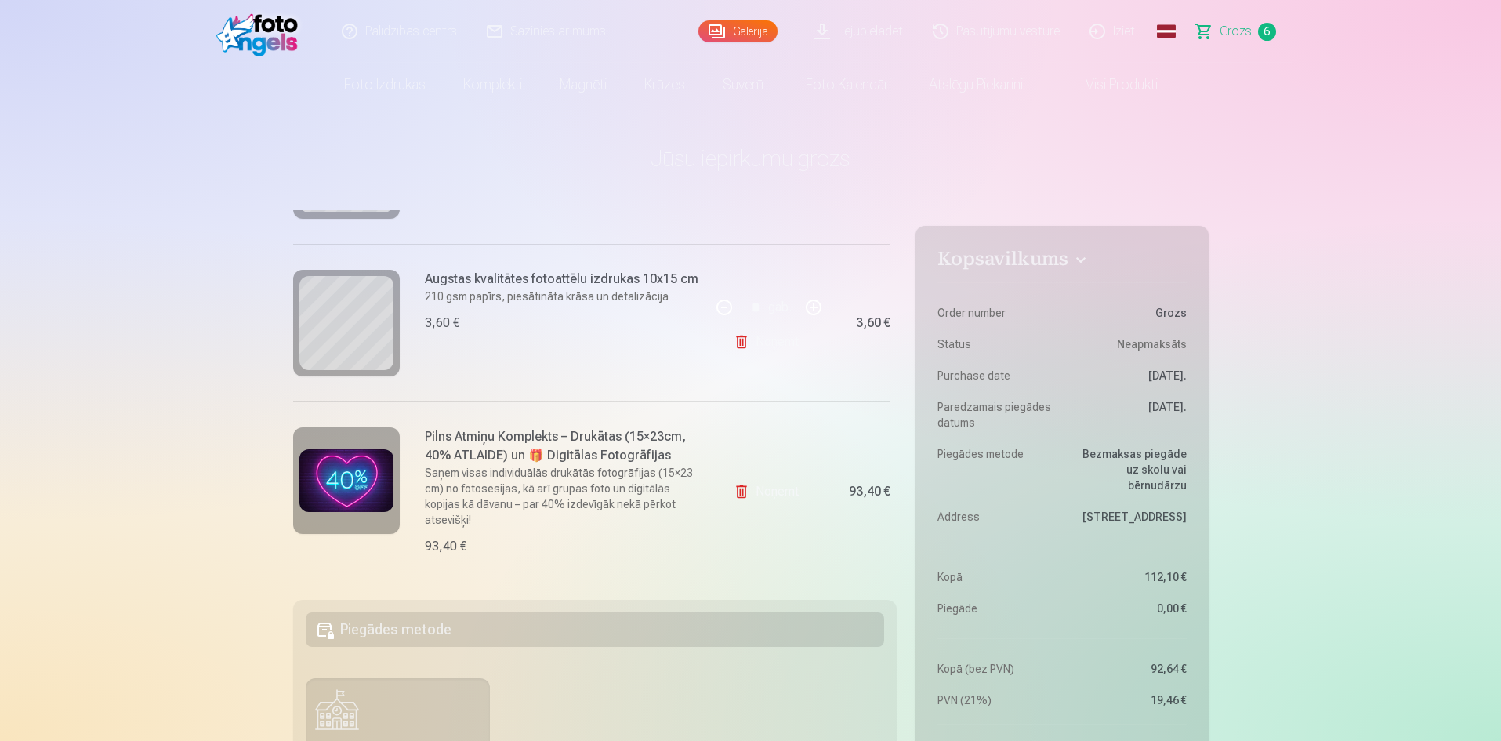
scroll to position [776, 0]
click at [775, 488] on link "Noņemt" at bounding box center [769, 491] width 71 height 31
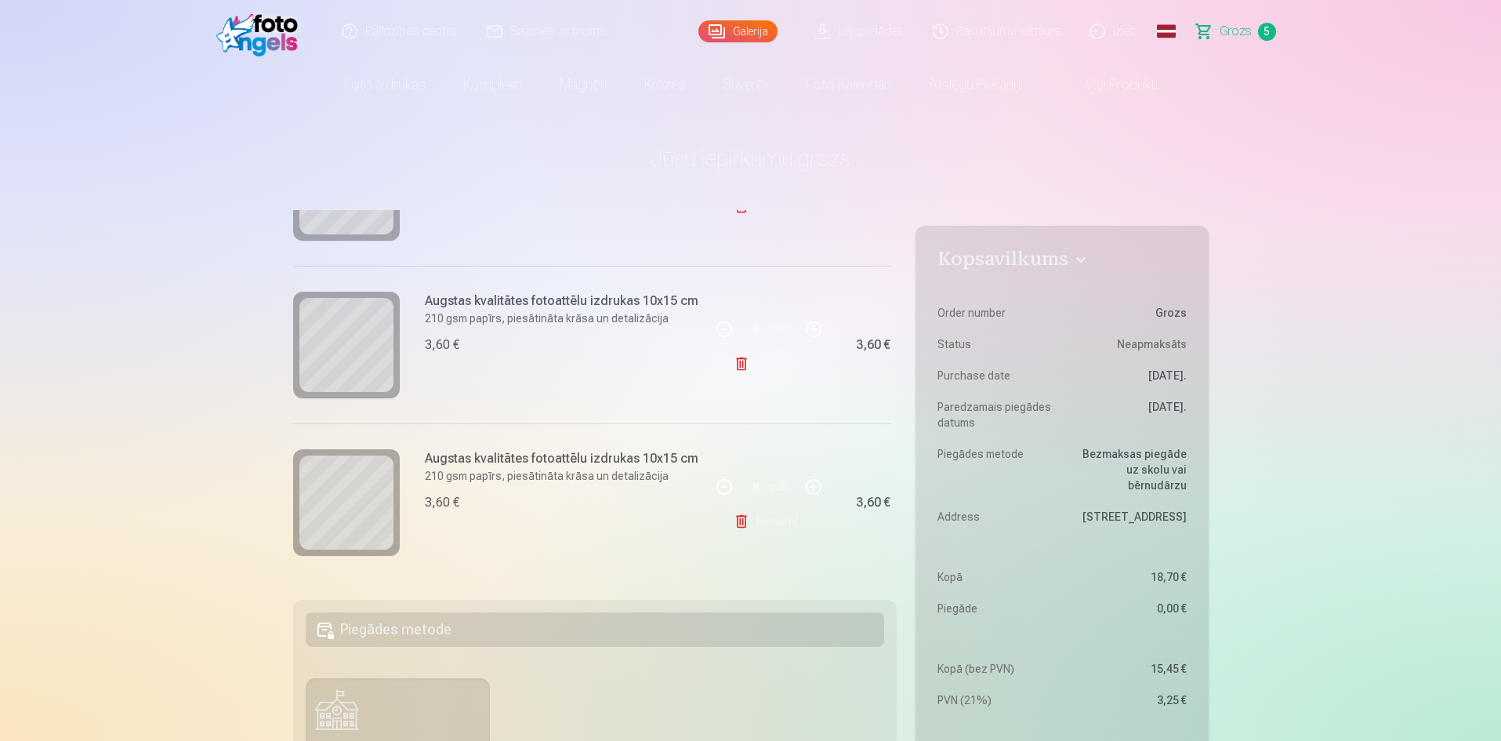
click at [738, 24] on link "Galerija" at bounding box center [737, 31] width 79 height 22
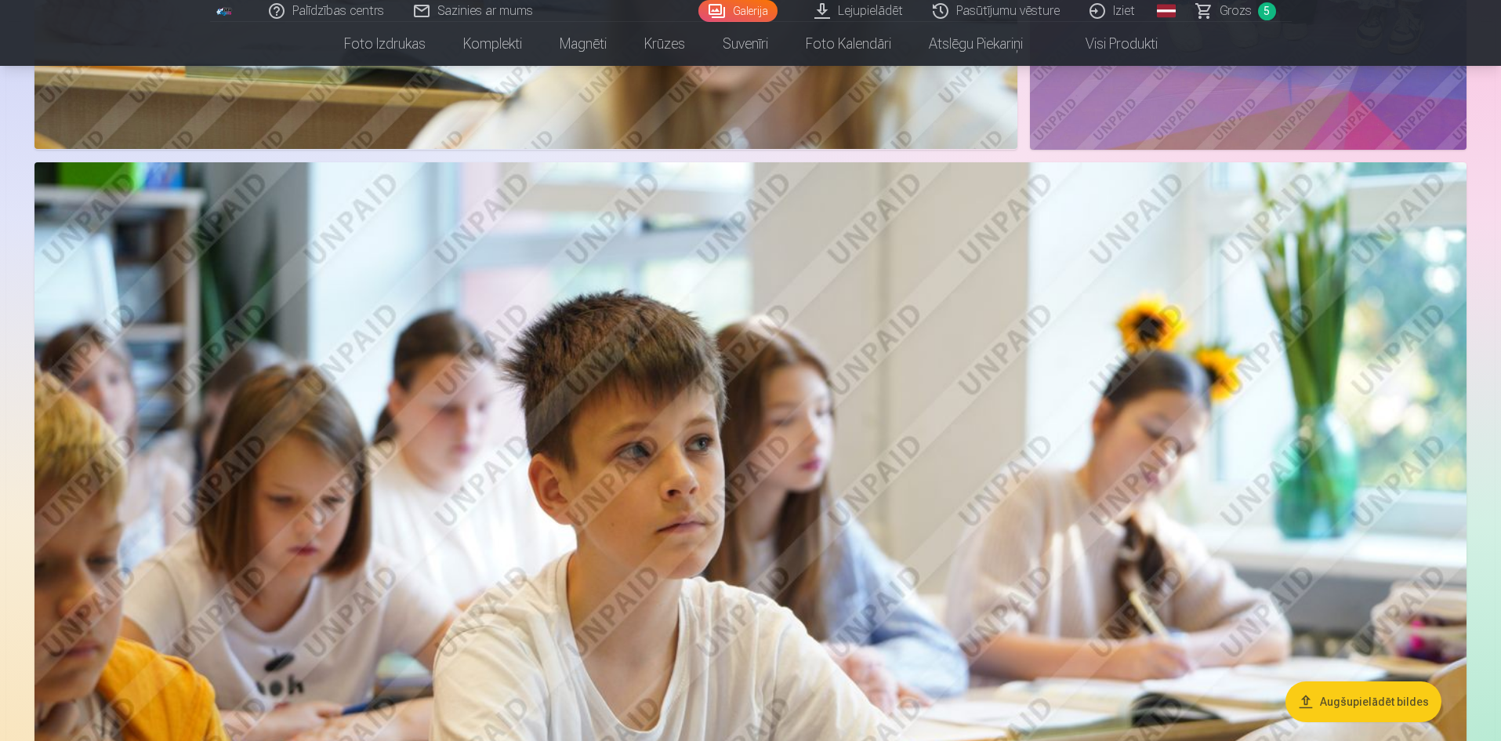
scroll to position [1254, 0]
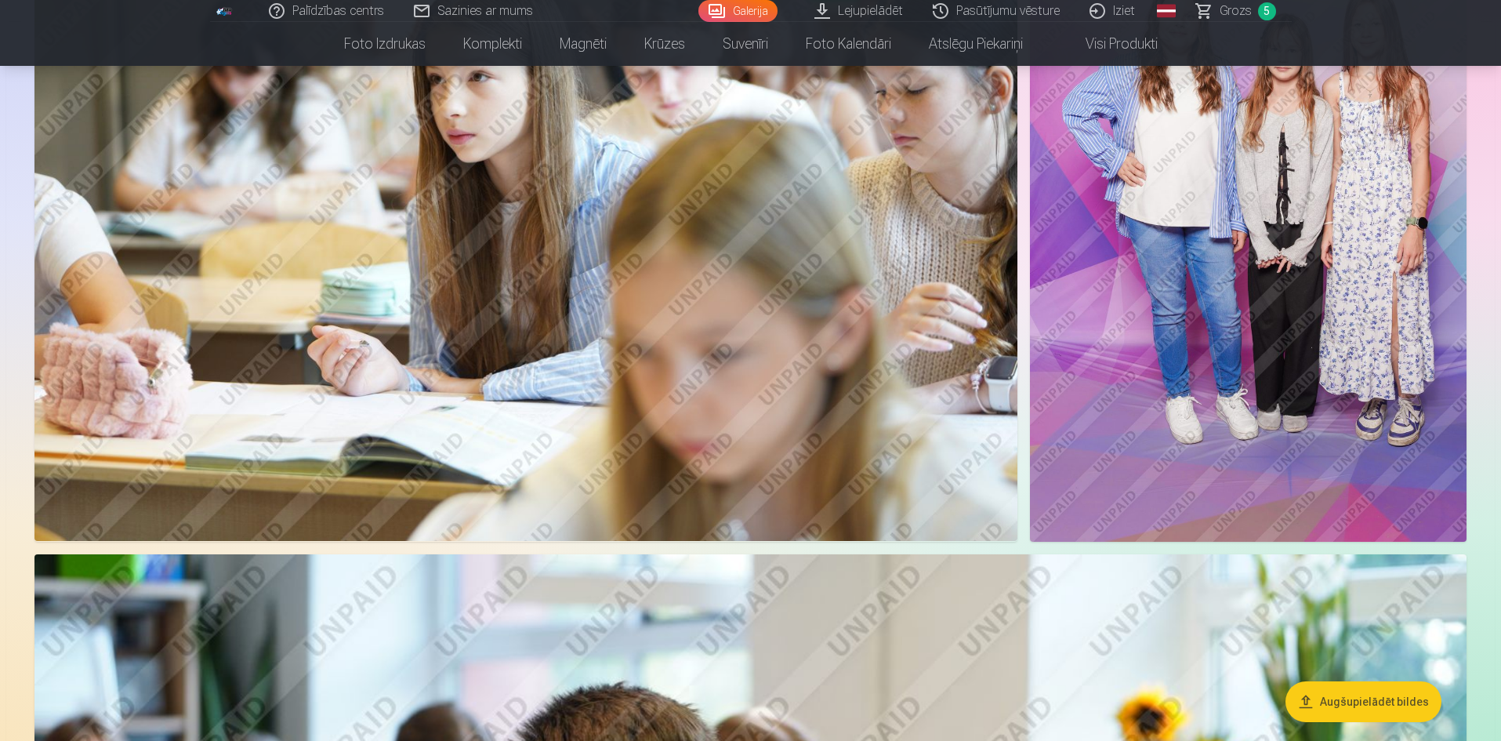
click at [364, 51] on link "Foto izdrukas" at bounding box center [384, 44] width 119 height 44
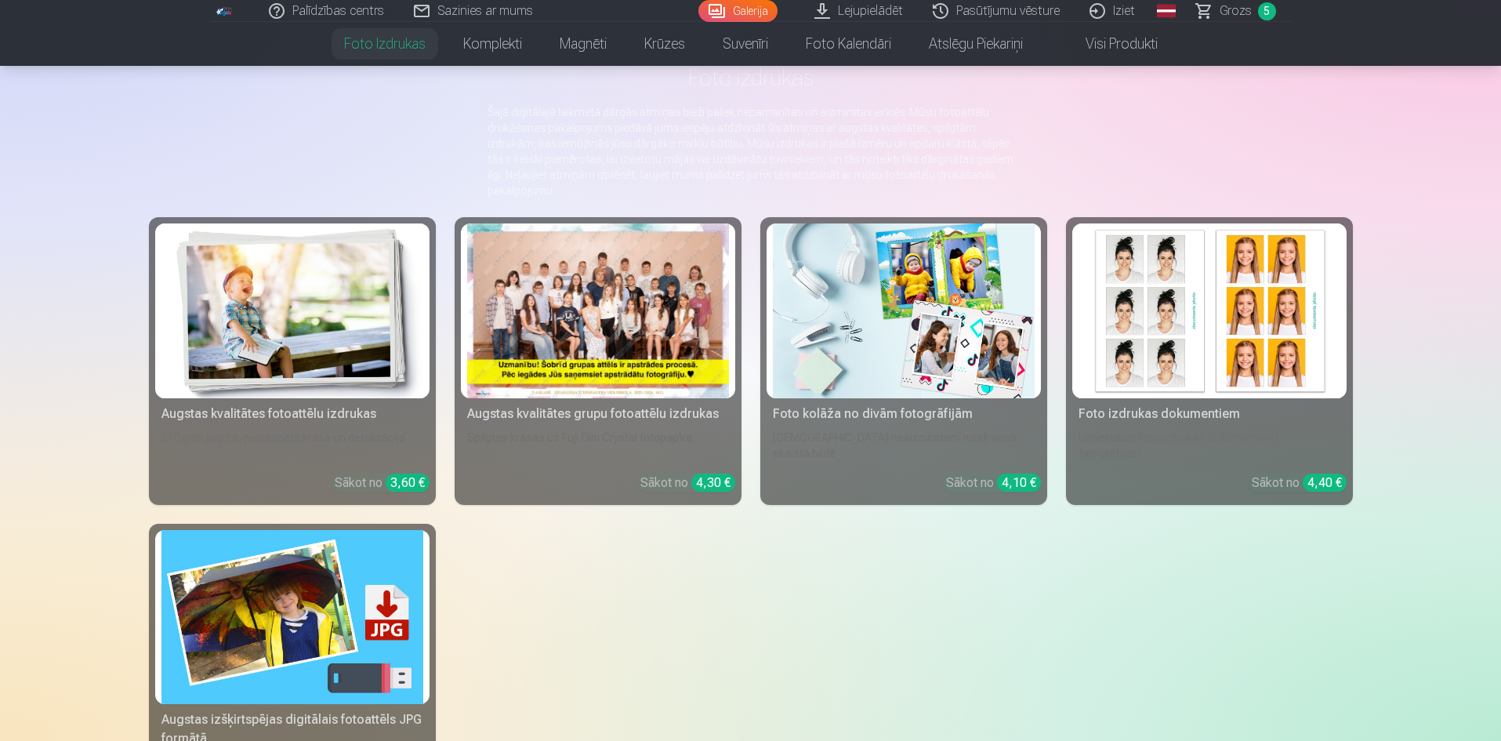
scroll to position [235, 0]
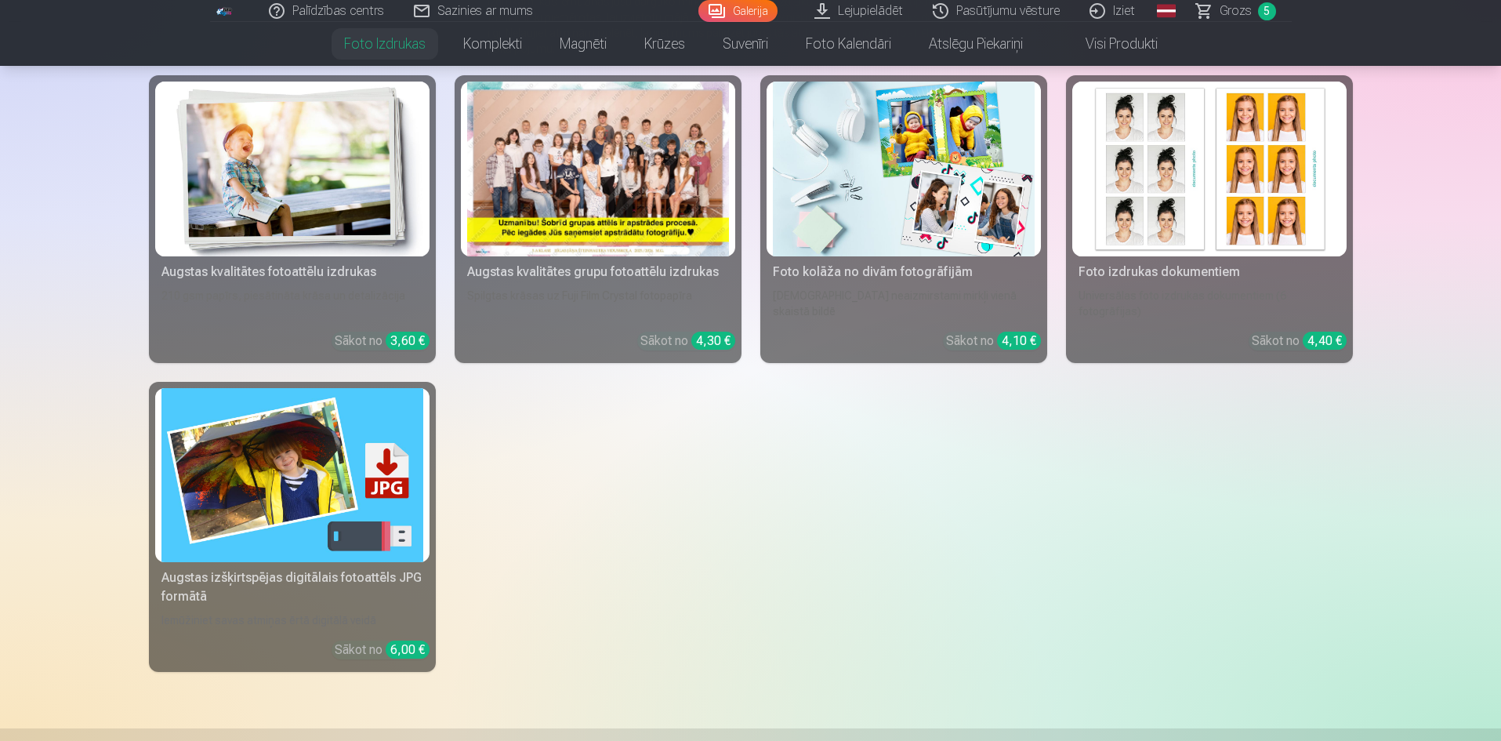
click at [287, 462] on img at bounding box center [292, 475] width 262 height 175
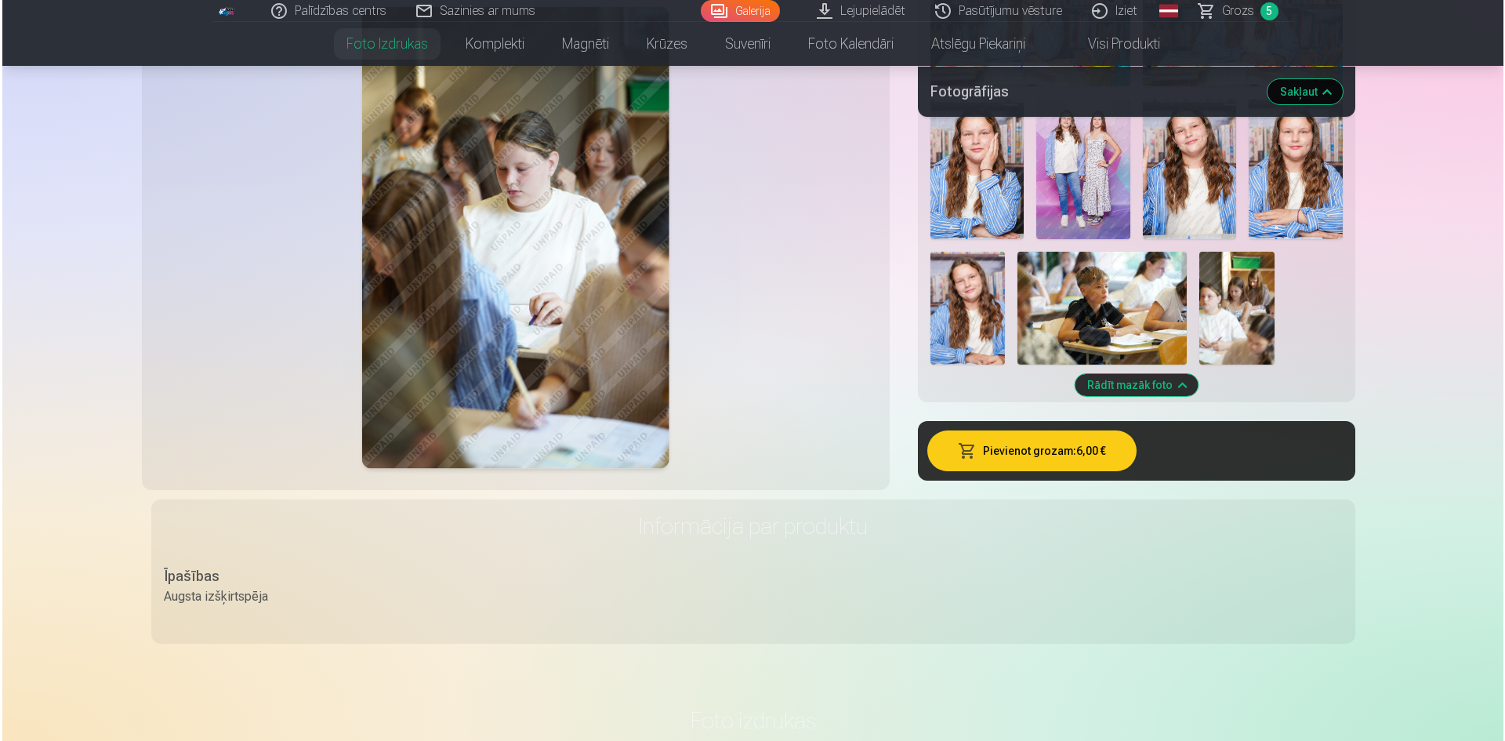
scroll to position [2116, 0]
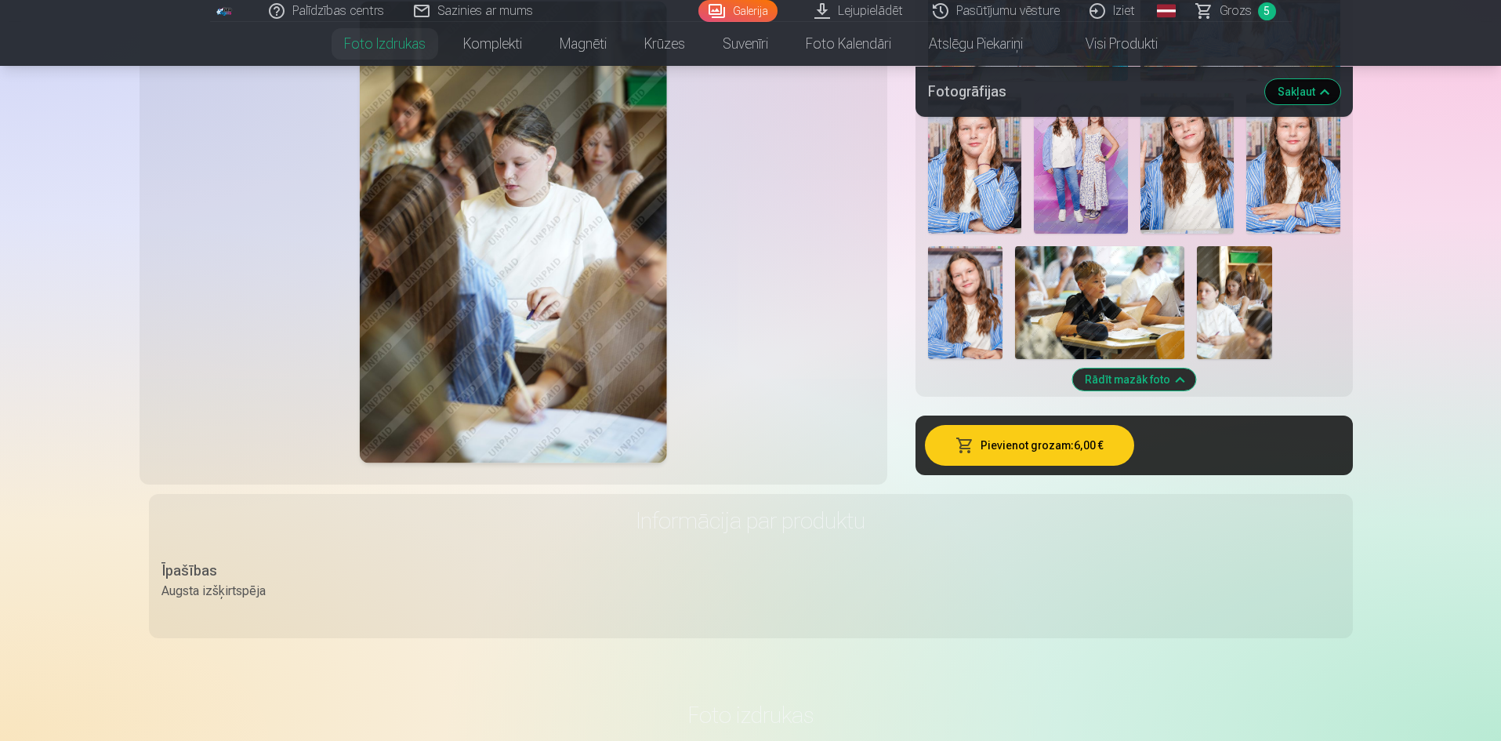
click at [1025, 438] on button "Pievienot grozam : 6,00 €" at bounding box center [1029, 445] width 209 height 41
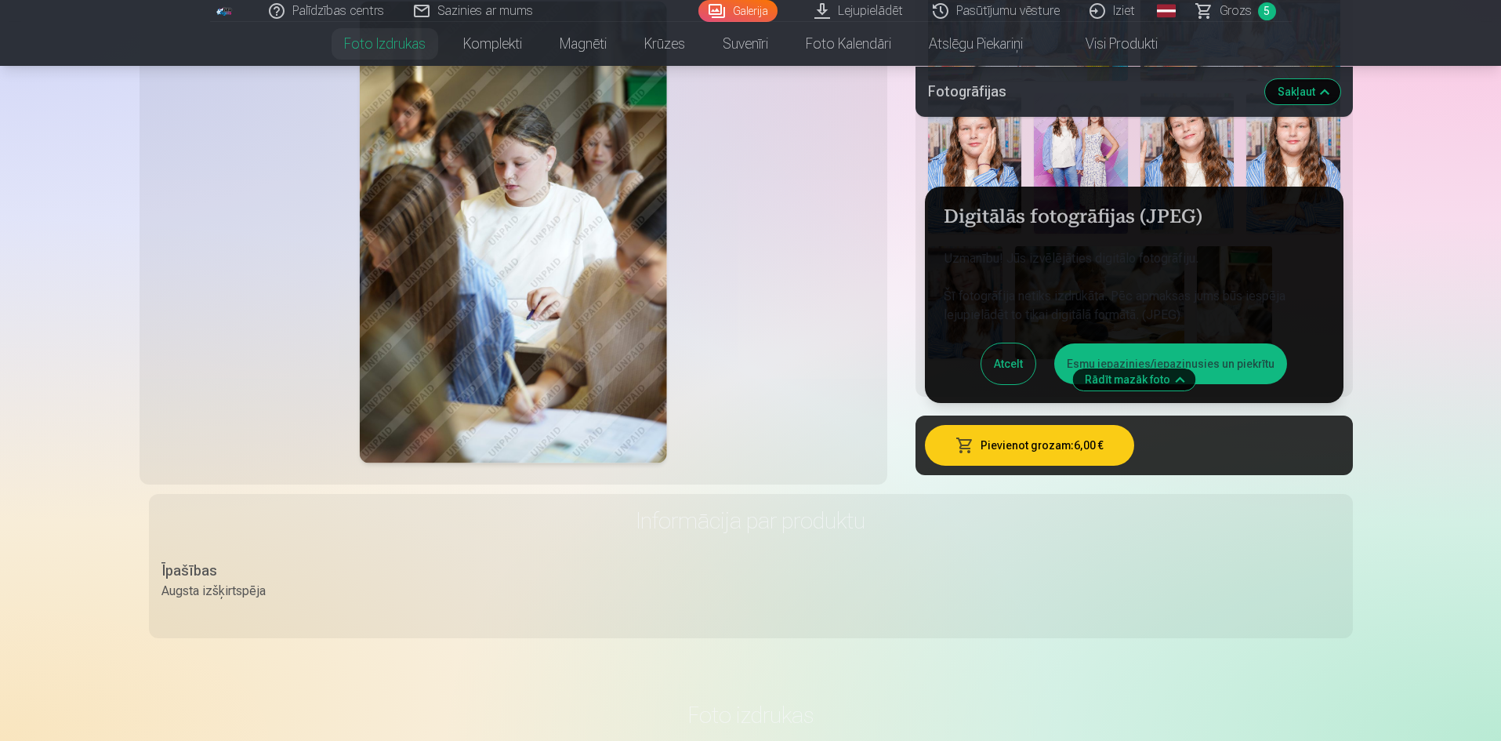
click at [1239, 357] on button "Esmu iepazinies/iepazinusies un piekrītu" at bounding box center [1170, 363] width 233 height 41
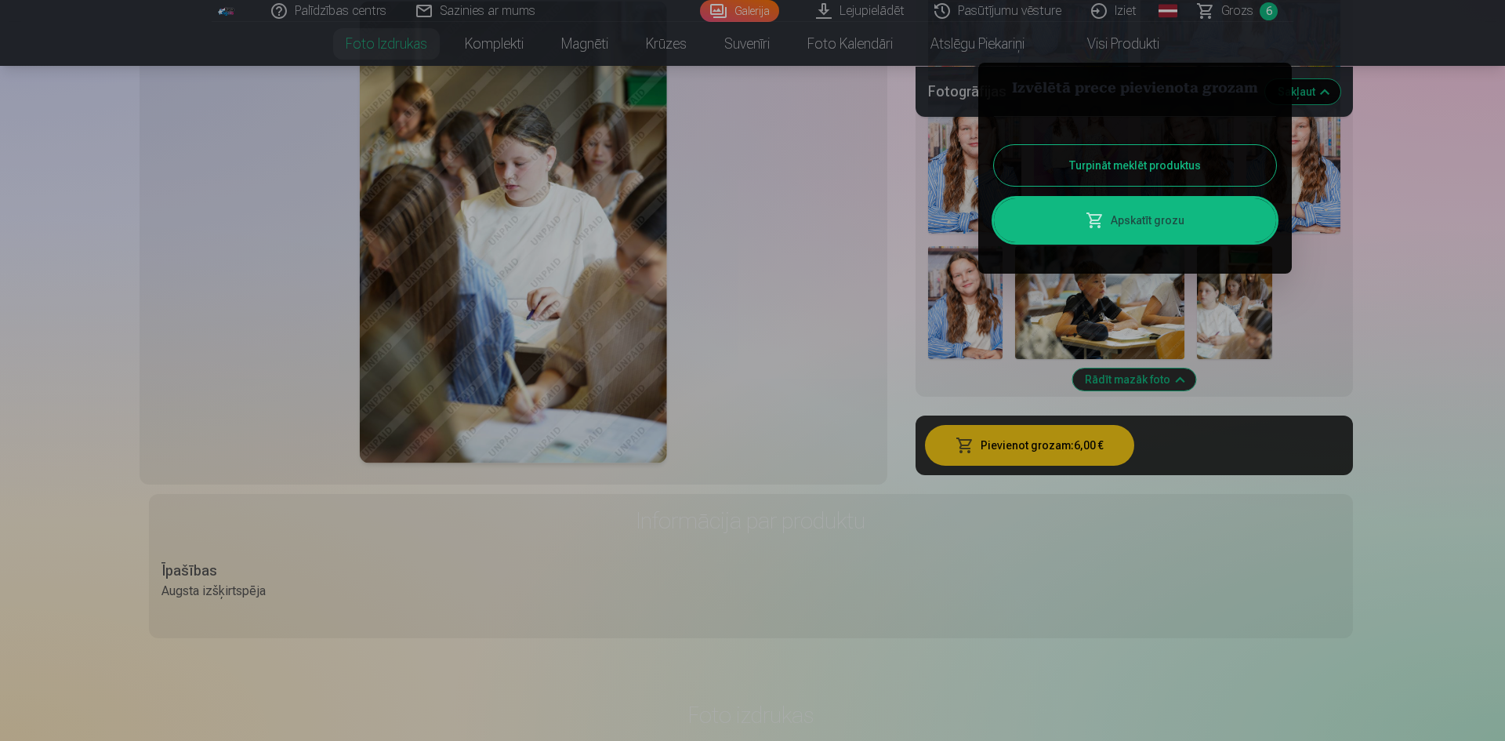
click at [1161, 219] on link "Apskatīt grozu" at bounding box center [1135, 220] width 282 height 44
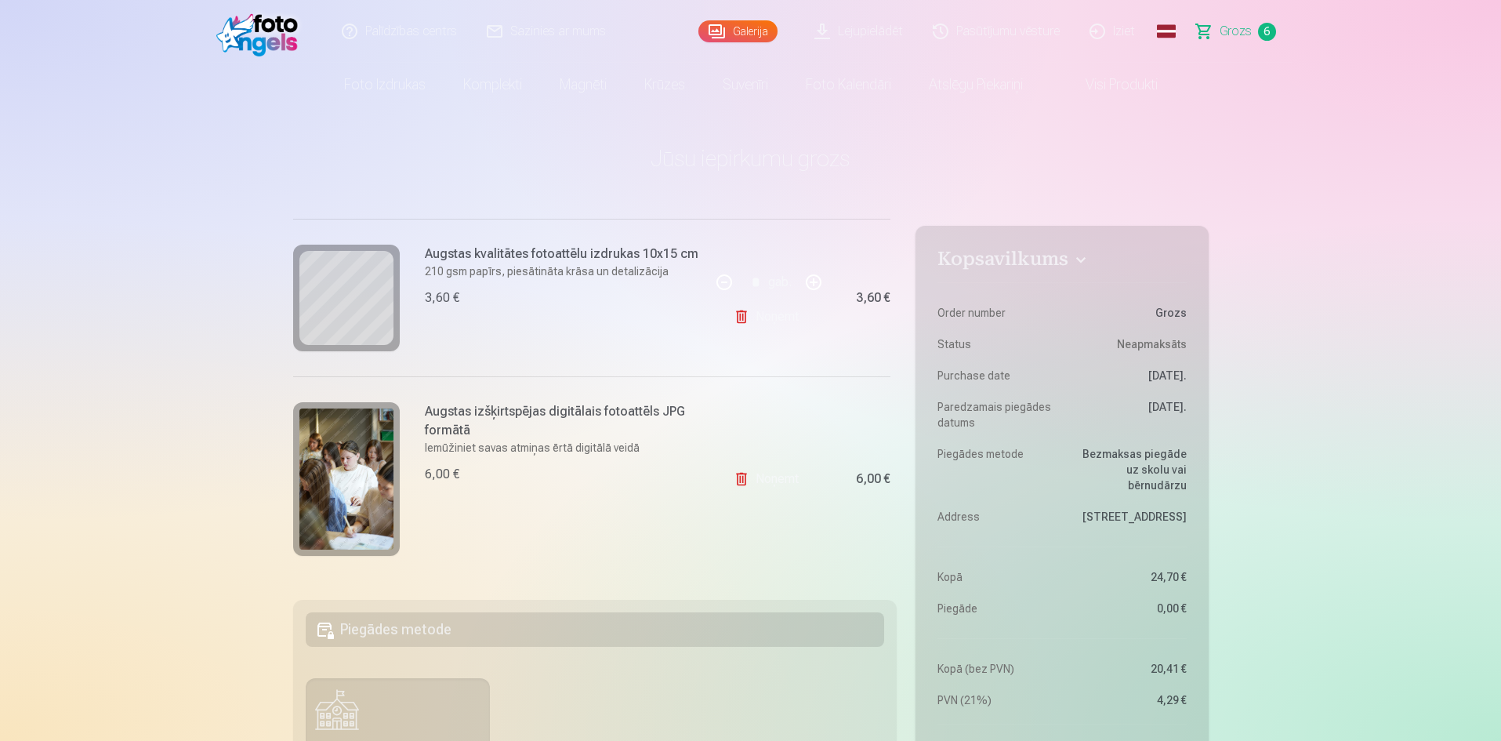
scroll to position [817, 0]
click at [355, 456] on img at bounding box center [346, 478] width 94 height 141
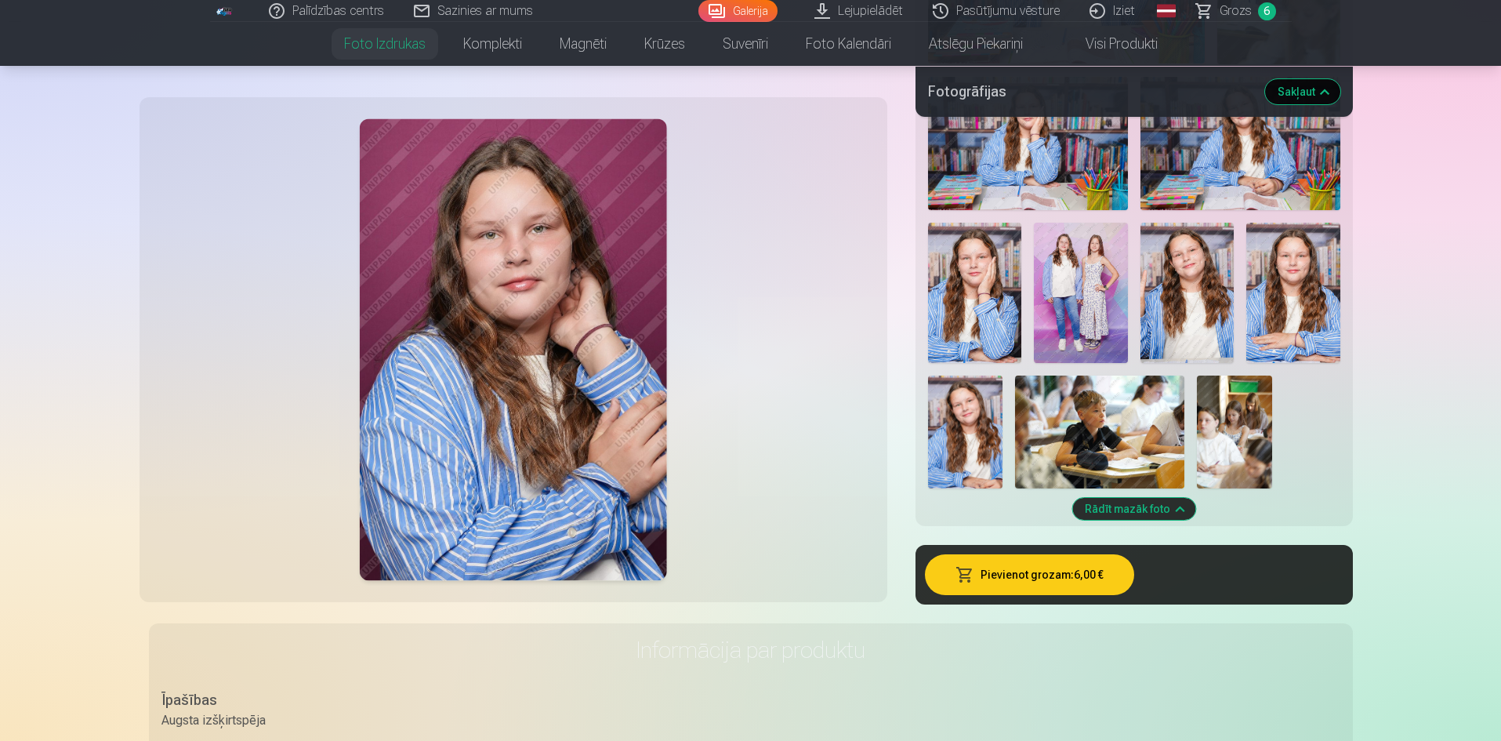
scroll to position [1960, 0]
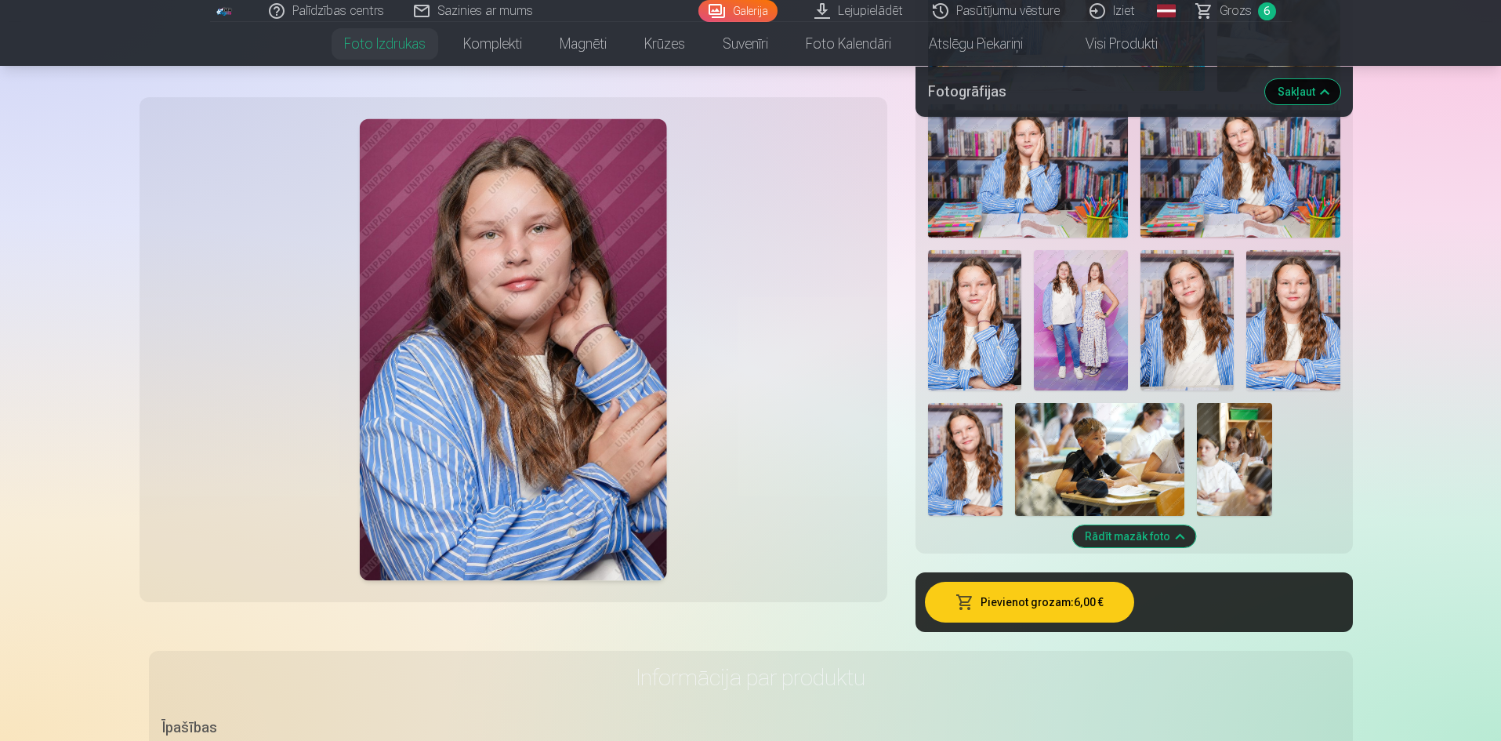
click at [1112, 465] on img at bounding box center [1099, 459] width 169 height 113
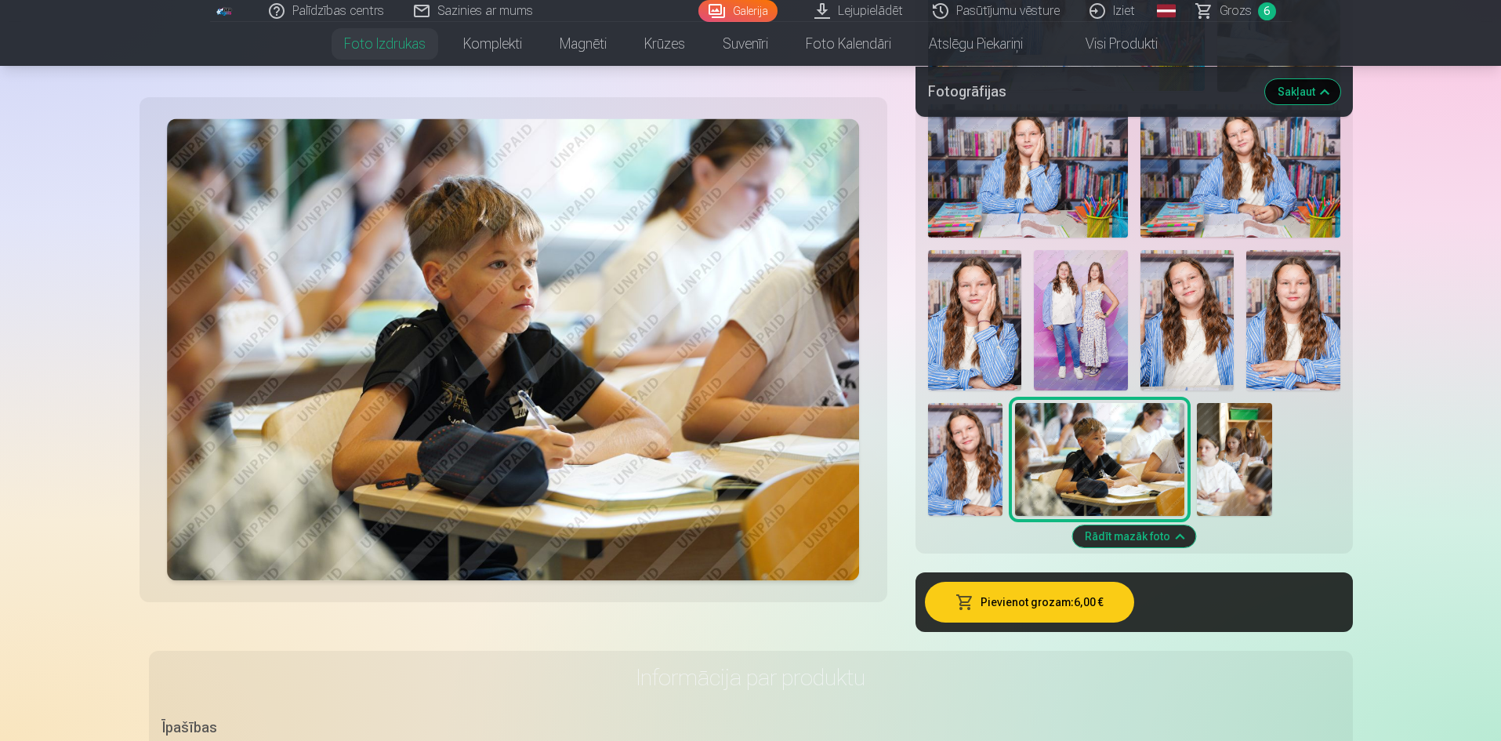
click at [1234, 448] on img at bounding box center [1234, 459] width 75 height 113
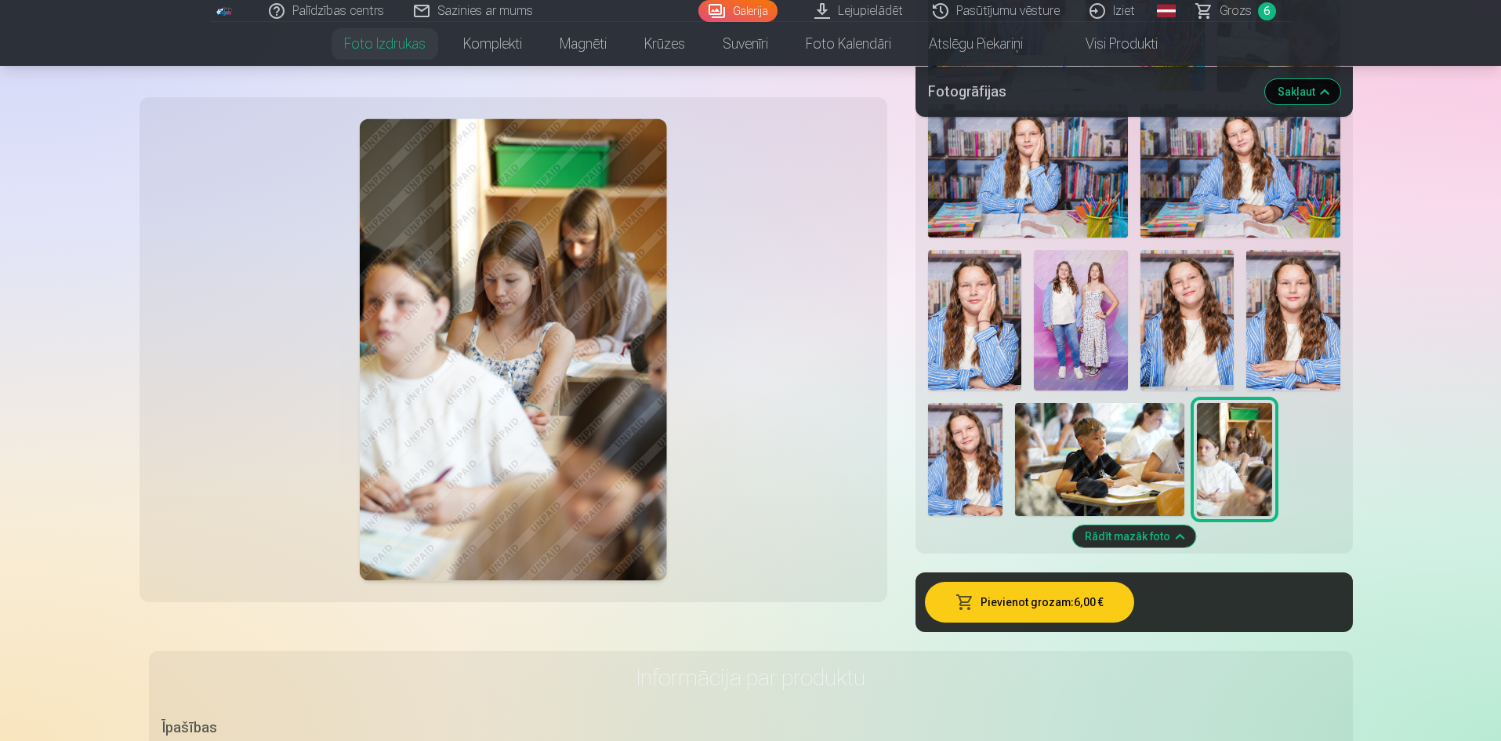
click at [969, 462] on img at bounding box center [965, 459] width 75 height 113
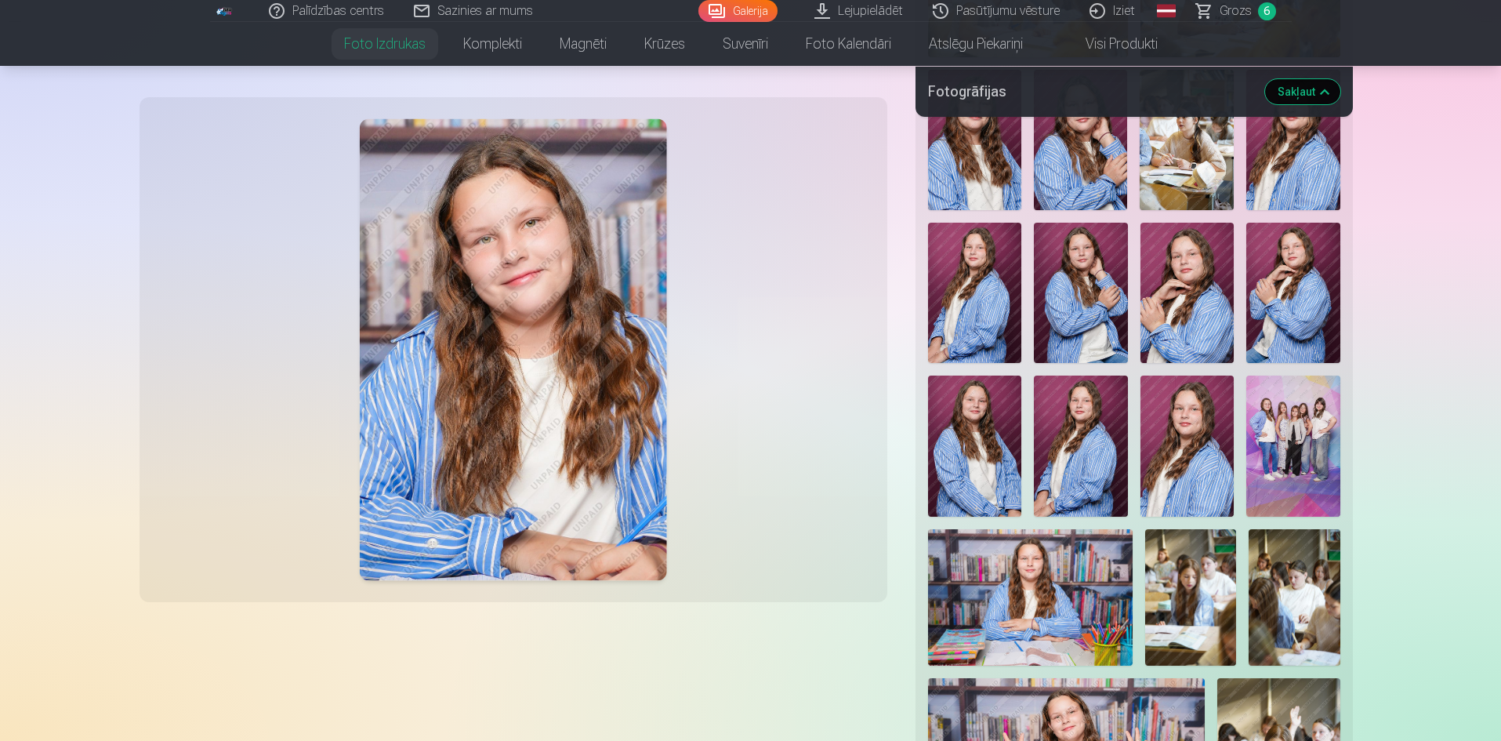
scroll to position [1097, 0]
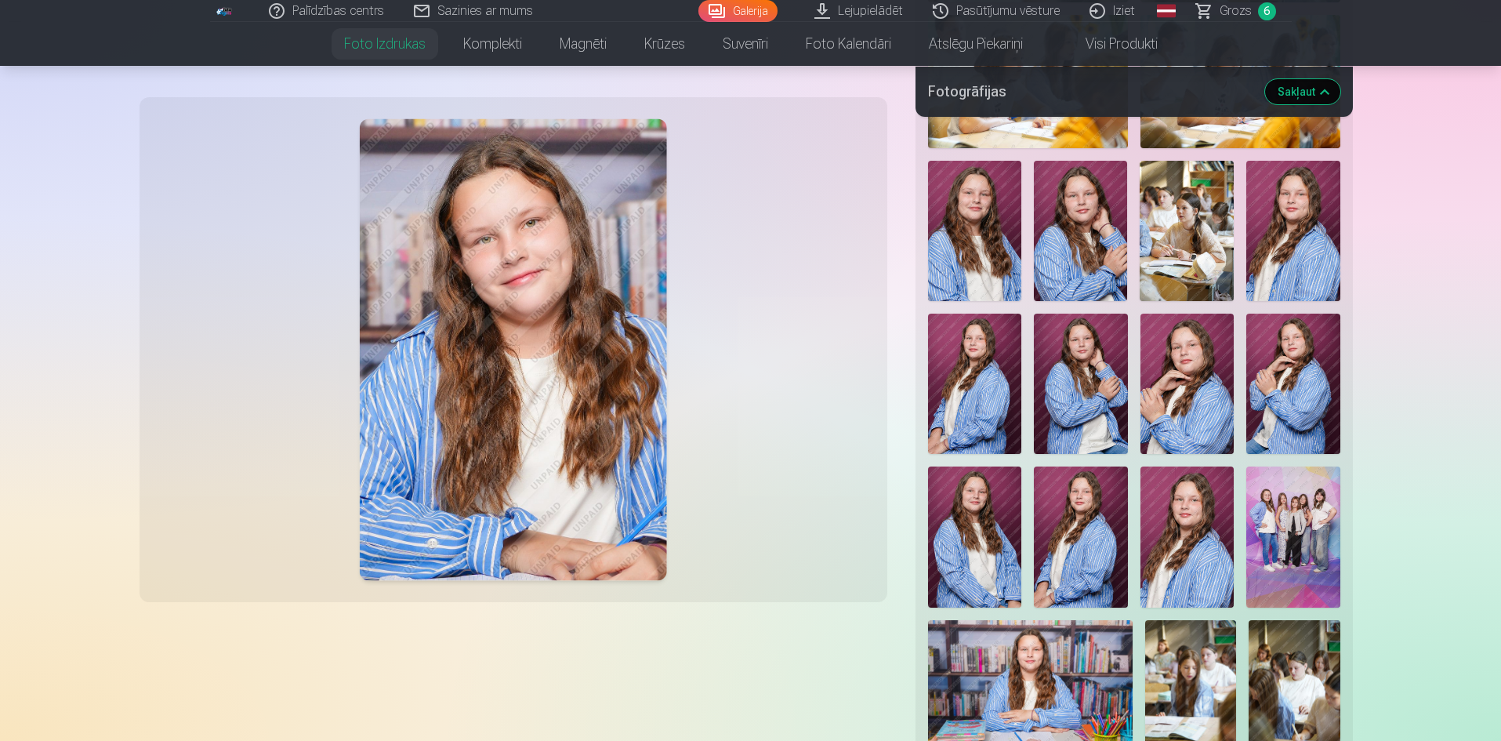
click at [1209, 18] on link "Grozs 6" at bounding box center [1237, 11] width 110 height 22
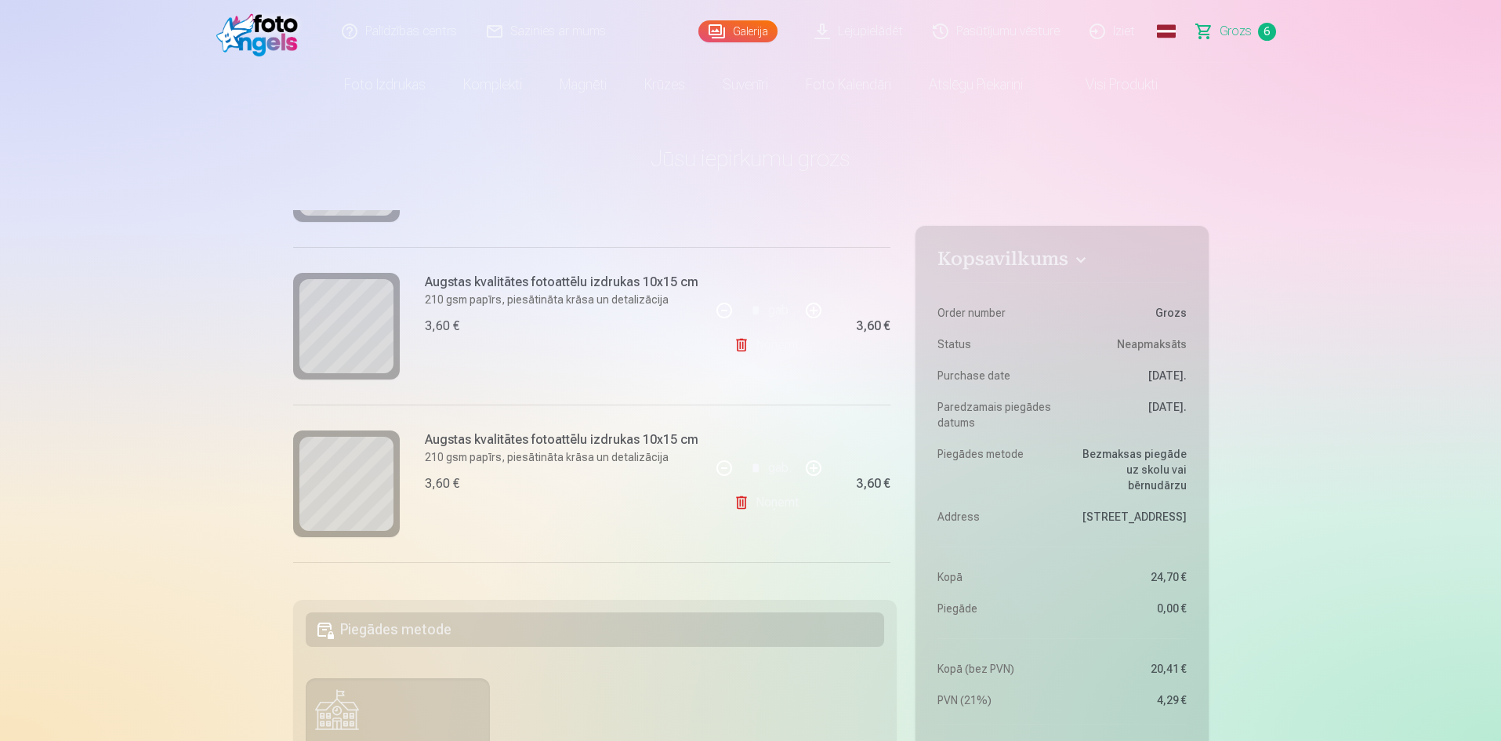
scroll to position [817, 0]
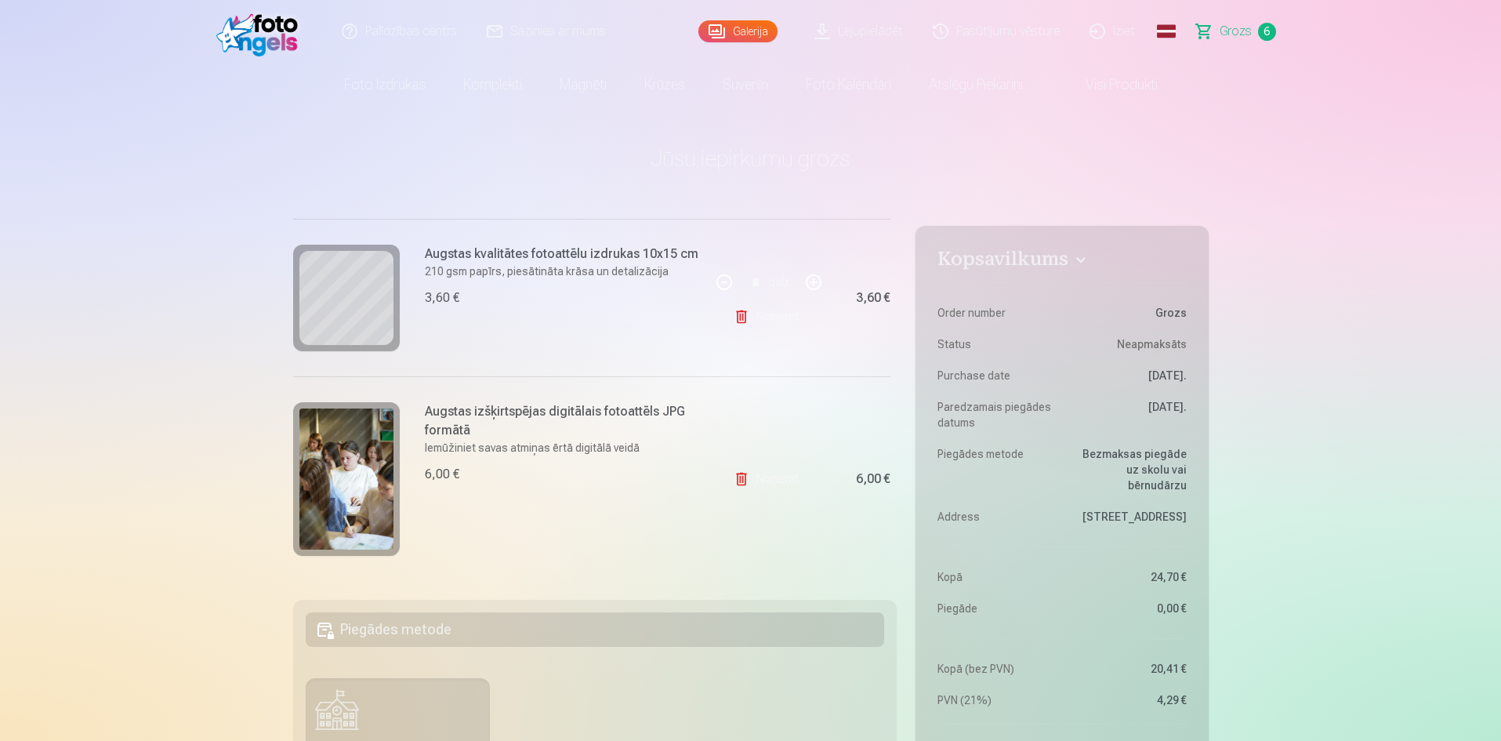
click at [754, 475] on link "Noņemt" at bounding box center [769, 478] width 71 height 31
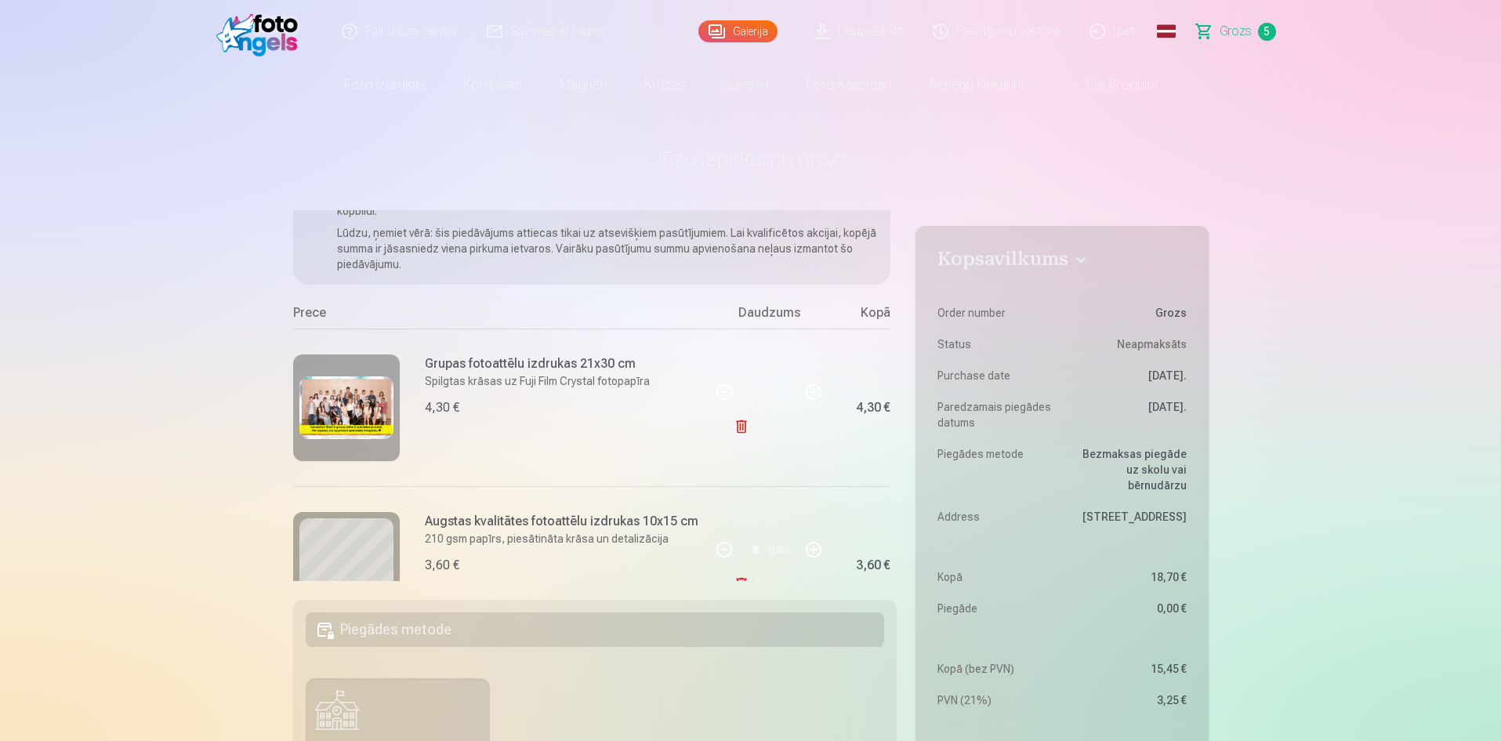
scroll to position [63, 0]
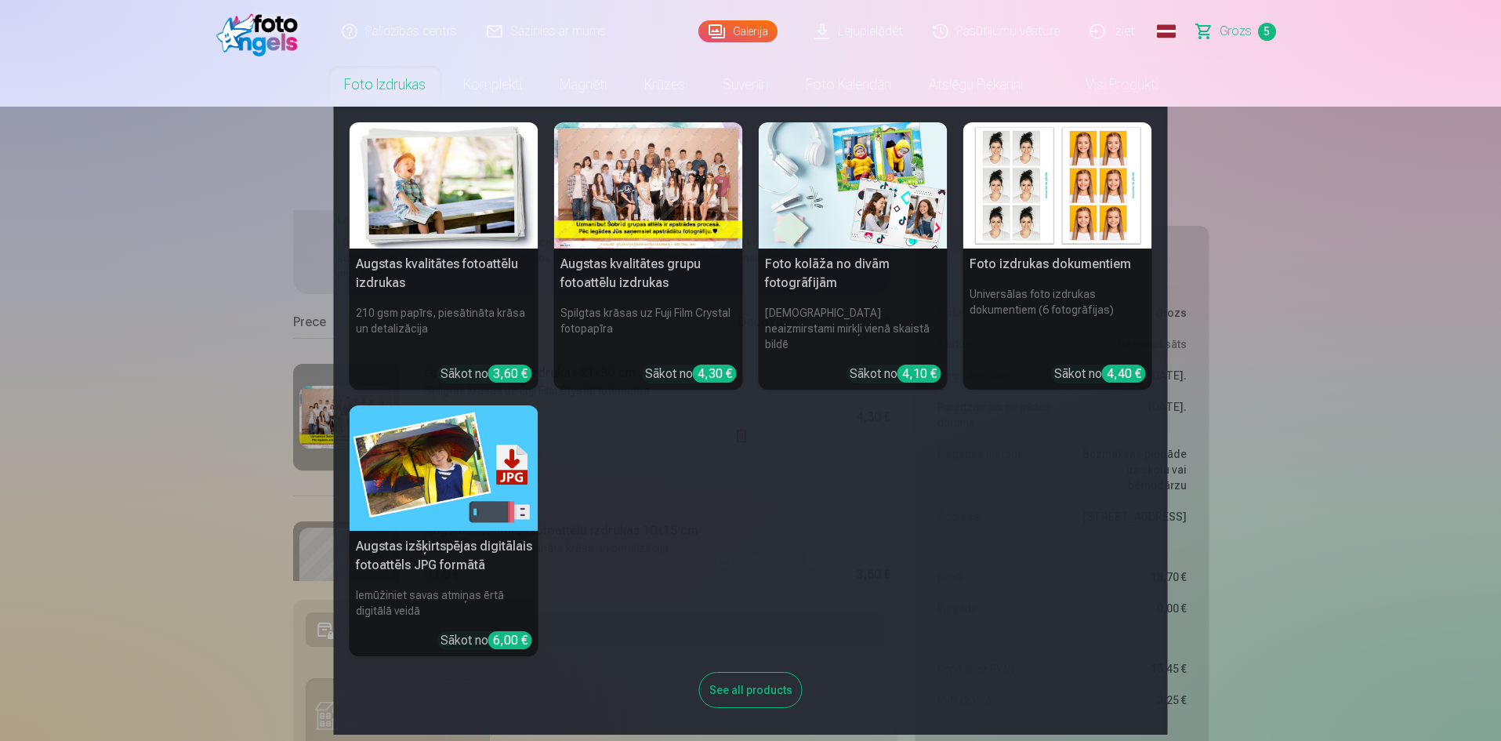
click at [395, 80] on link "Foto izdrukas" at bounding box center [384, 85] width 119 height 44
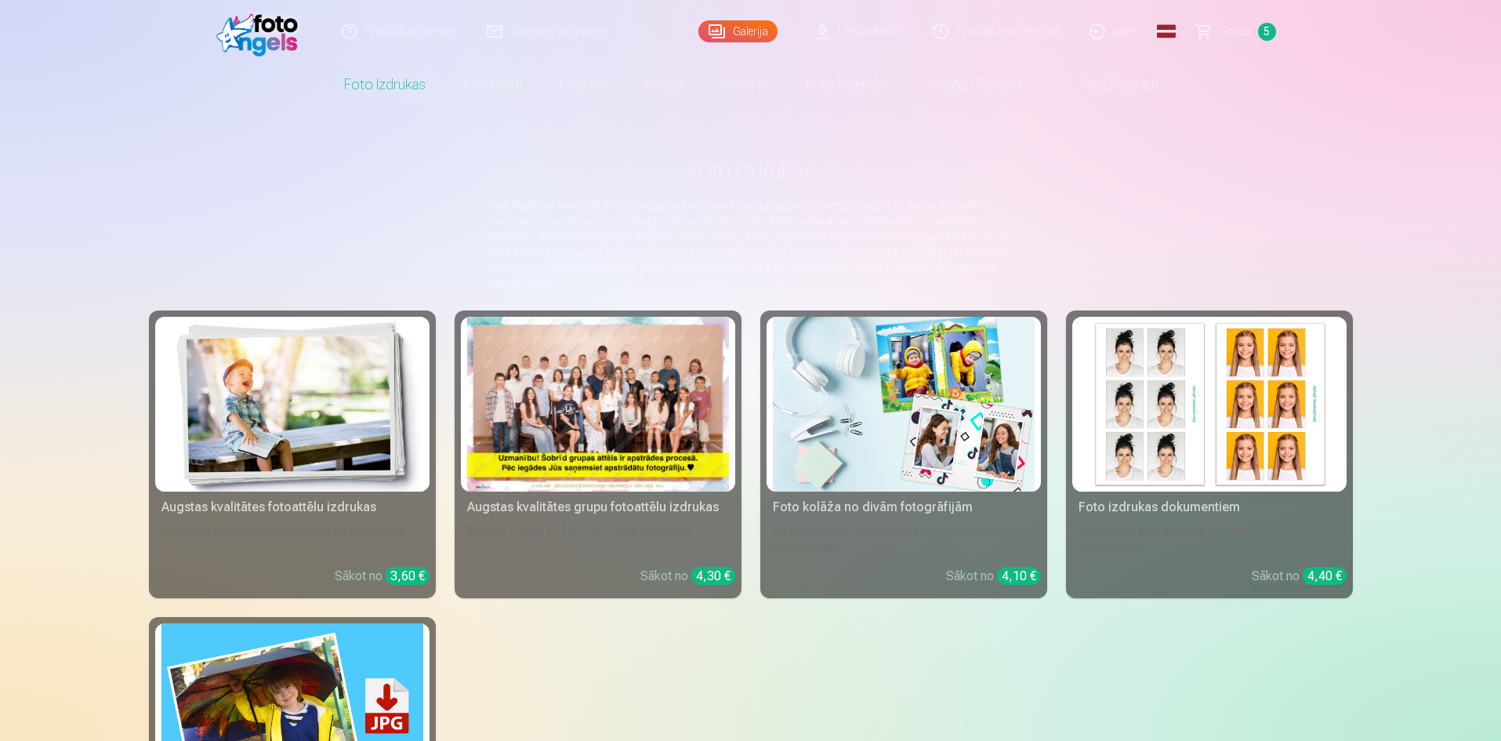
click at [620, 392] on div at bounding box center [598, 404] width 262 height 175
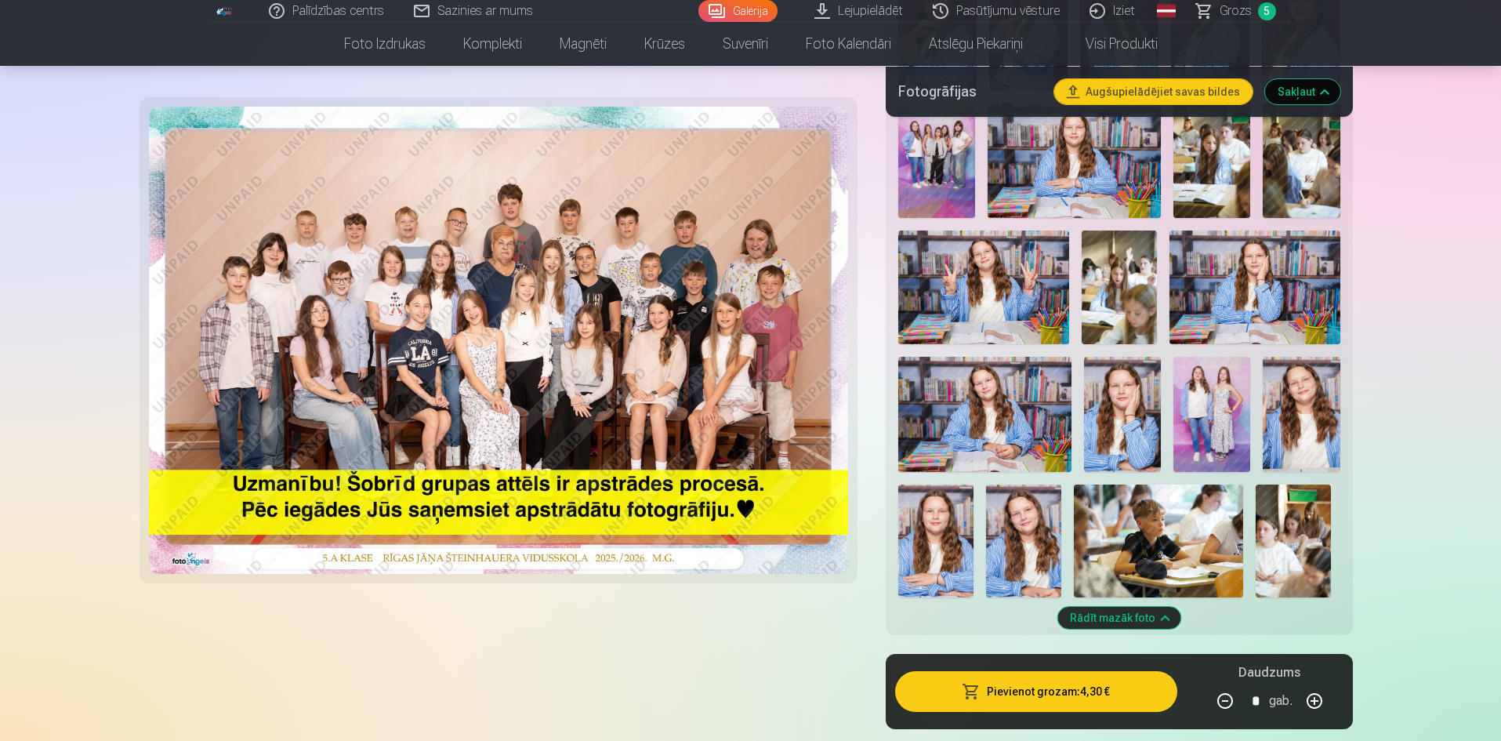
scroll to position [1489, 0]
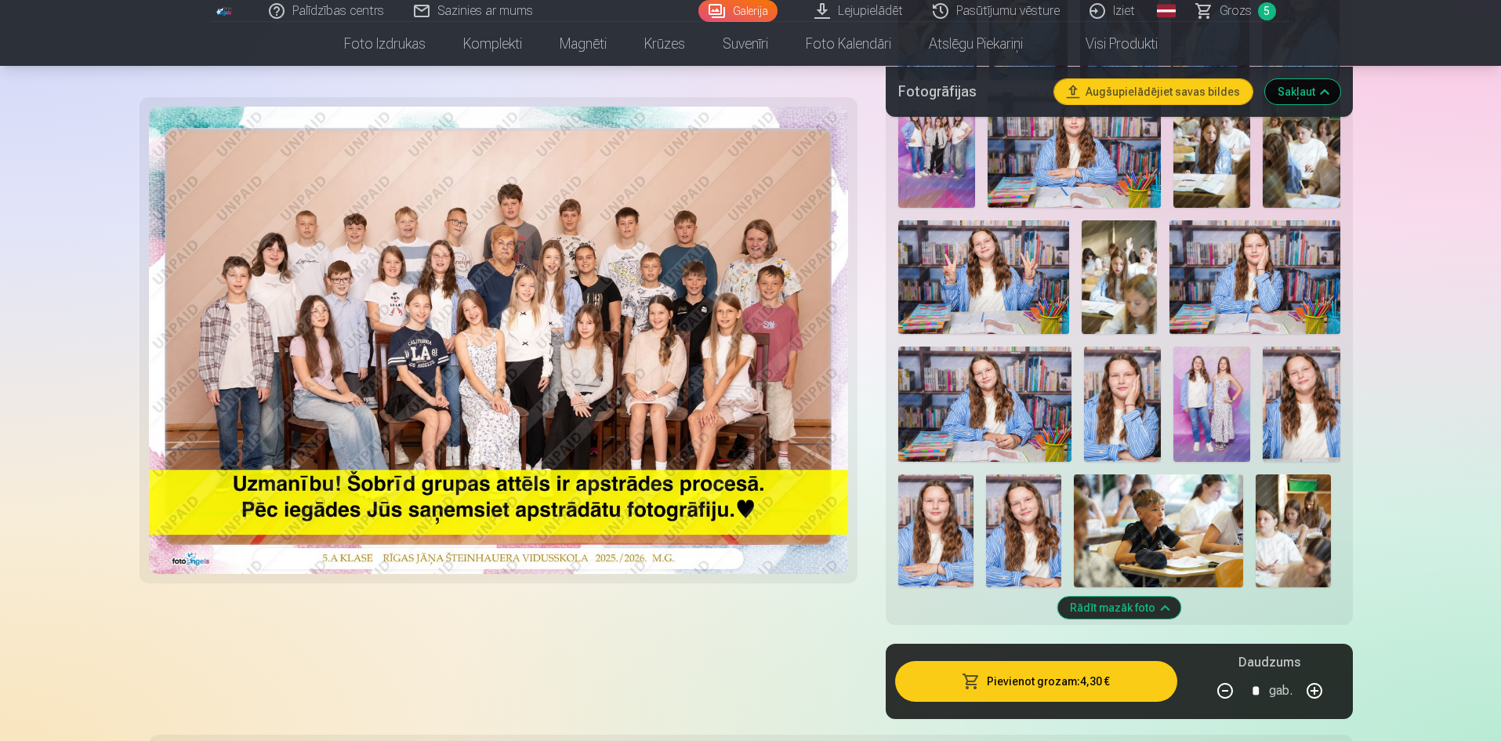
click at [1202, 399] on img at bounding box center [1211, 403] width 77 height 115
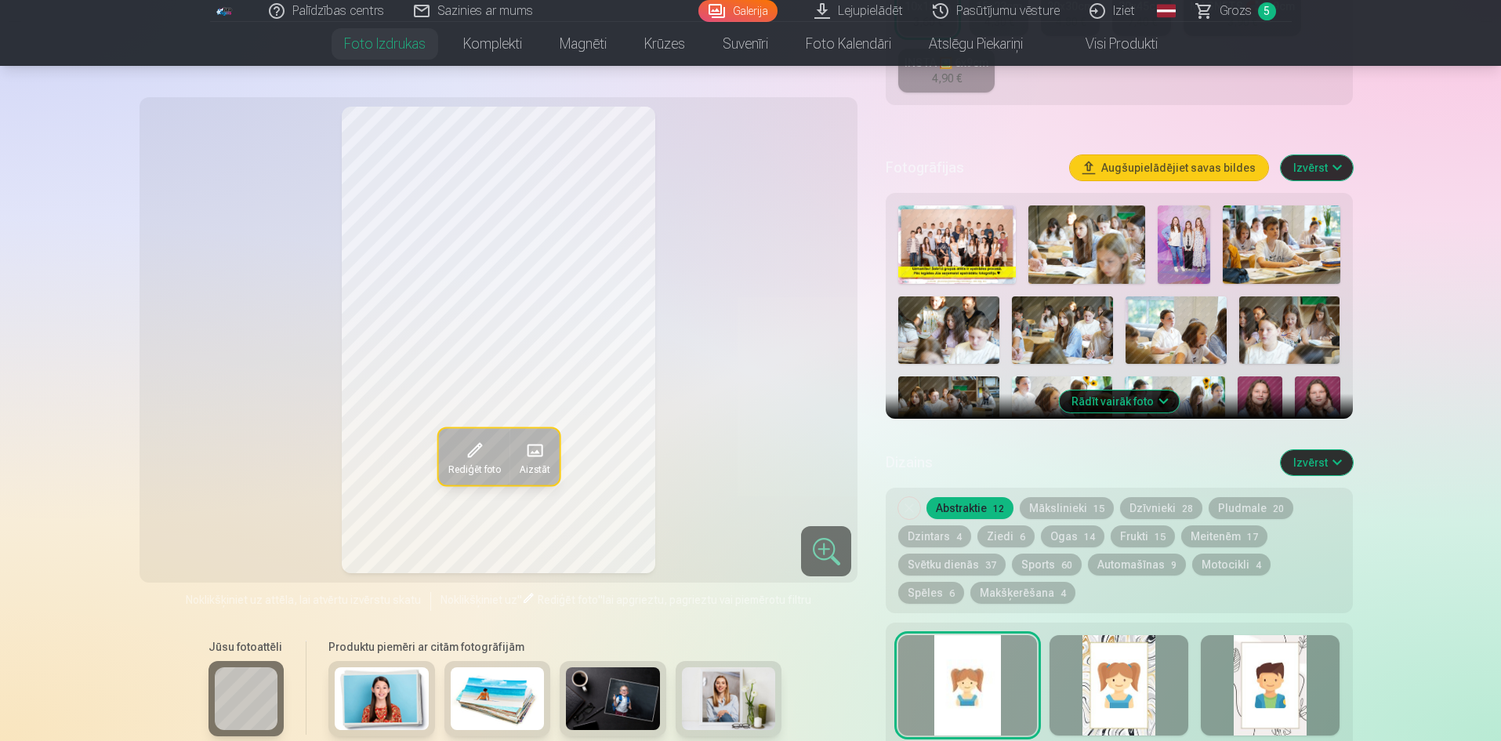
scroll to position [470, 0]
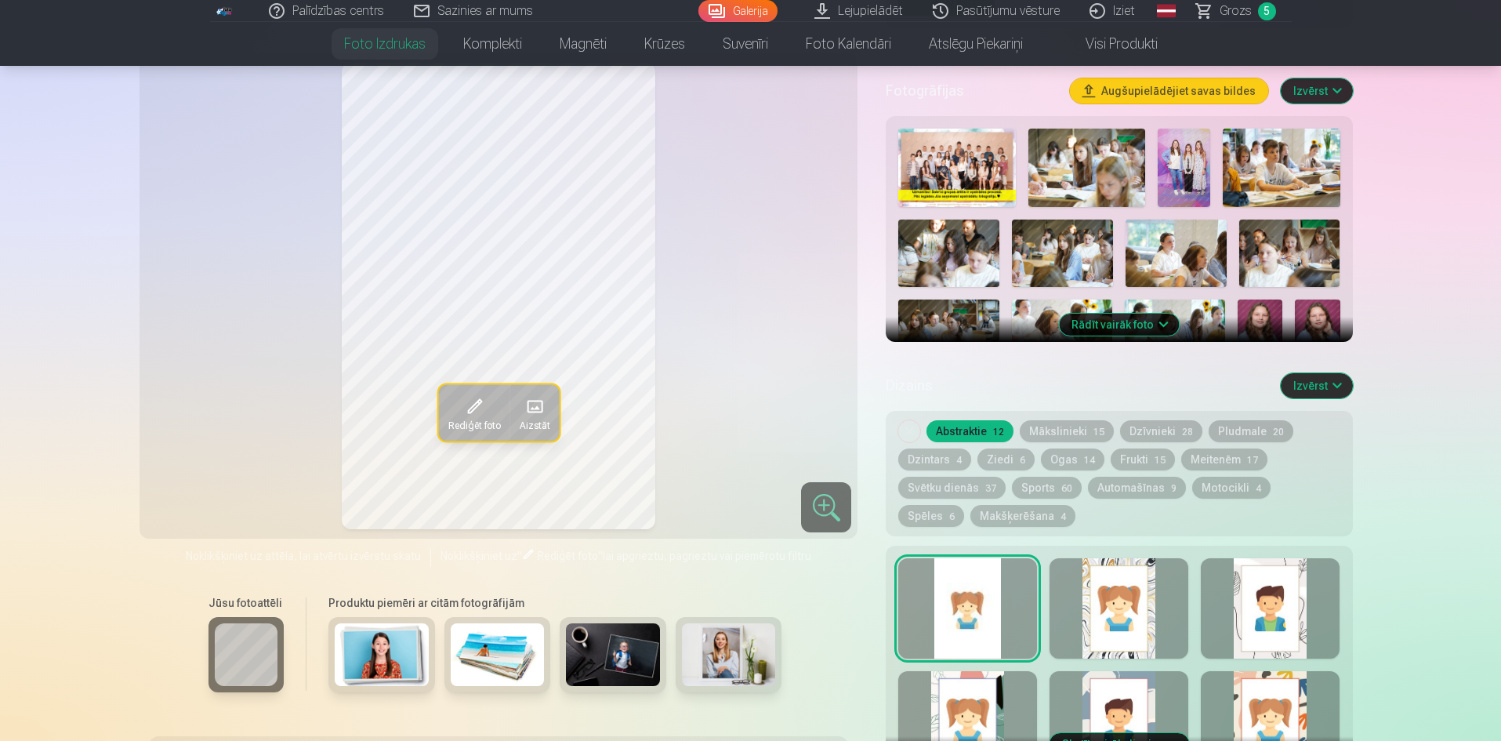
click at [1124, 332] on button "Rādīt vairāk foto" at bounding box center [1119, 325] width 120 height 22
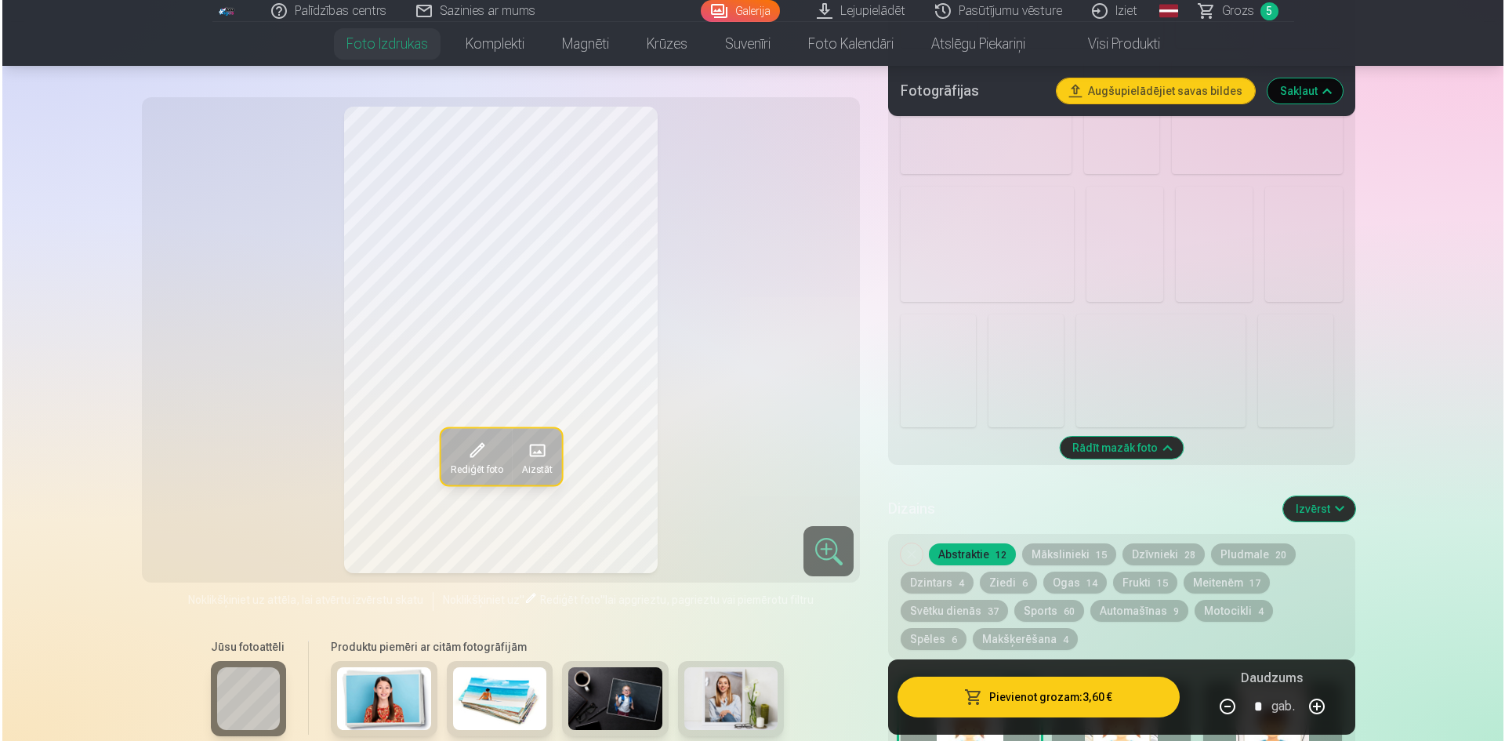
scroll to position [1646, 0]
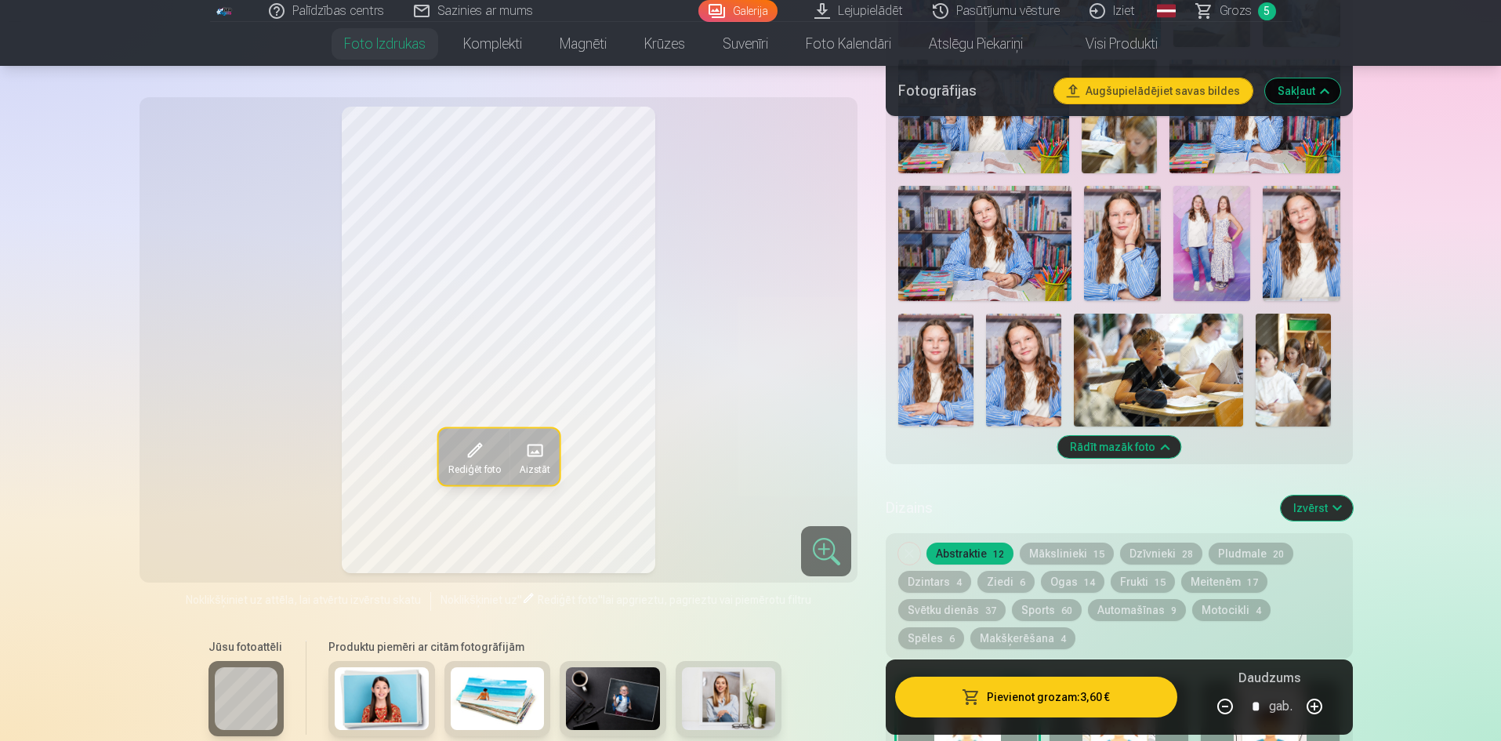
click at [1220, 242] on img at bounding box center [1211, 243] width 77 height 115
click at [1087, 700] on button "Pievienot grozam : 3,60 €" at bounding box center [1035, 696] width 281 height 41
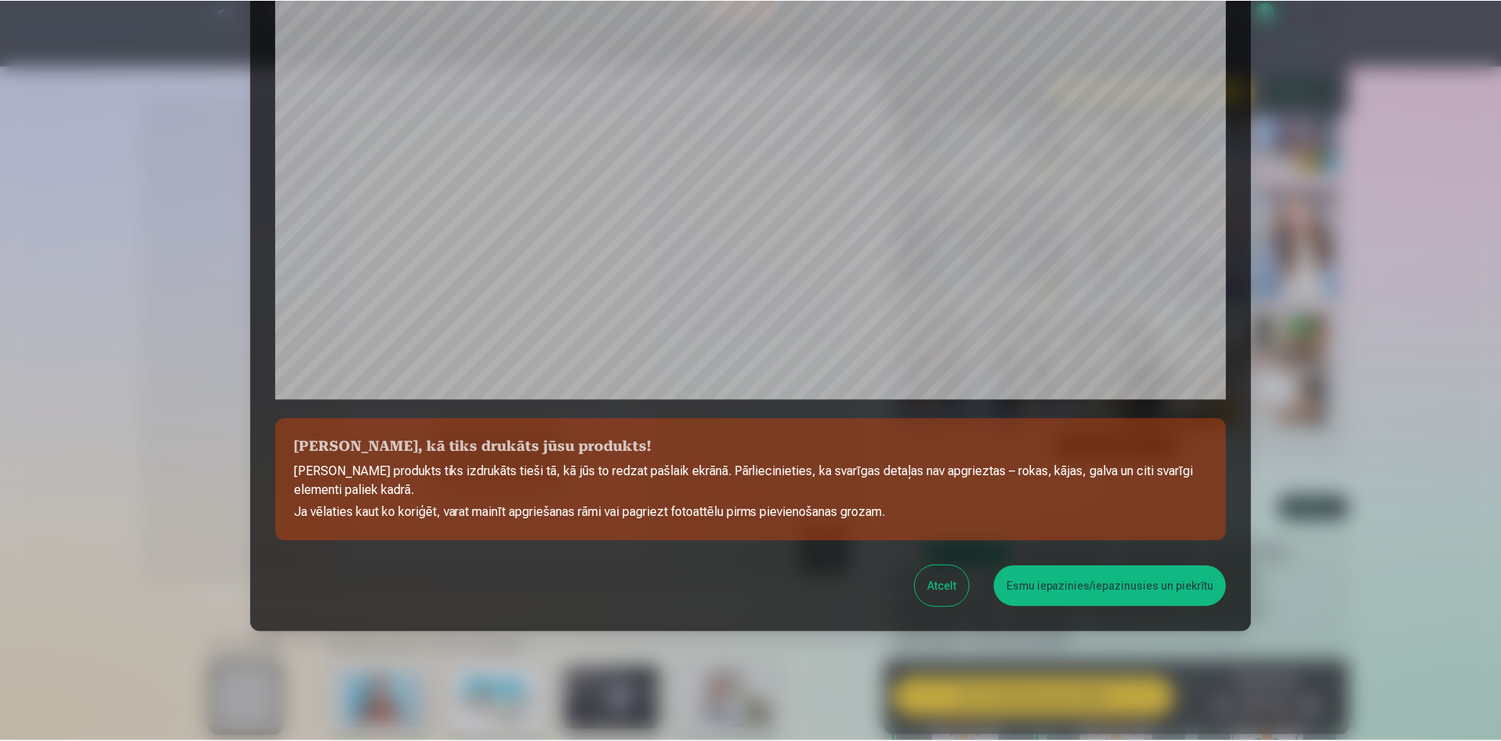
scroll to position [388, 0]
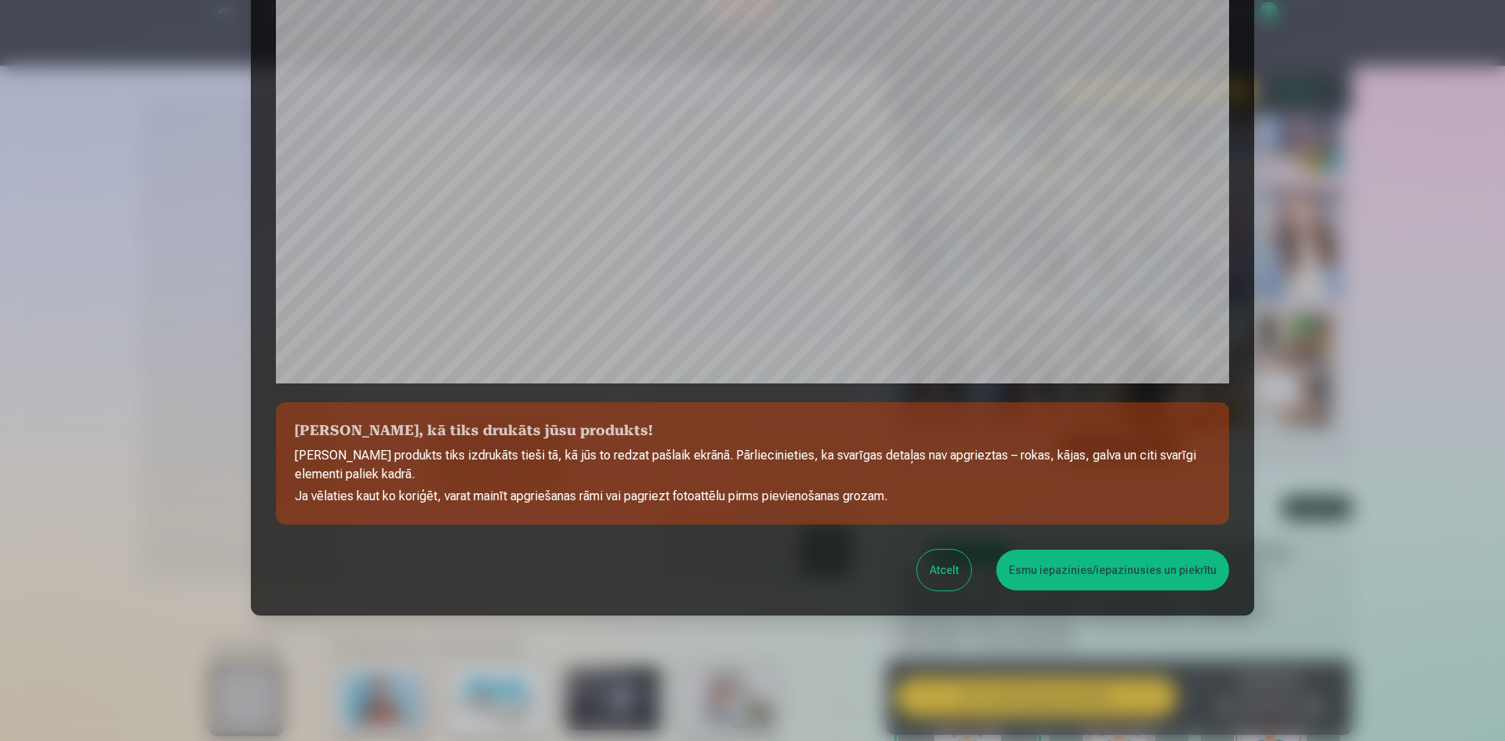
click at [1083, 561] on button "Esmu iepazinies/iepazinusies un piekrītu" at bounding box center [1112, 569] width 233 height 41
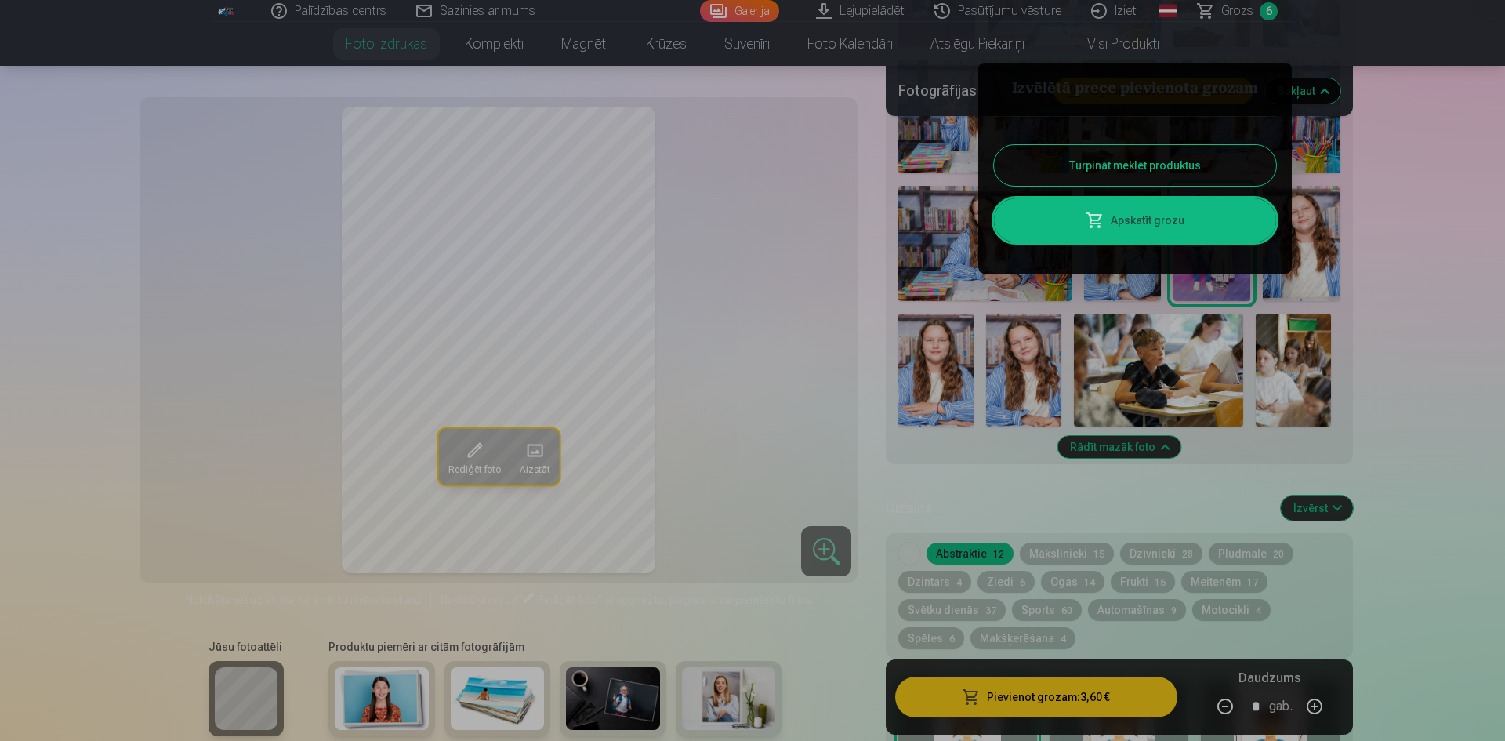
click at [1149, 168] on button "Turpināt meklēt produktus" at bounding box center [1135, 165] width 282 height 41
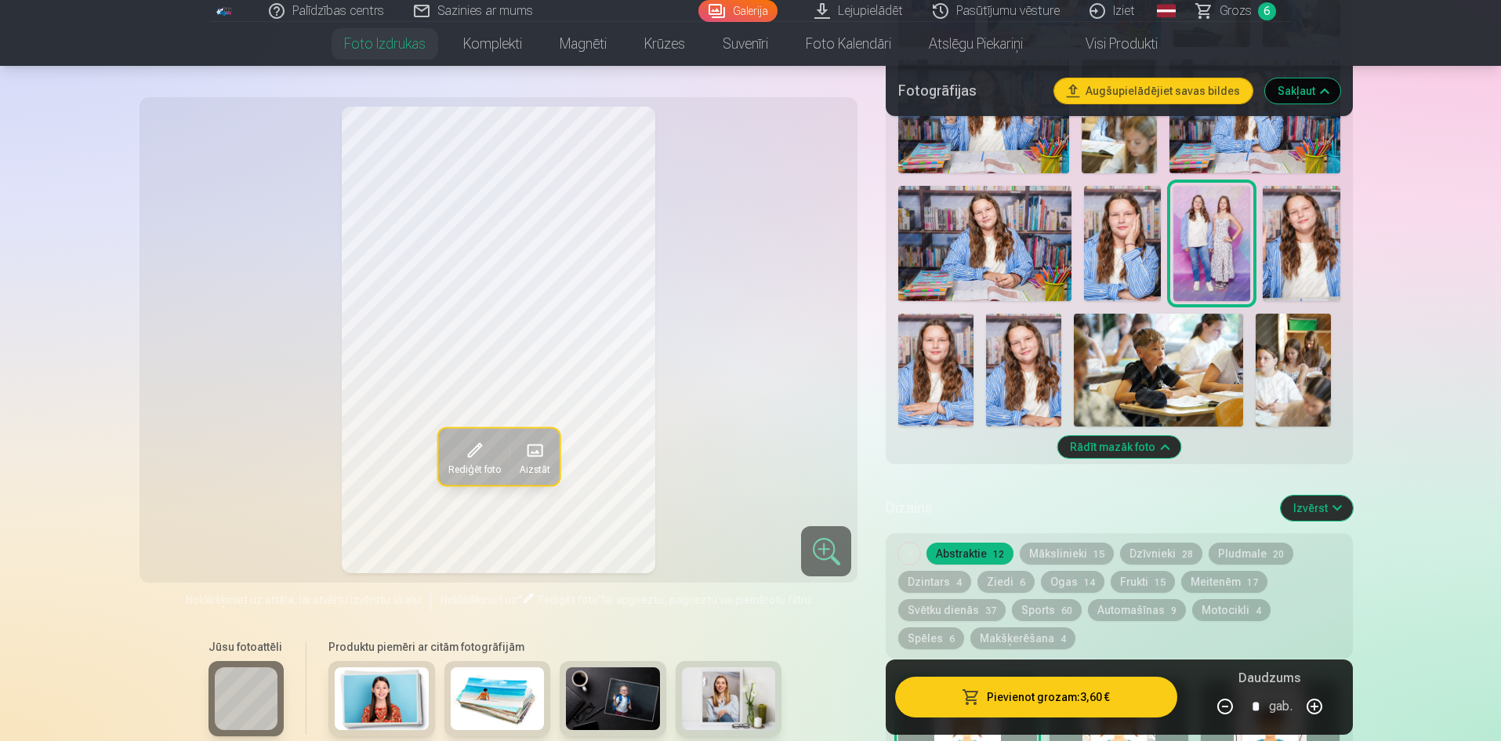
scroll to position [1568, 0]
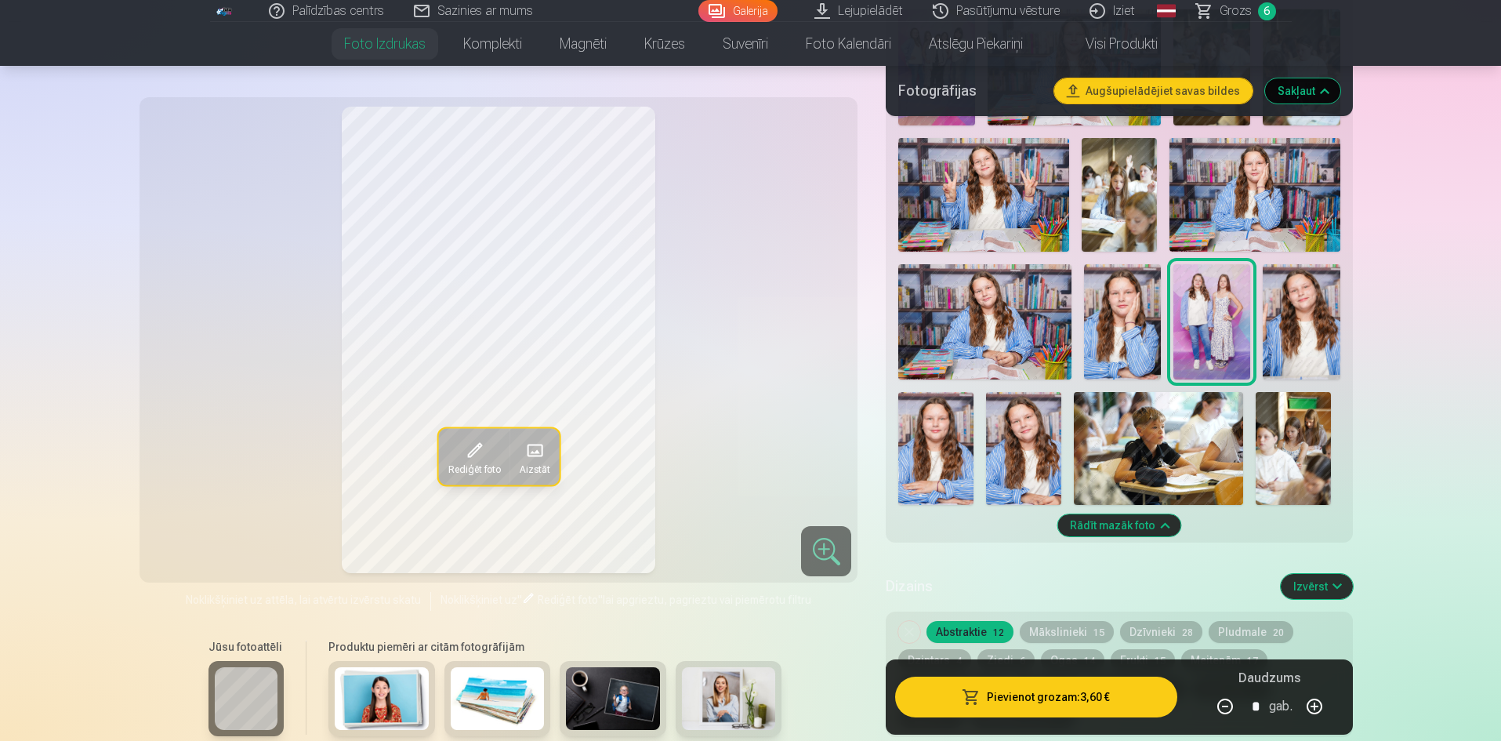
click at [1104, 323] on img at bounding box center [1122, 321] width 77 height 115
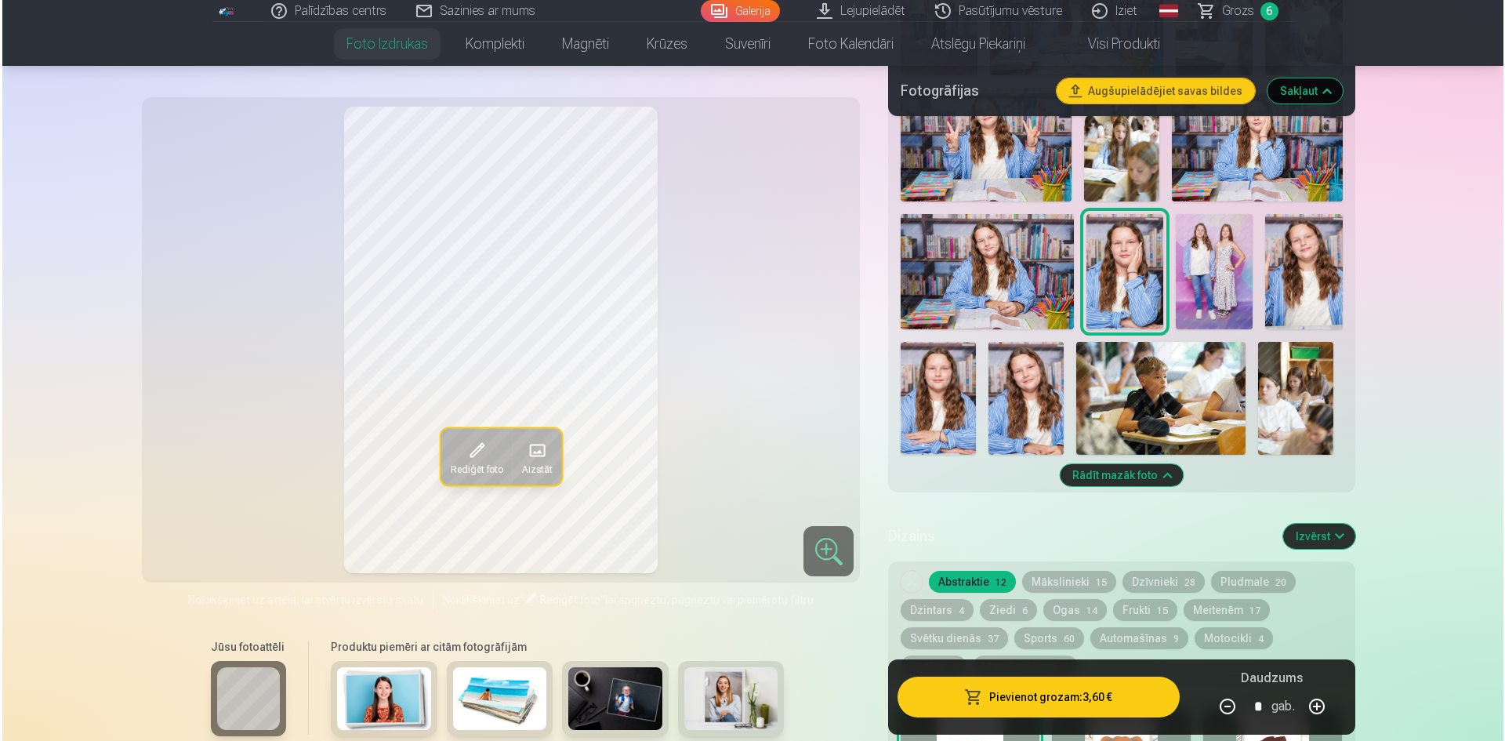
scroll to position [1646, 0]
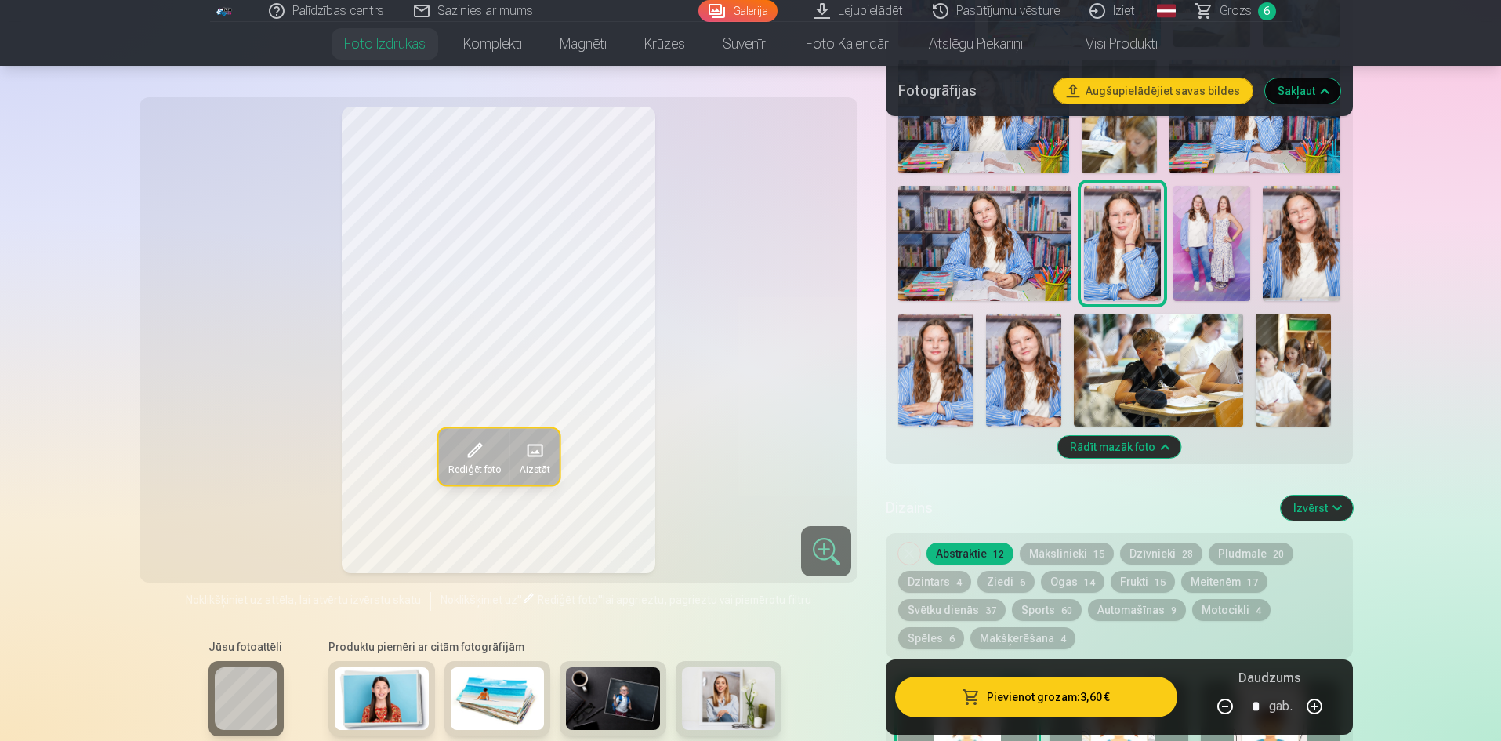
click at [1028, 701] on button "Pievienot grozam : 3,60 €" at bounding box center [1035, 696] width 281 height 41
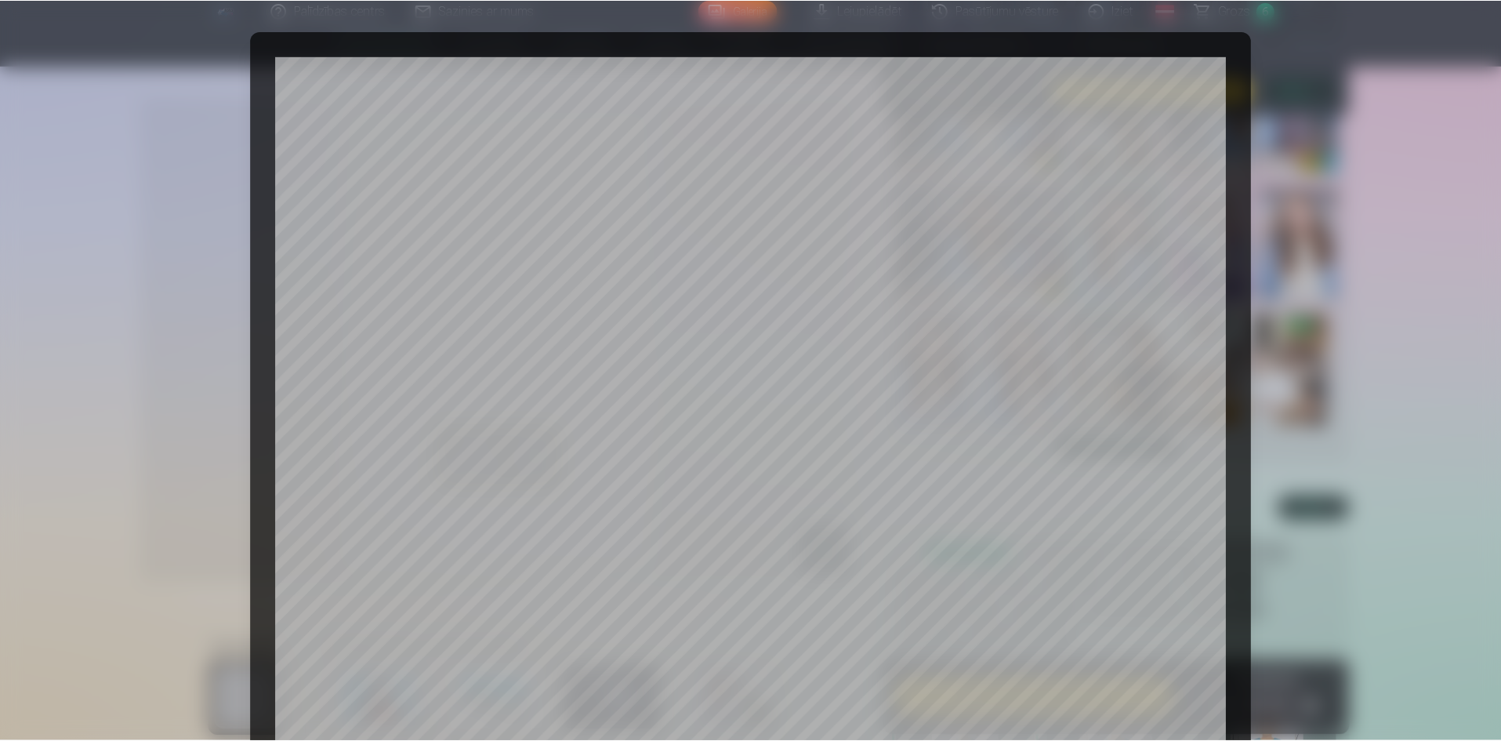
scroll to position [314, 0]
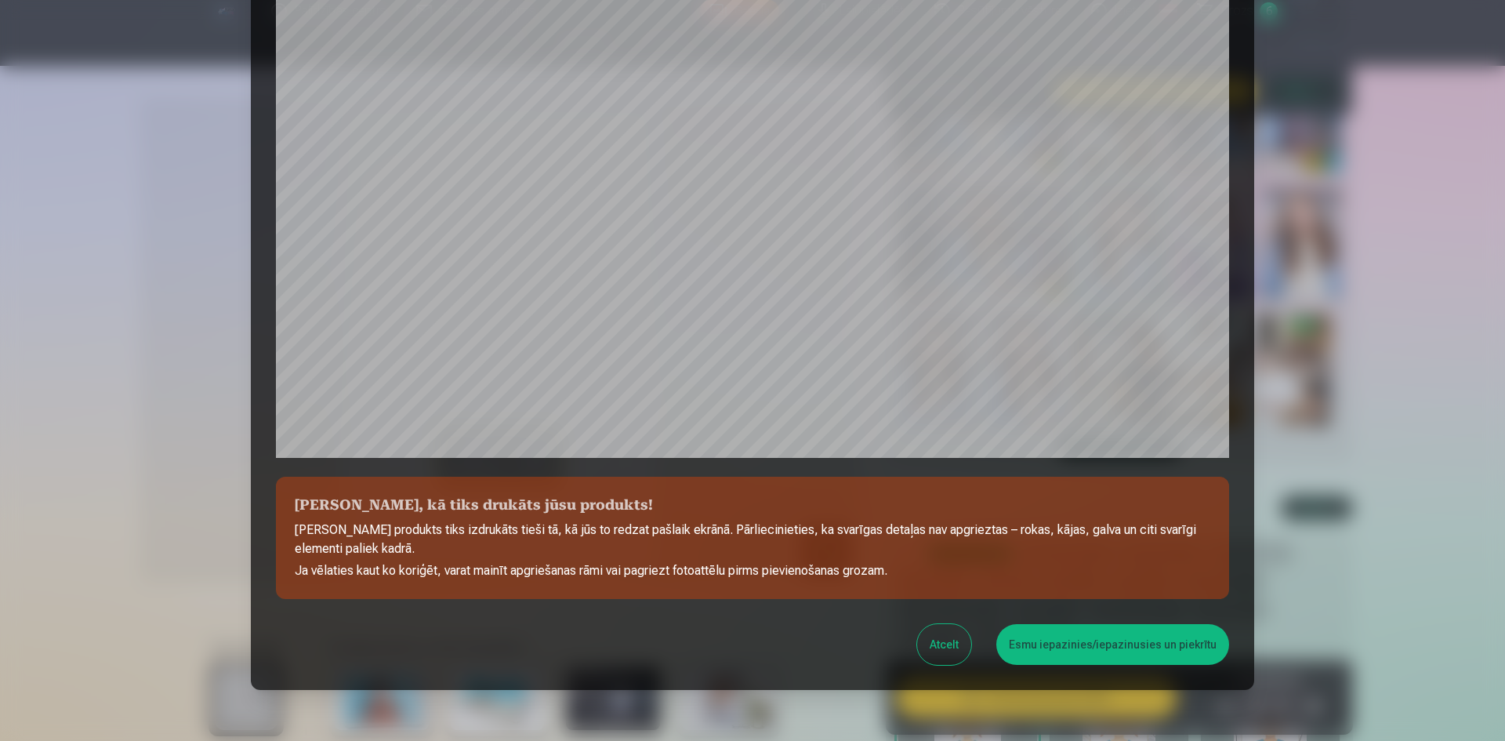
click at [1139, 651] on button "Esmu iepazinies/iepazinusies un piekrītu" at bounding box center [1112, 644] width 233 height 41
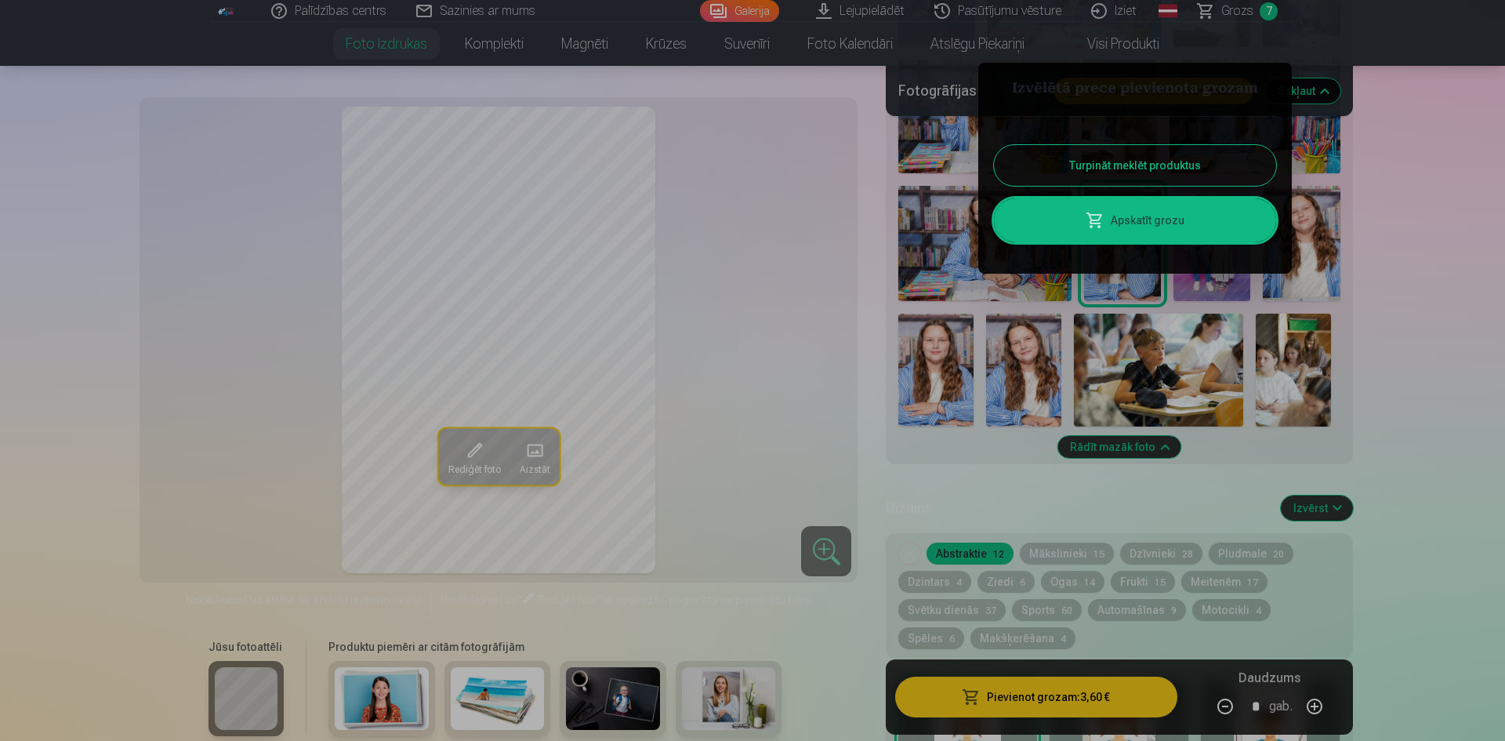
click at [1070, 558] on div at bounding box center [752, 370] width 1505 height 741
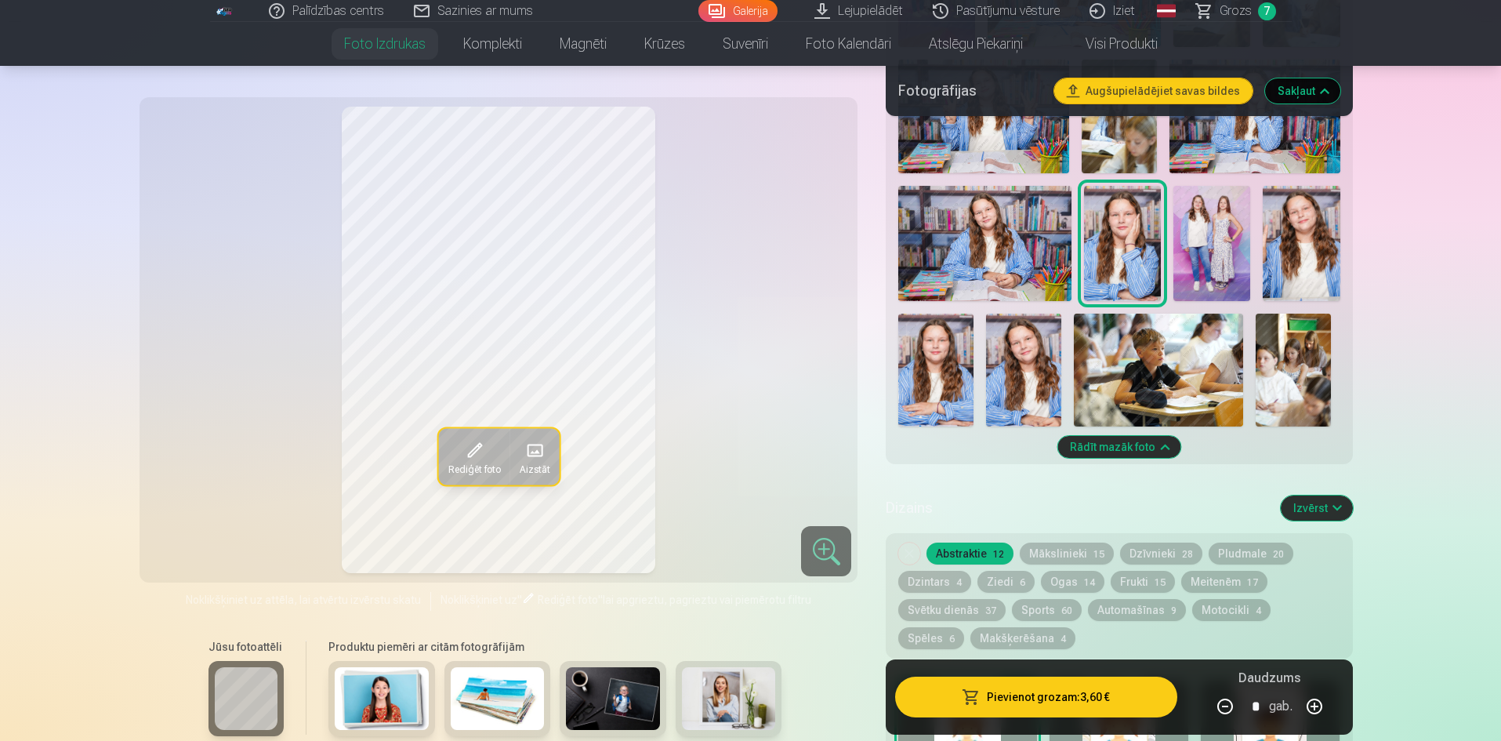
click at [1070, 549] on button "Mākslinieki 15" at bounding box center [1067, 553] width 94 height 22
click at [1149, 549] on button "Dzīvnieki 28" at bounding box center [1161, 553] width 82 height 22
click at [945, 579] on button "Dzintars 4" at bounding box center [934, 582] width 73 height 22
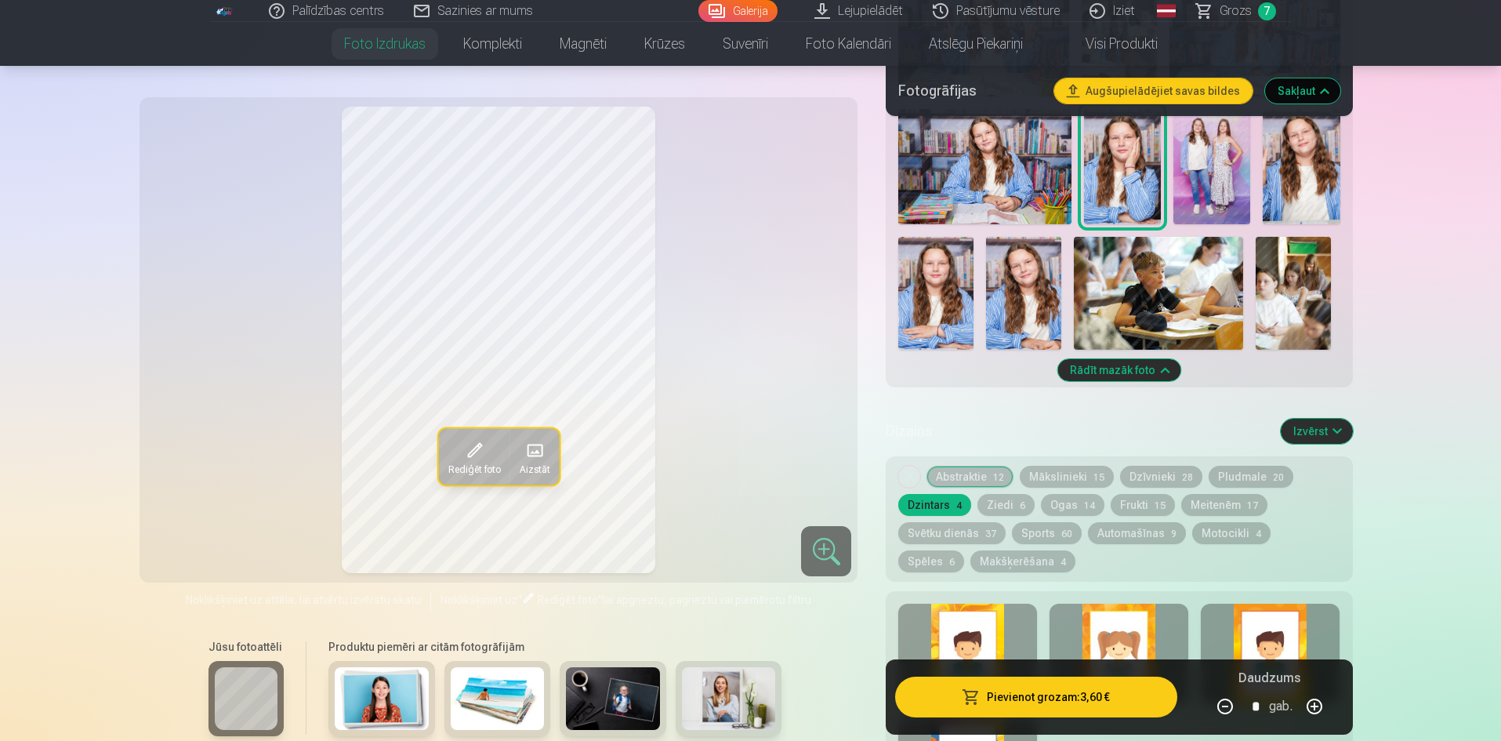
scroll to position [1960, 0]
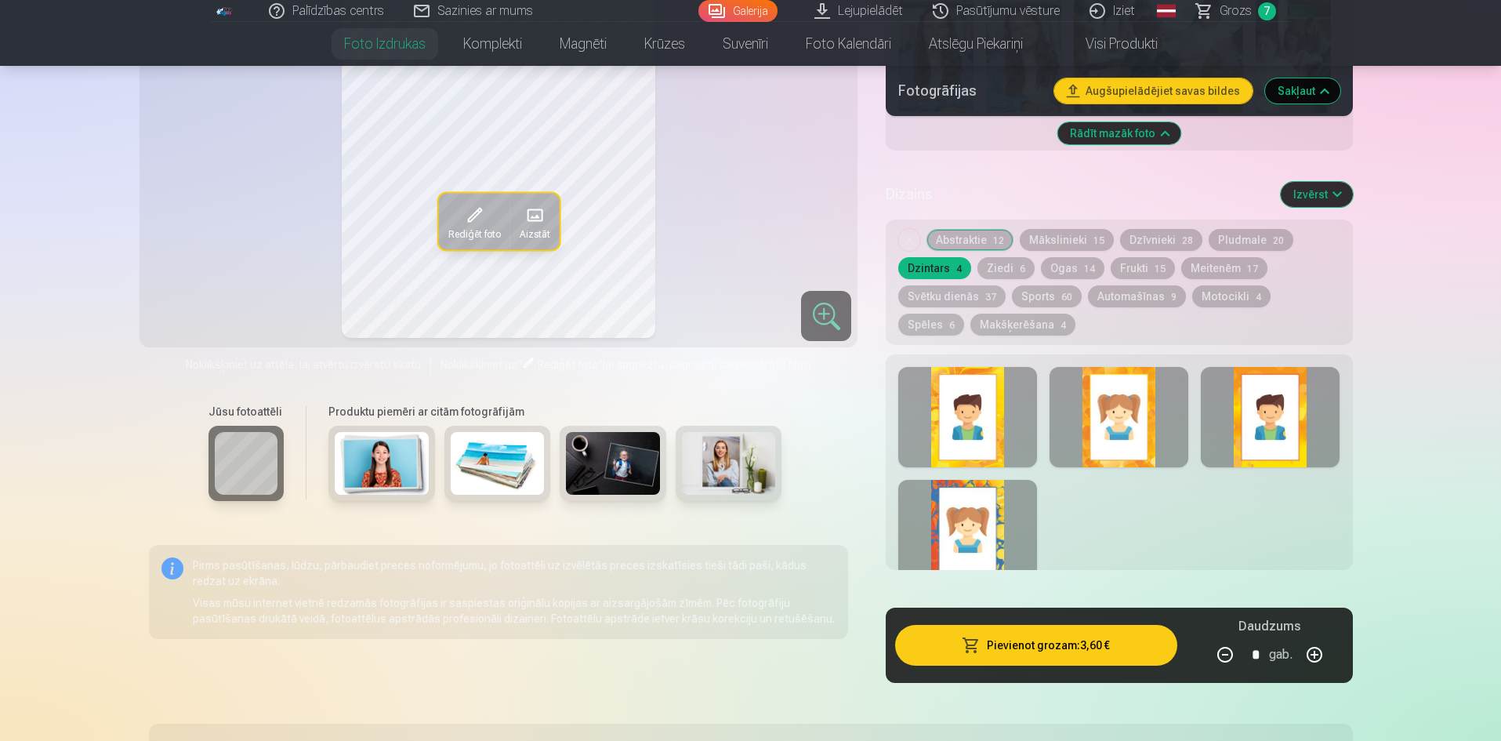
click at [952, 419] on div at bounding box center [967, 417] width 139 height 100
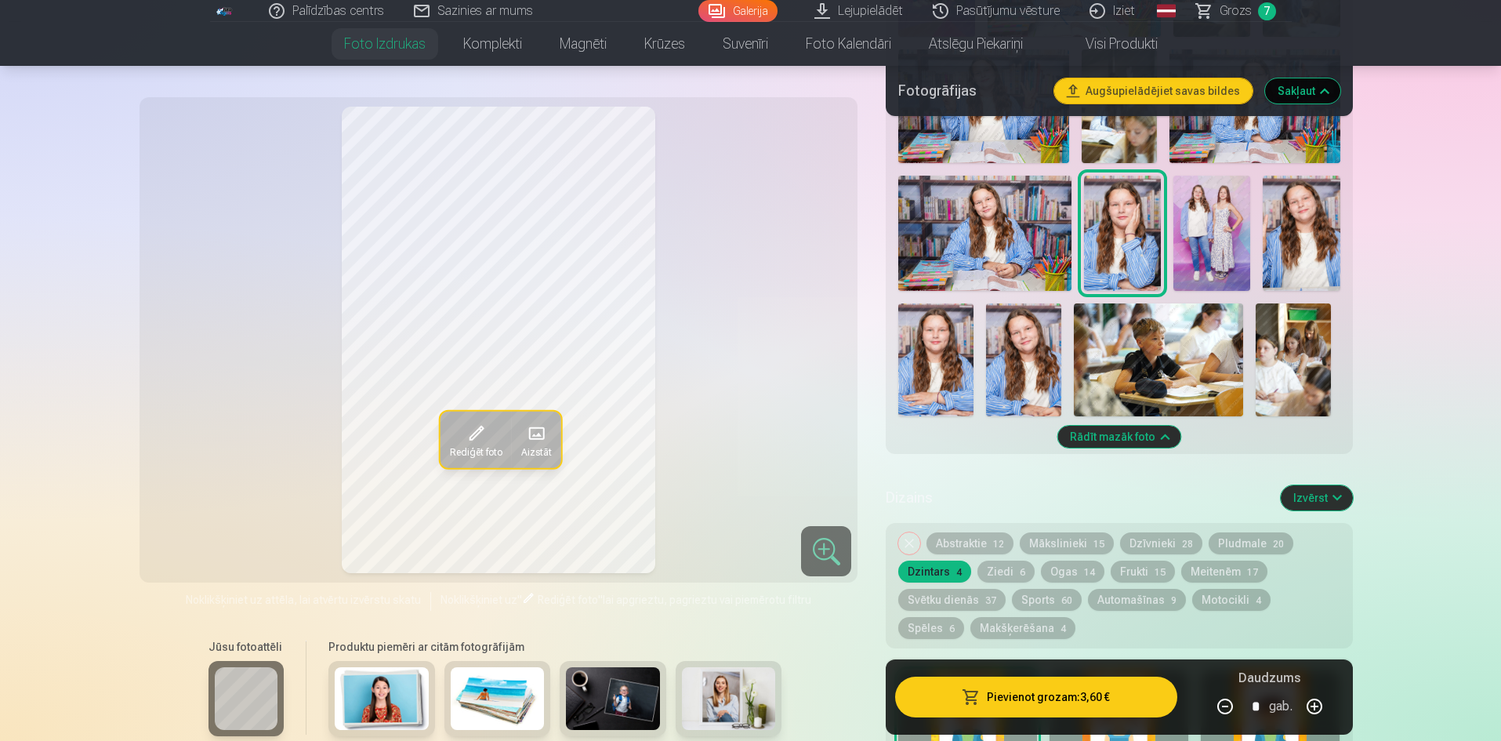
scroll to position [1724, 0]
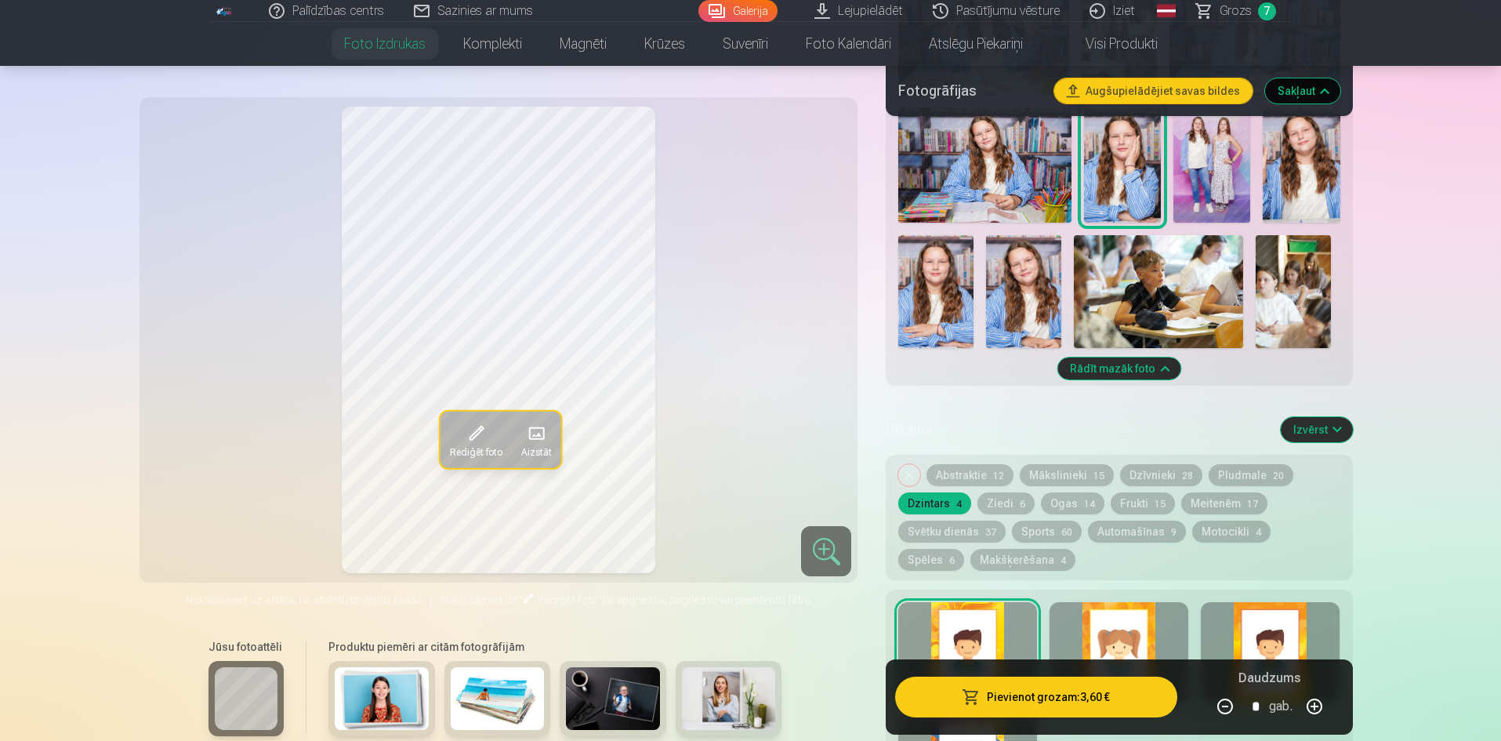
click at [967, 481] on button "Abstraktie 12" at bounding box center [970, 475] width 87 height 22
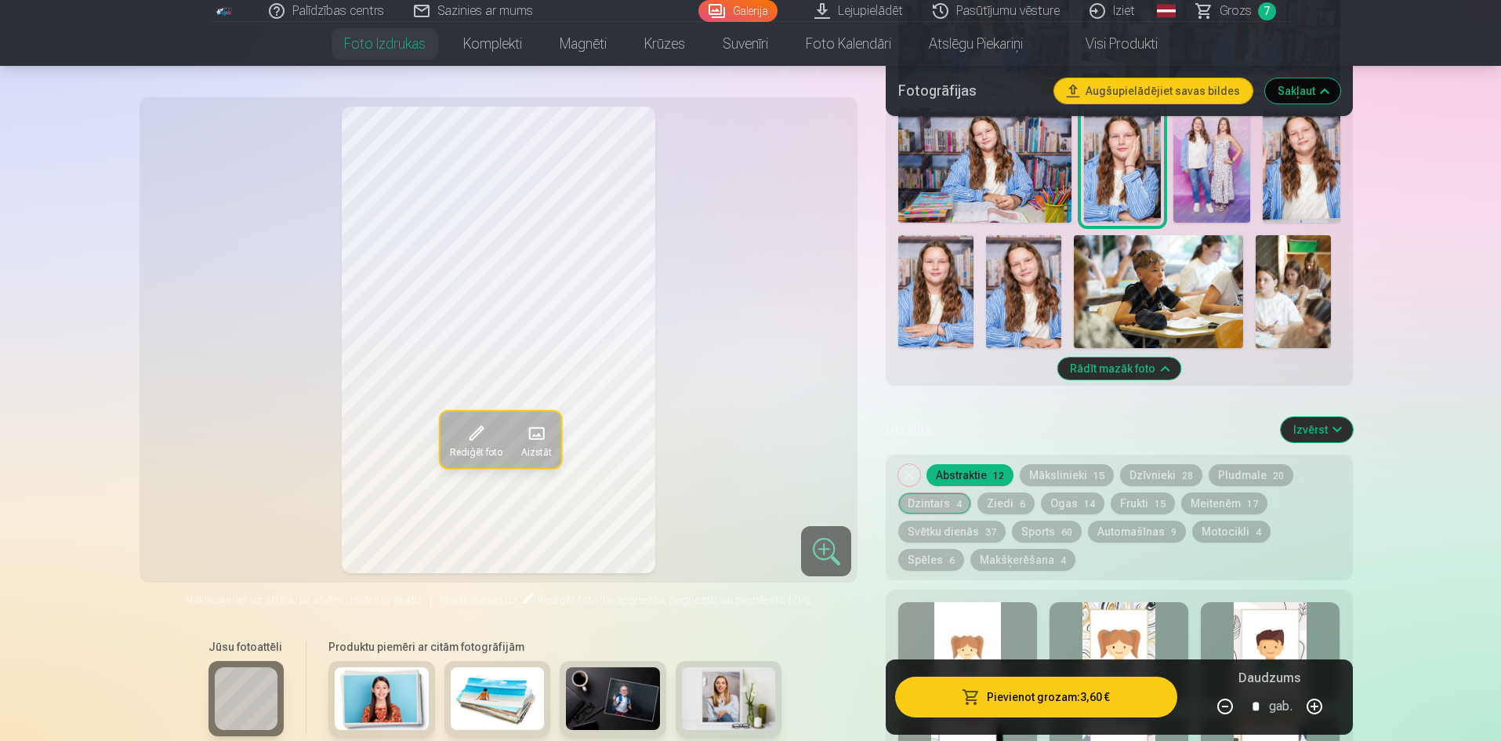
click at [1083, 638] on div at bounding box center [1119, 652] width 139 height 100
click at [1257, 623] on div at bounding box center [1270, 652] width 139 height 100
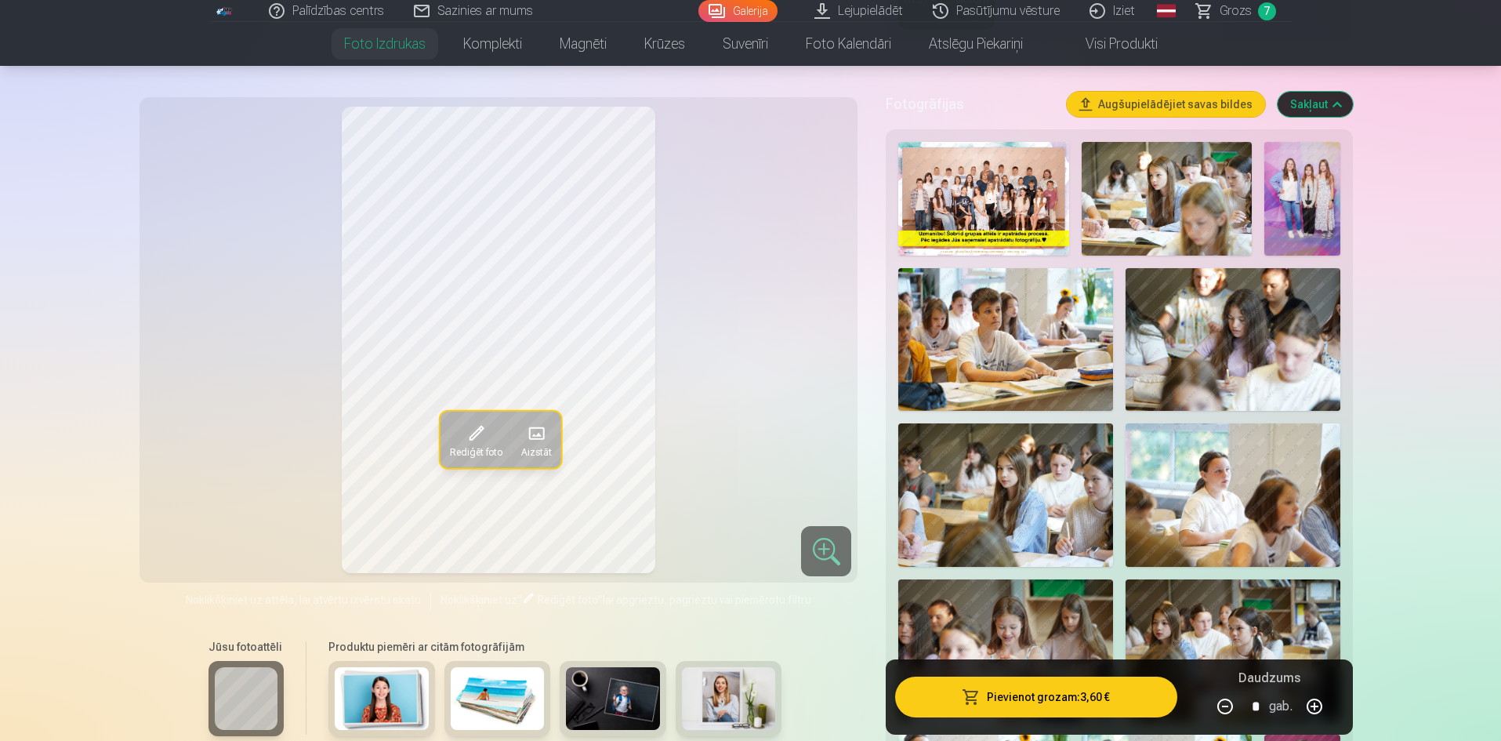
scroll to position [314, 0]
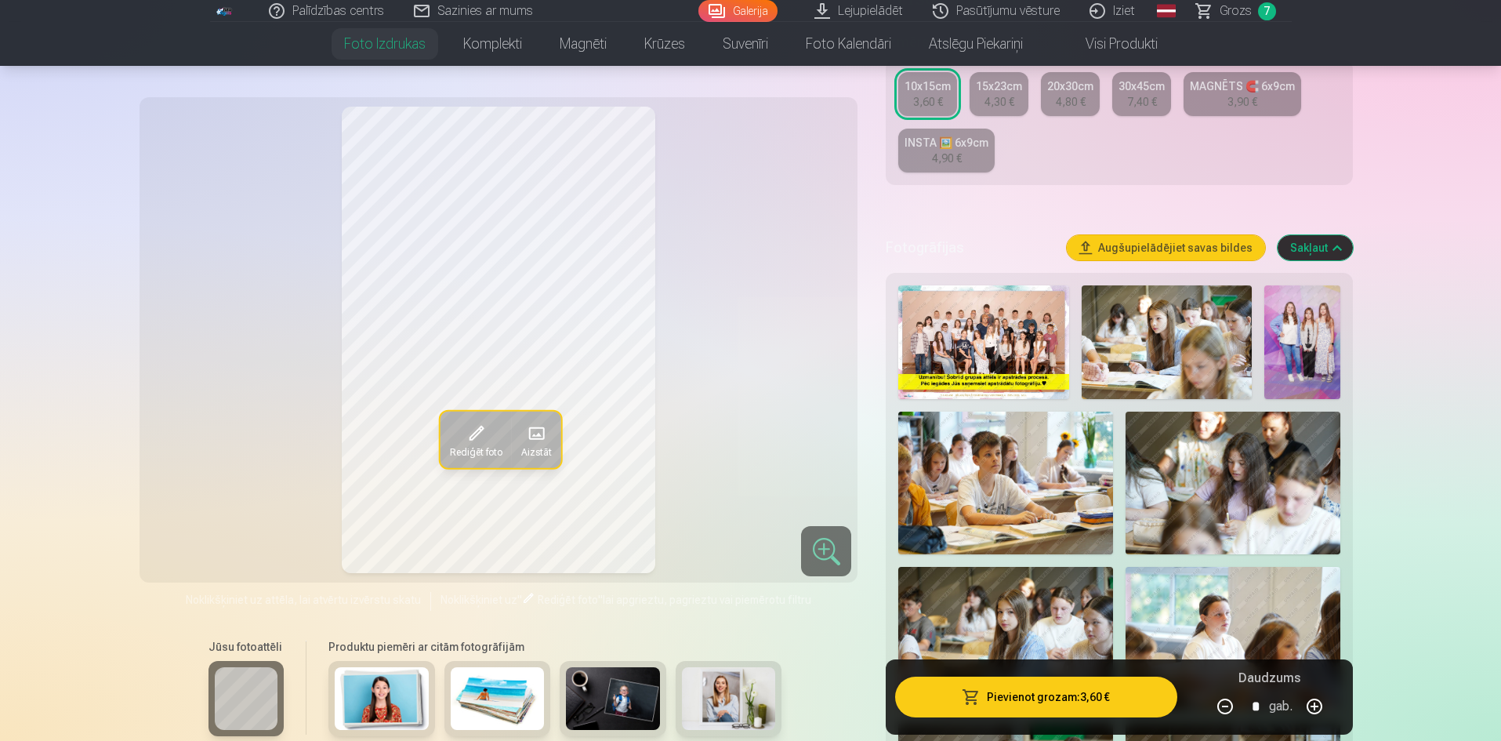
click at [1252, 13] on link "Grozs 7" at bounding box center [1237, 11] width 110 height 22
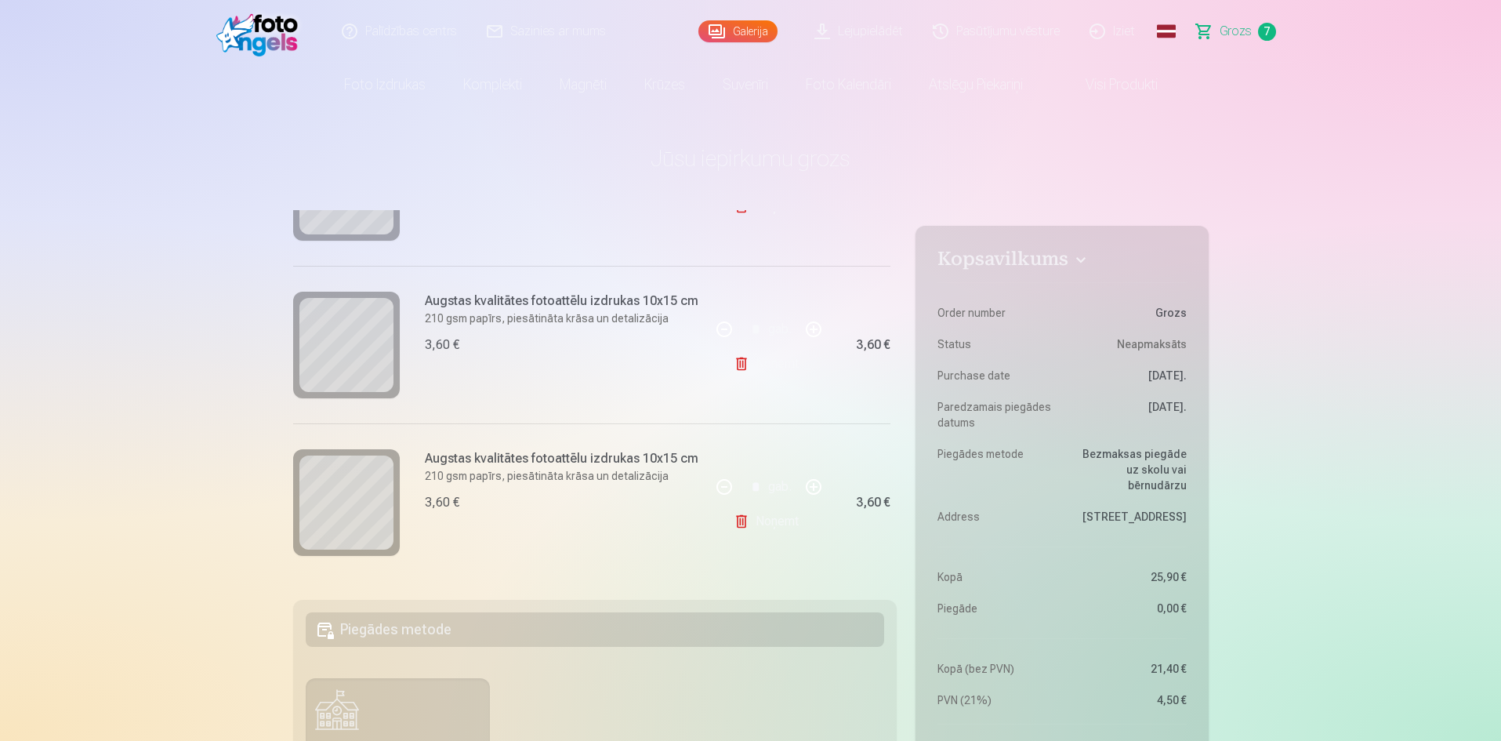
scroll to position [535, 0]
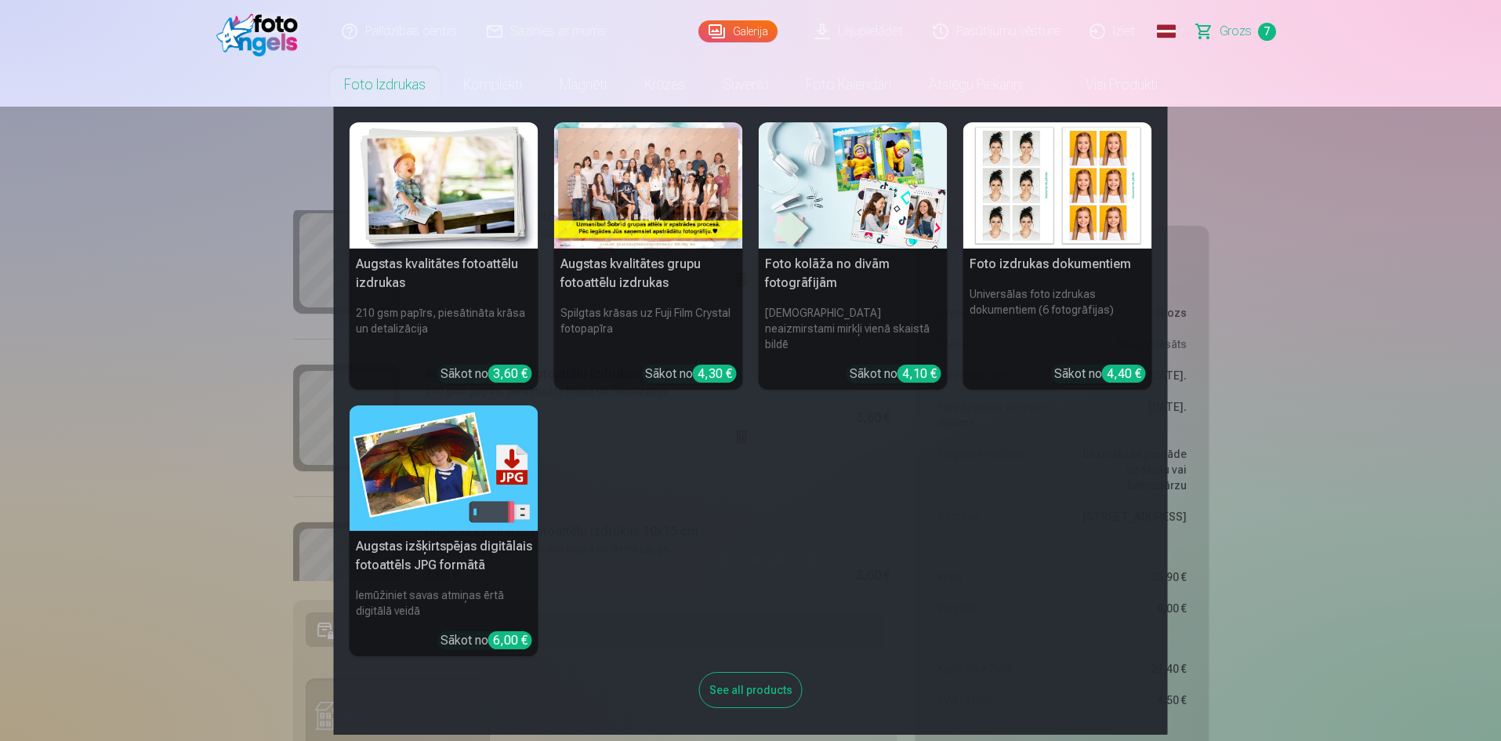
click at [391, 96] on link "Foto izdrukas" at bounding box center [384, 85] width 119 height 44
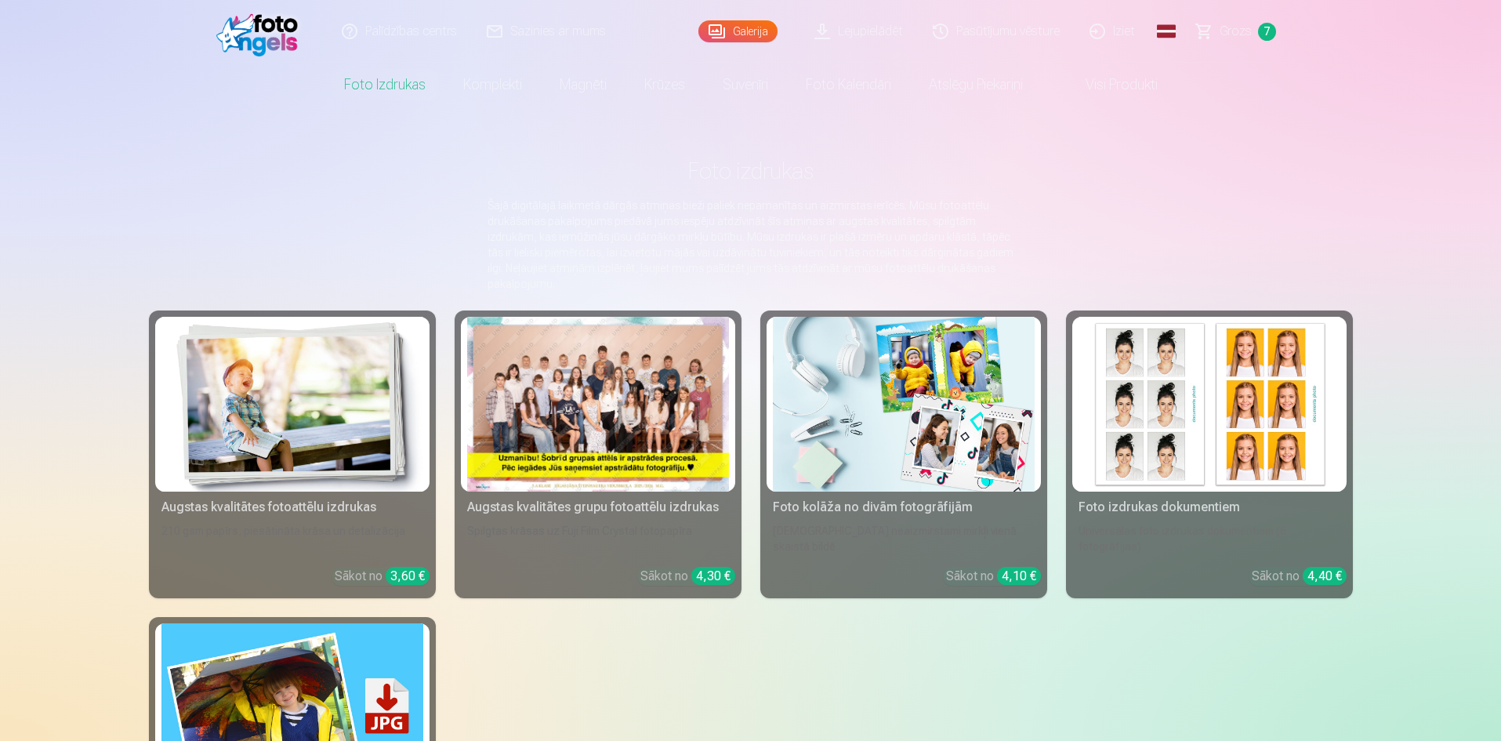
click at [232, 210] on main "Foto izdrukas Šajā digitālajā laikmetā dārgās atmiņas bieži paliek nepamanītas …" at bounding box center [751, 535] width 1204 height 857
click at [234, 243] on main "Foto izdrukas Šajā digitālajā laikmetā dārgās atmiņas bieži paliek nepamanītas …" at bounding box center [751, 535] width 1204 height 857
